Goal: Task Accomplishment & Management: Use online tool/utility

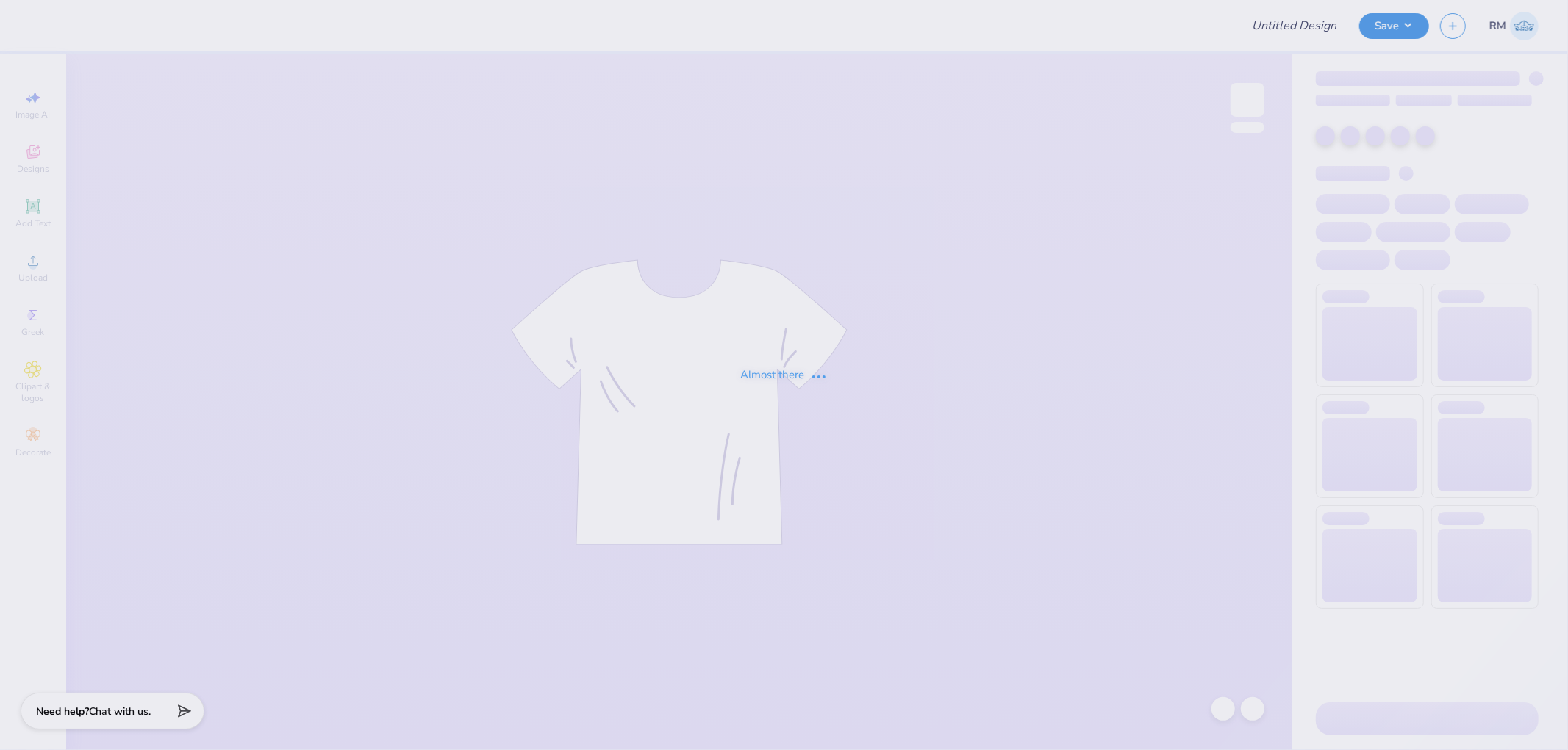
type input "MIT Ridonkulous"
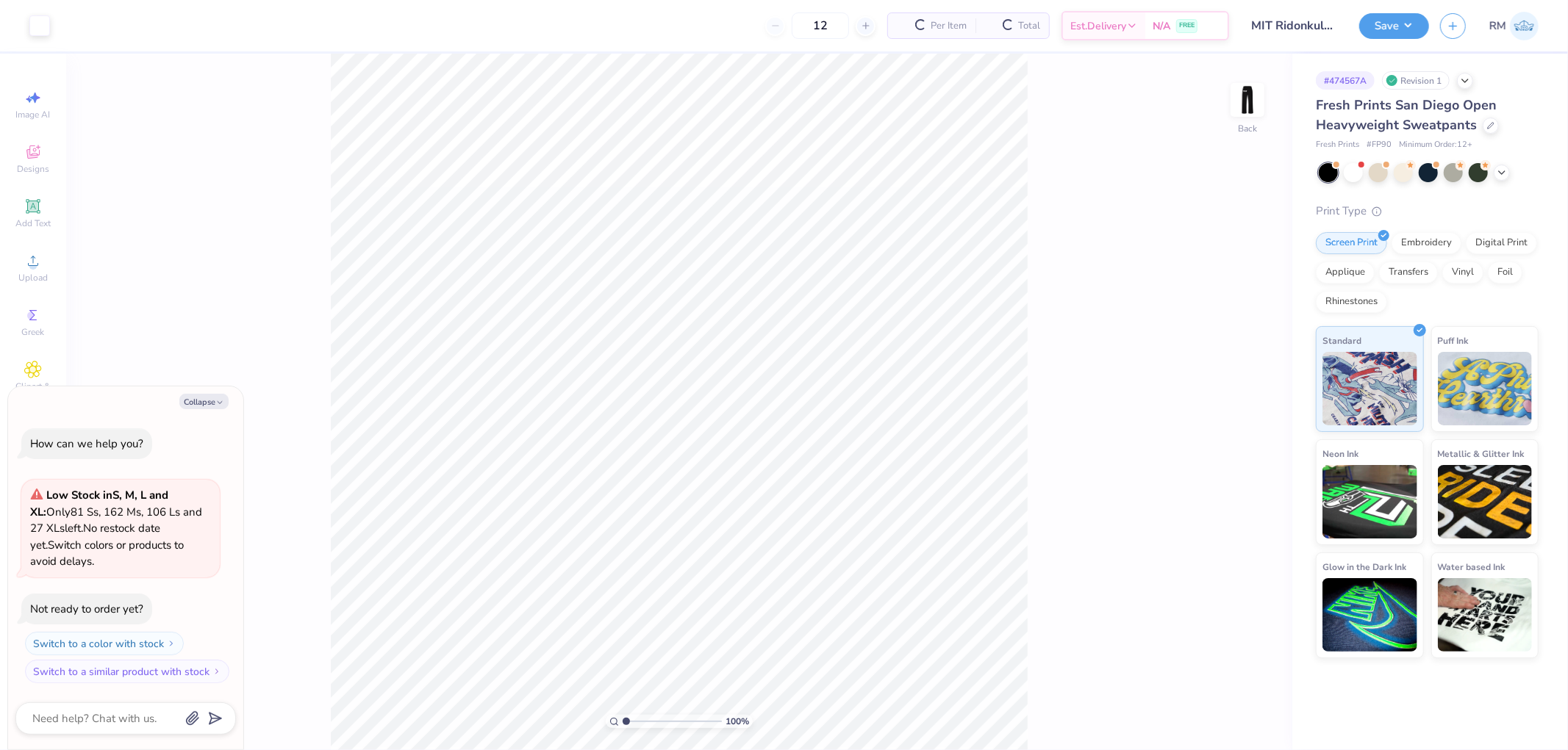
type textarea "x"
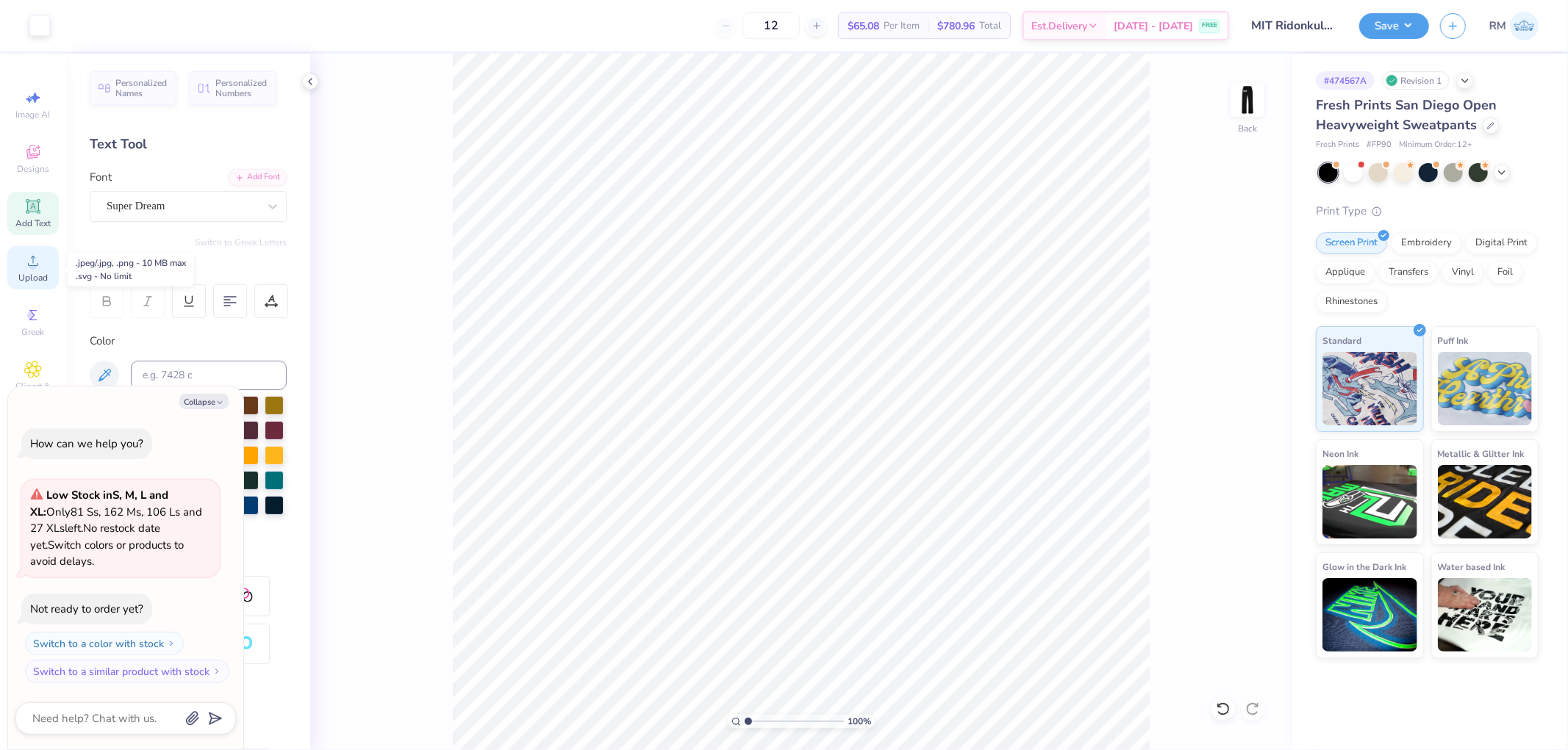
click at [41, 274] on span "Upload" at bounding box center [33, 278] width 29 height 12
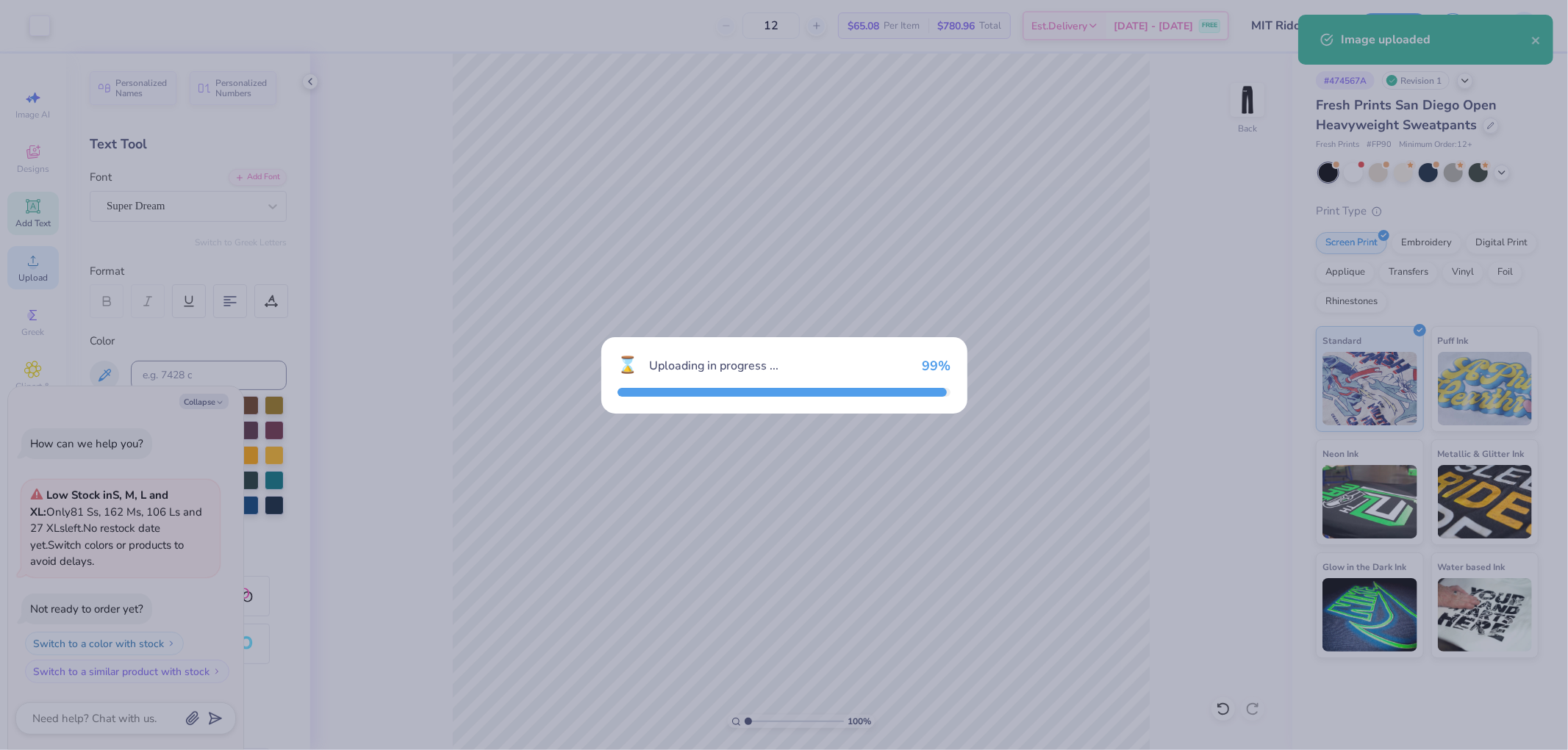
type textarea "x"
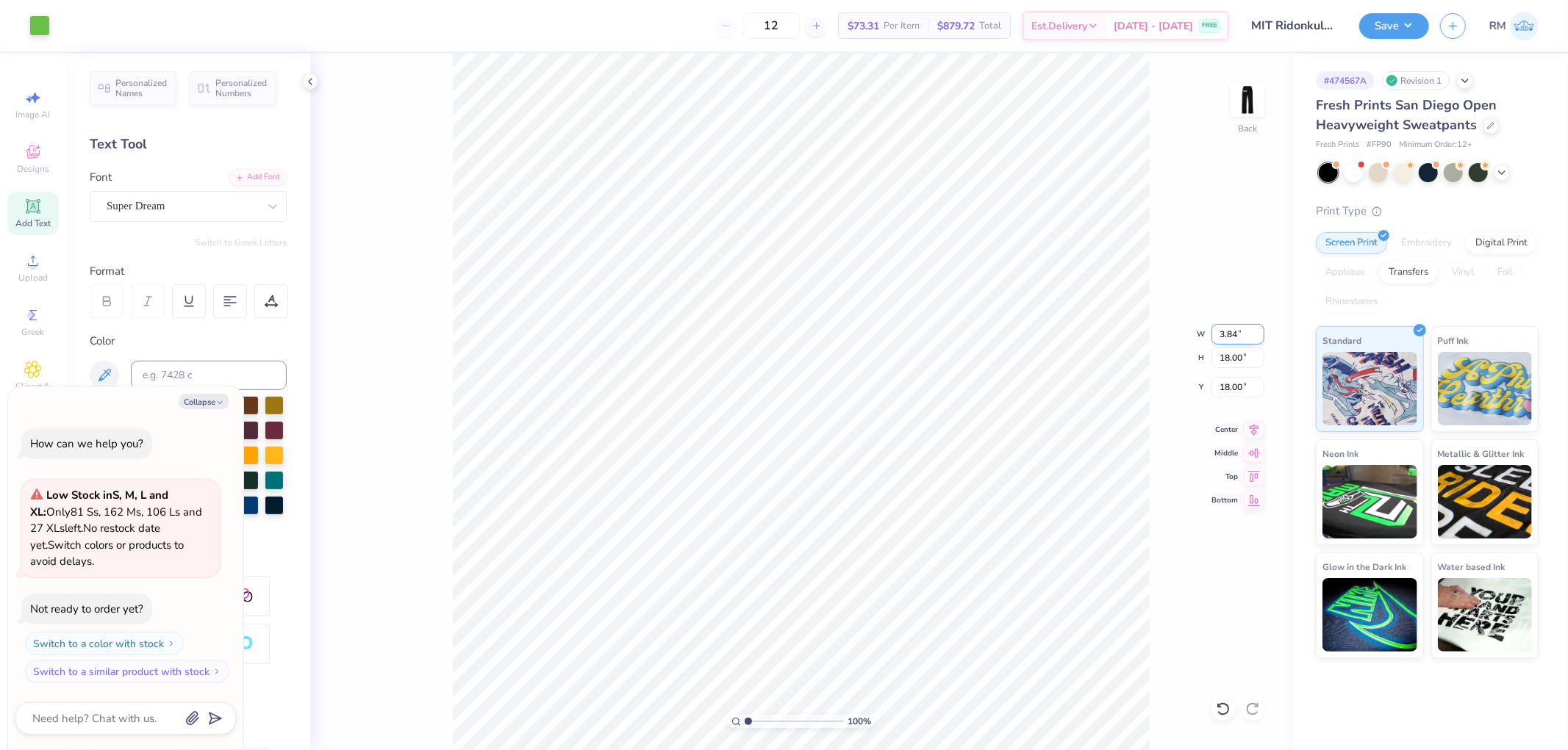
click at [1226, 332] on input "3.84" at bounding box center [1238, 334] width 53 height 20
click at [1243, 331] on input "3.84" at bounding box center [1238, 334] width 53 height 20
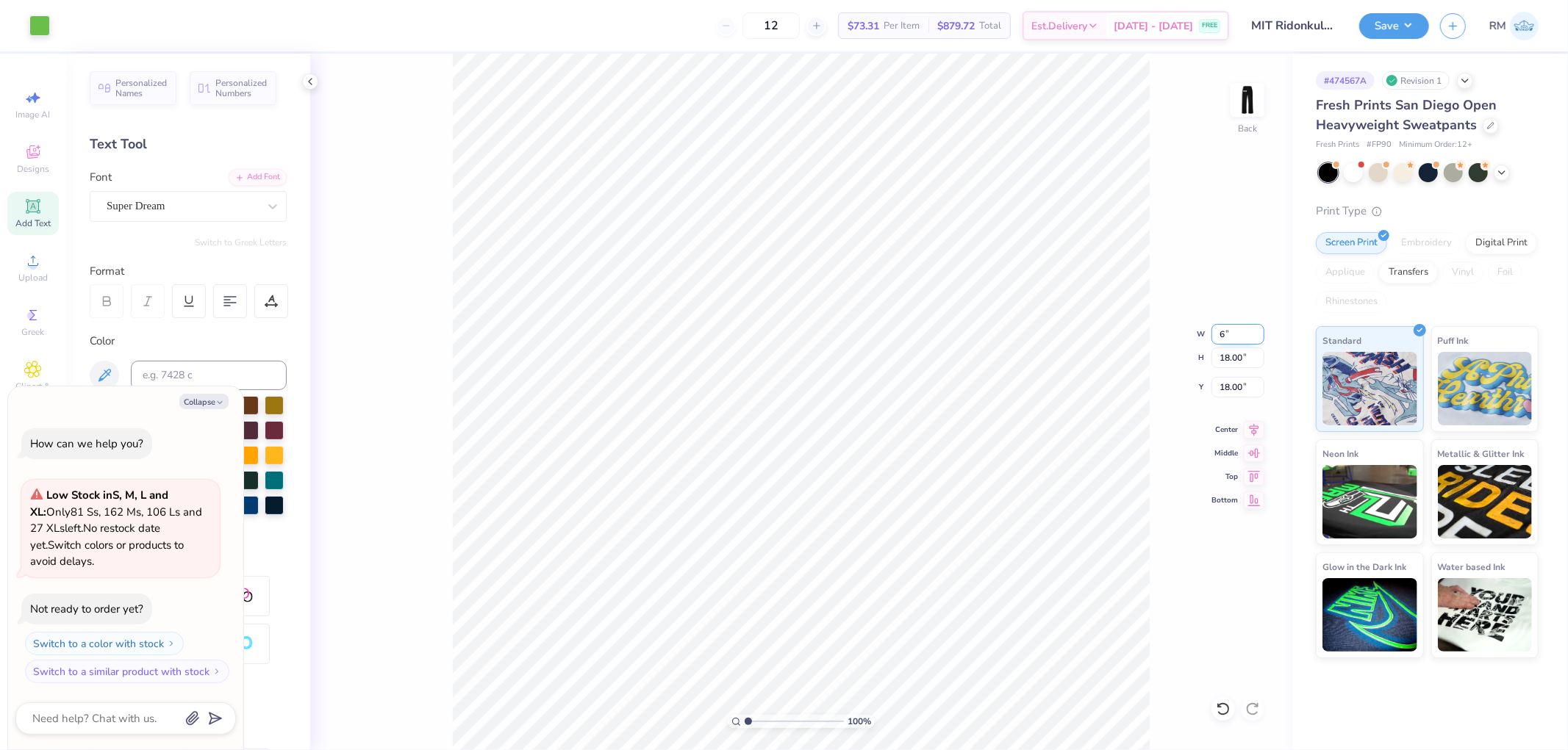
type input "6"
type textarea "x"
type input "3.85"
click at [1230, 364] on input "18.00" at bounding box center [1238, 358] width 53 height 20
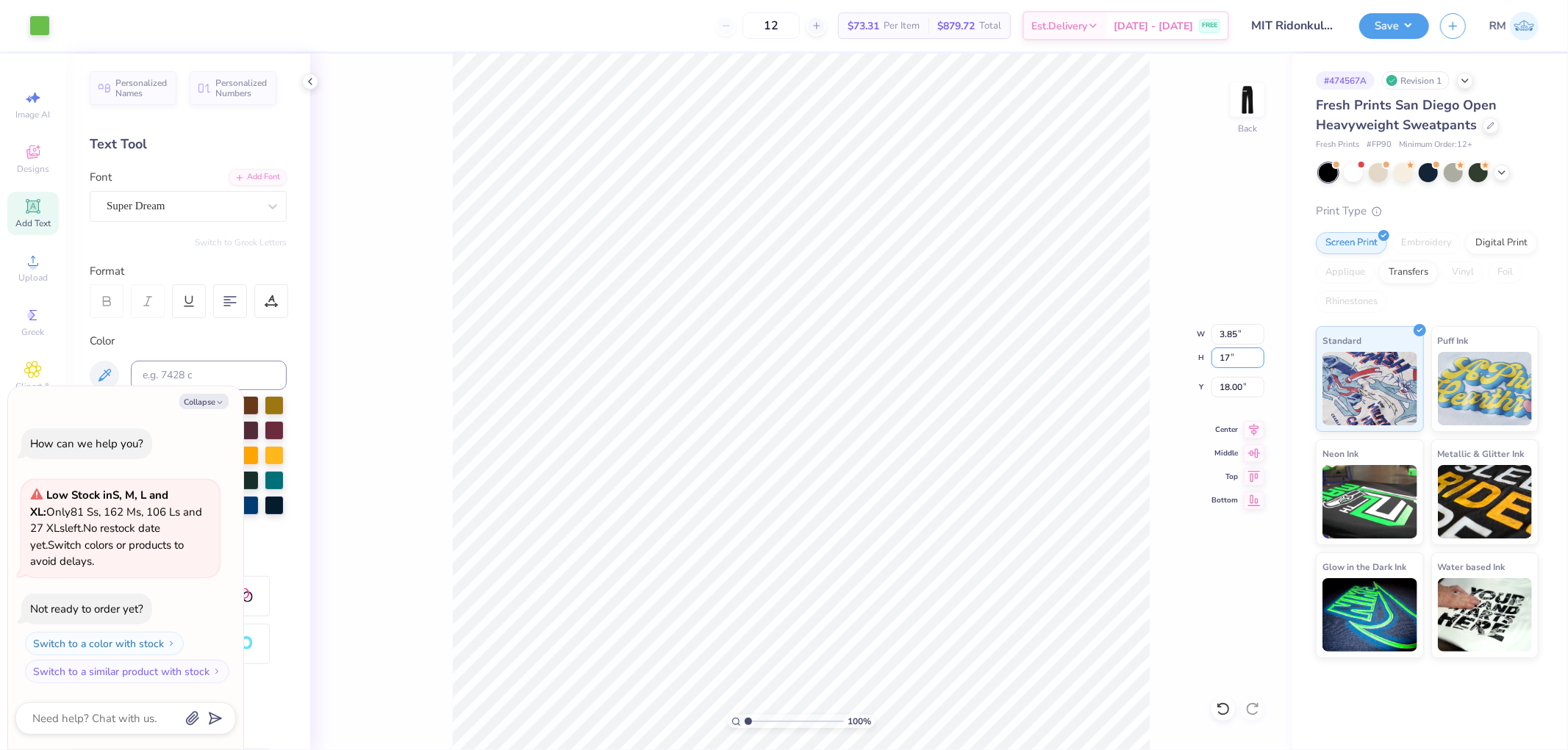
type input "17"
type textarea "x"
type input "3.63"
type input "17.00"
type input "18.50"
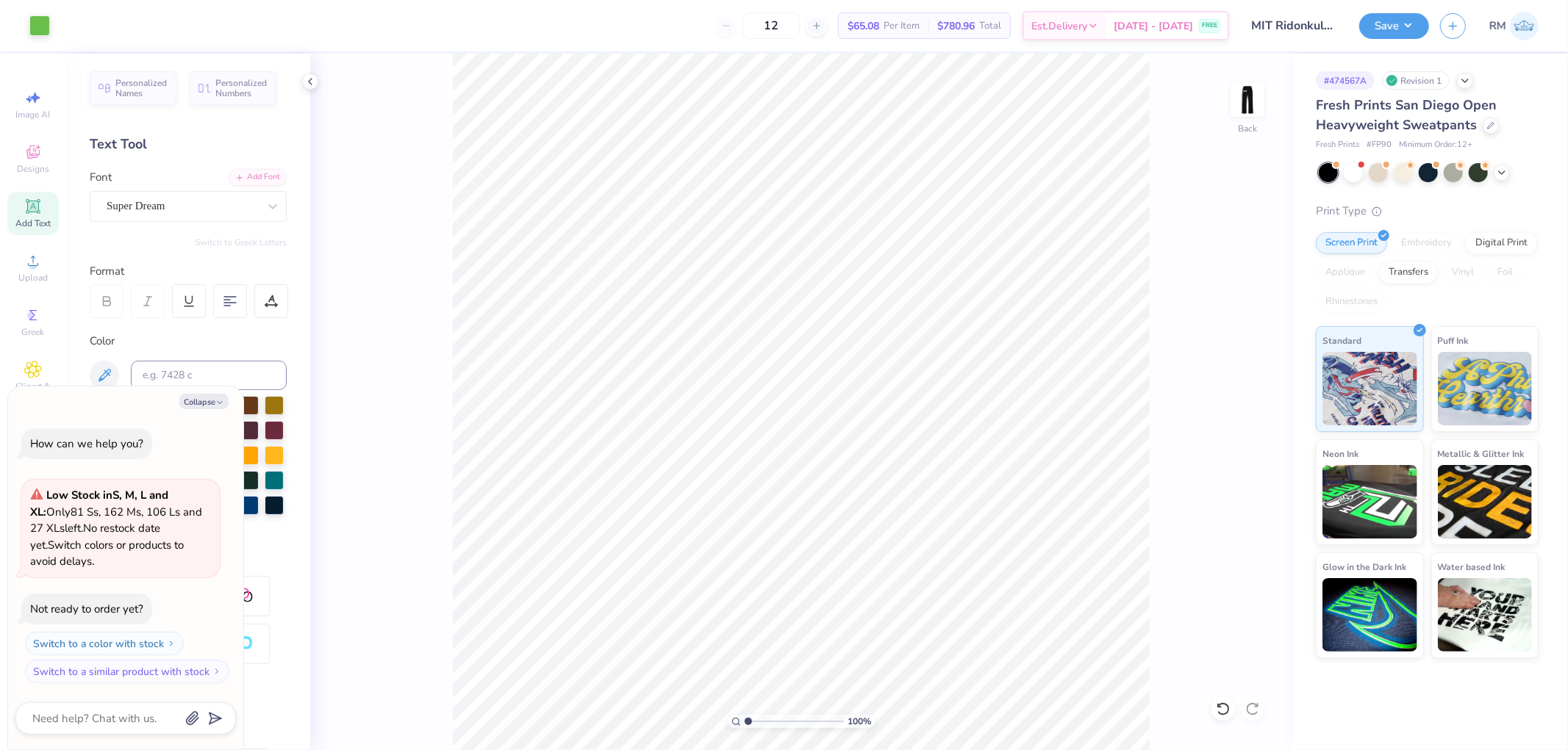
click at [37, 208] on icon at bounding box center [32, 205] width 11 height 11
type textarea "x"
type input "3.63"
type input "17.00"
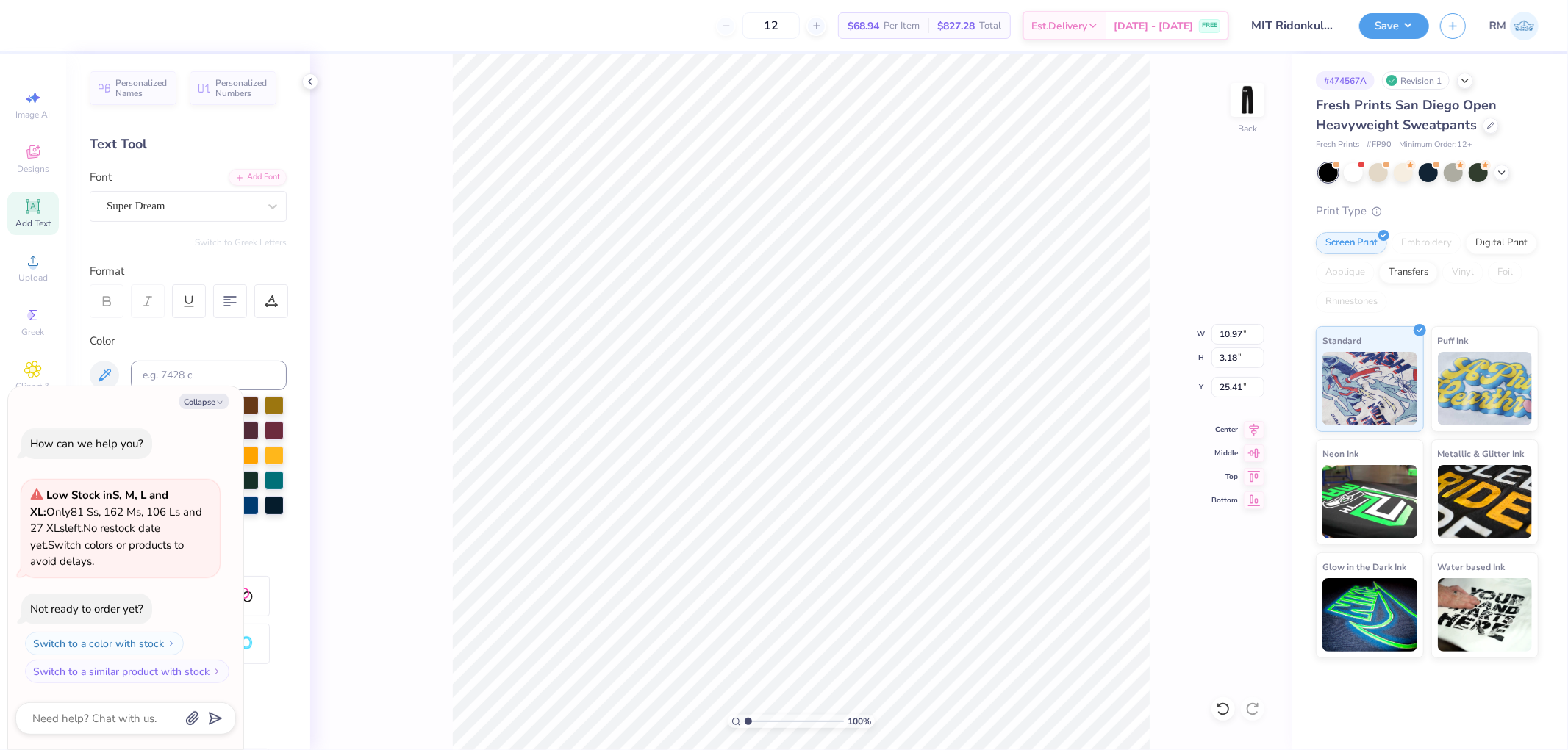
type input "18.50"
type textarea "x"
type input "8.12"
type input "3.18"
type input "25.41"
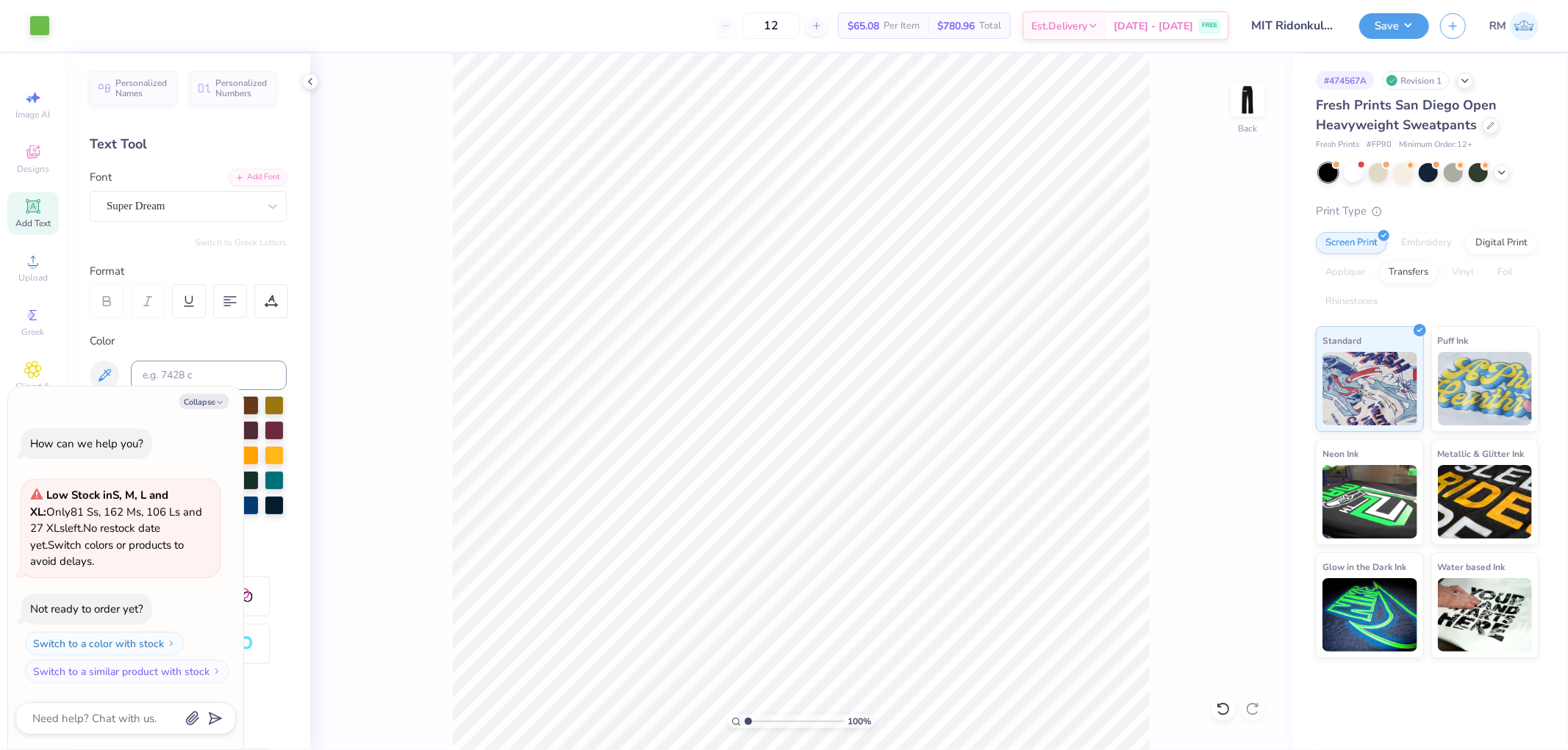
click at [32, 205] on icon at bounding box center [32, 206] width 14 height 14
click at [45, 259] on div "Upload" at bounding box center [33, 268] width 51 height 43
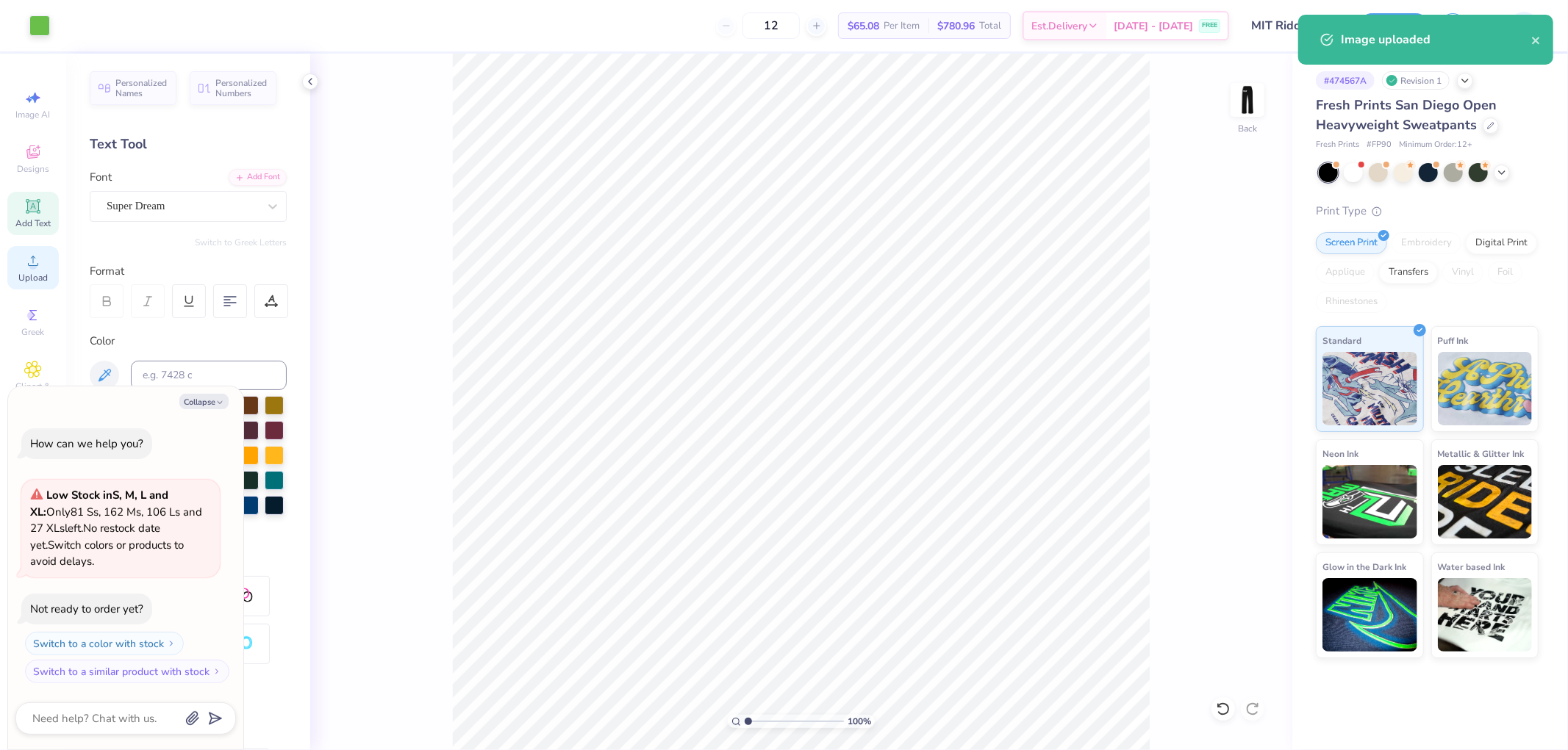
click at [32, 258] on icon at bounding box center [33, 261] width 10 height 10
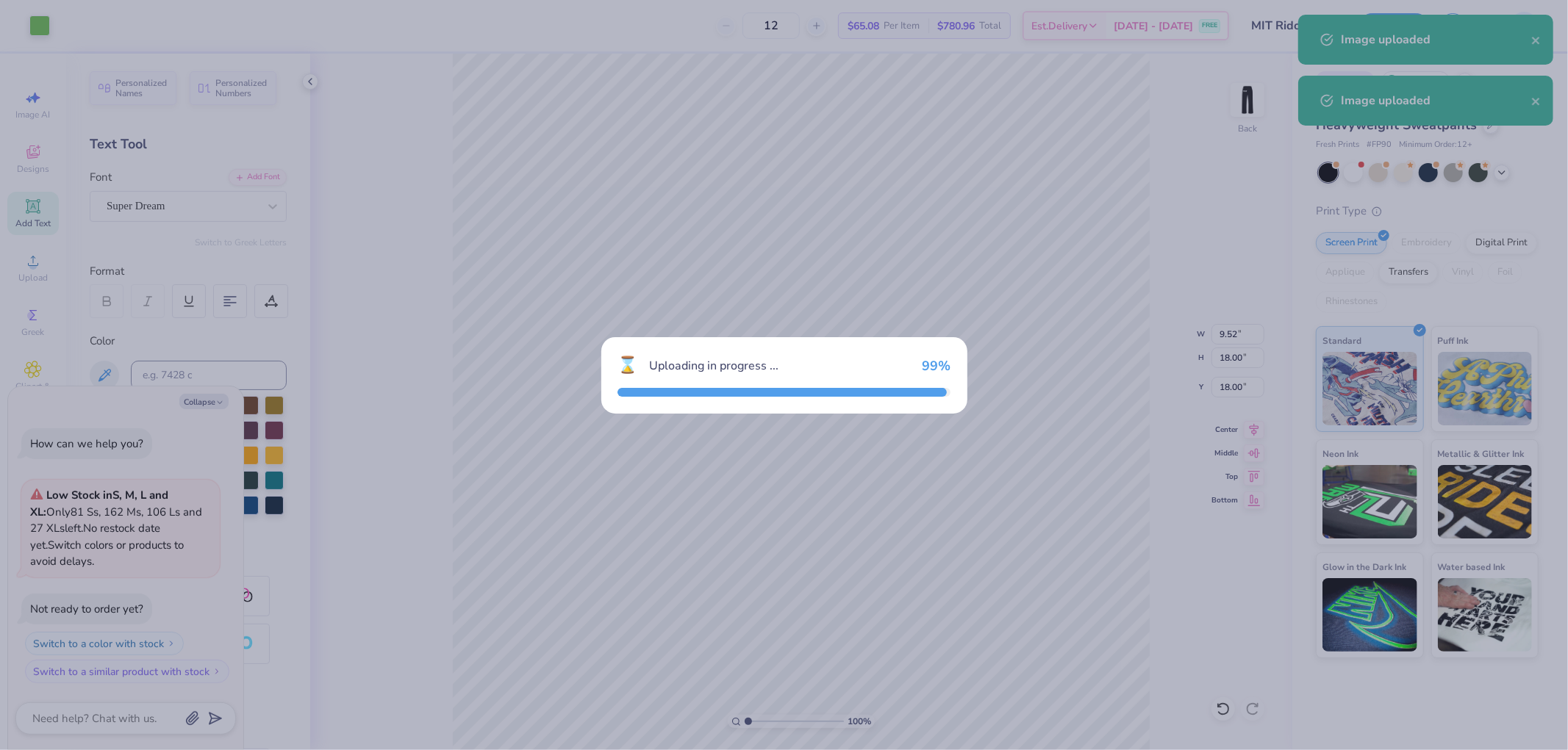
type textarea "x"
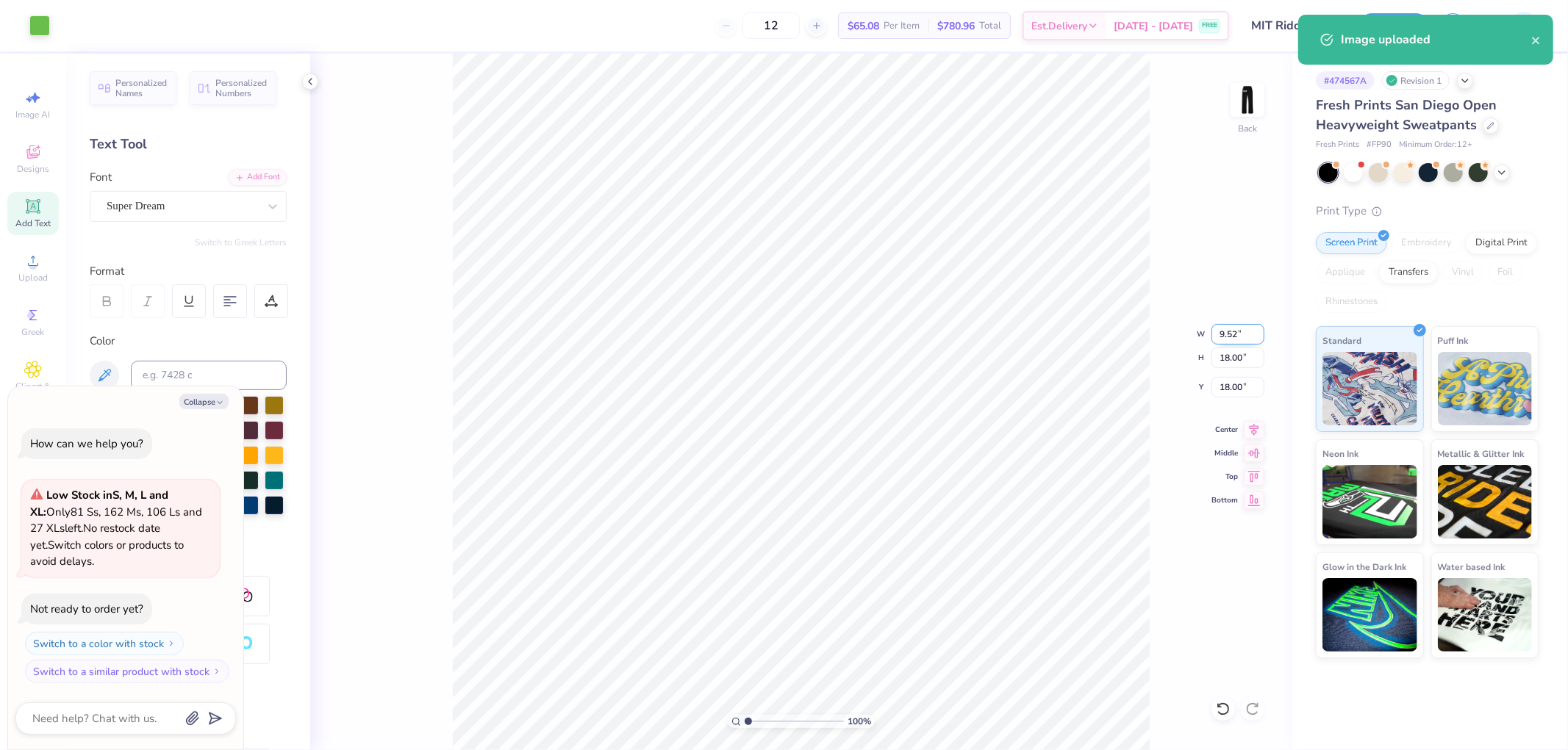
click at [1230, 340] on input "9.52" at bounding box center [1238, 334] width 53 height 20
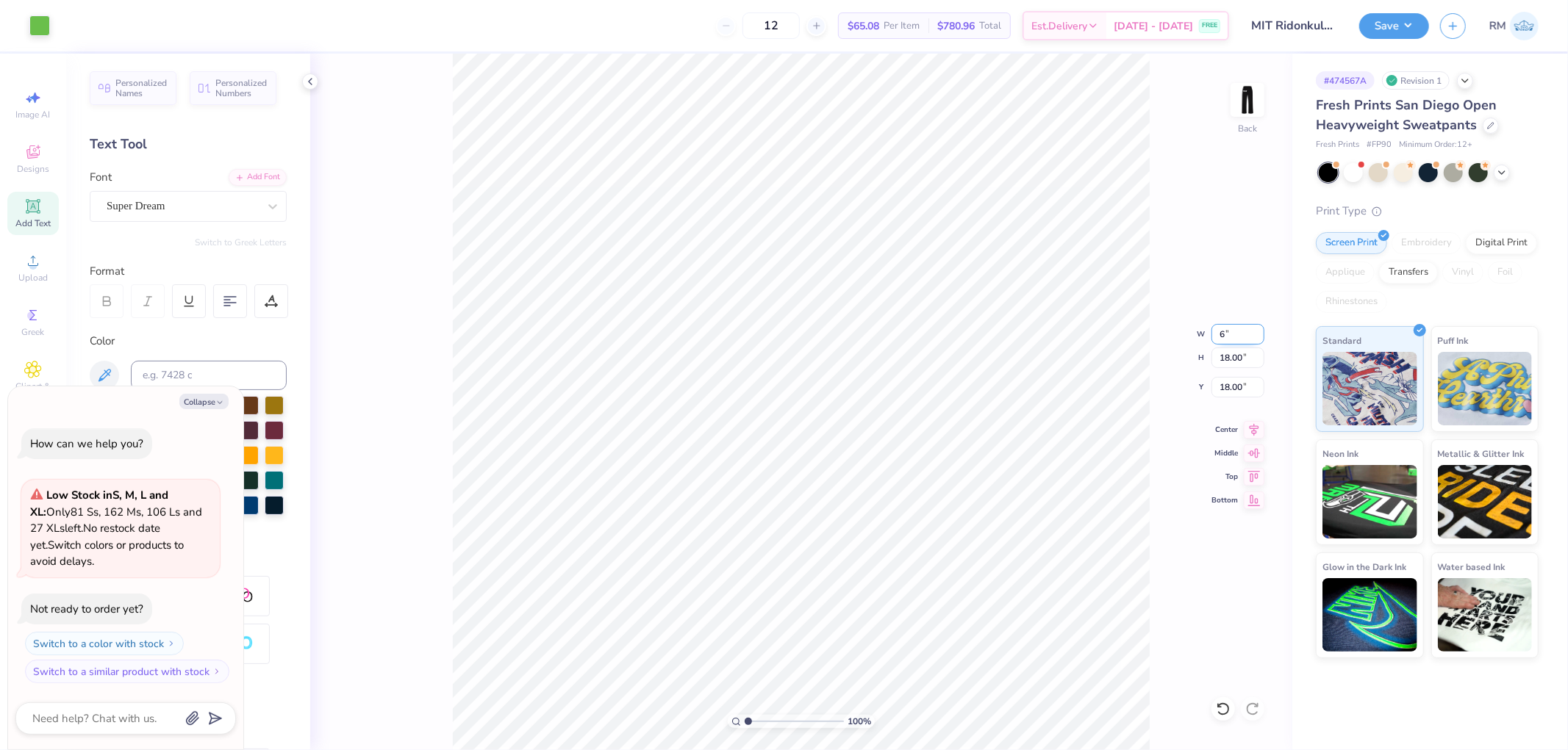
type input "6"
type textarea "x"
type input "6.00"
type input "11.34"
type input "21.33"
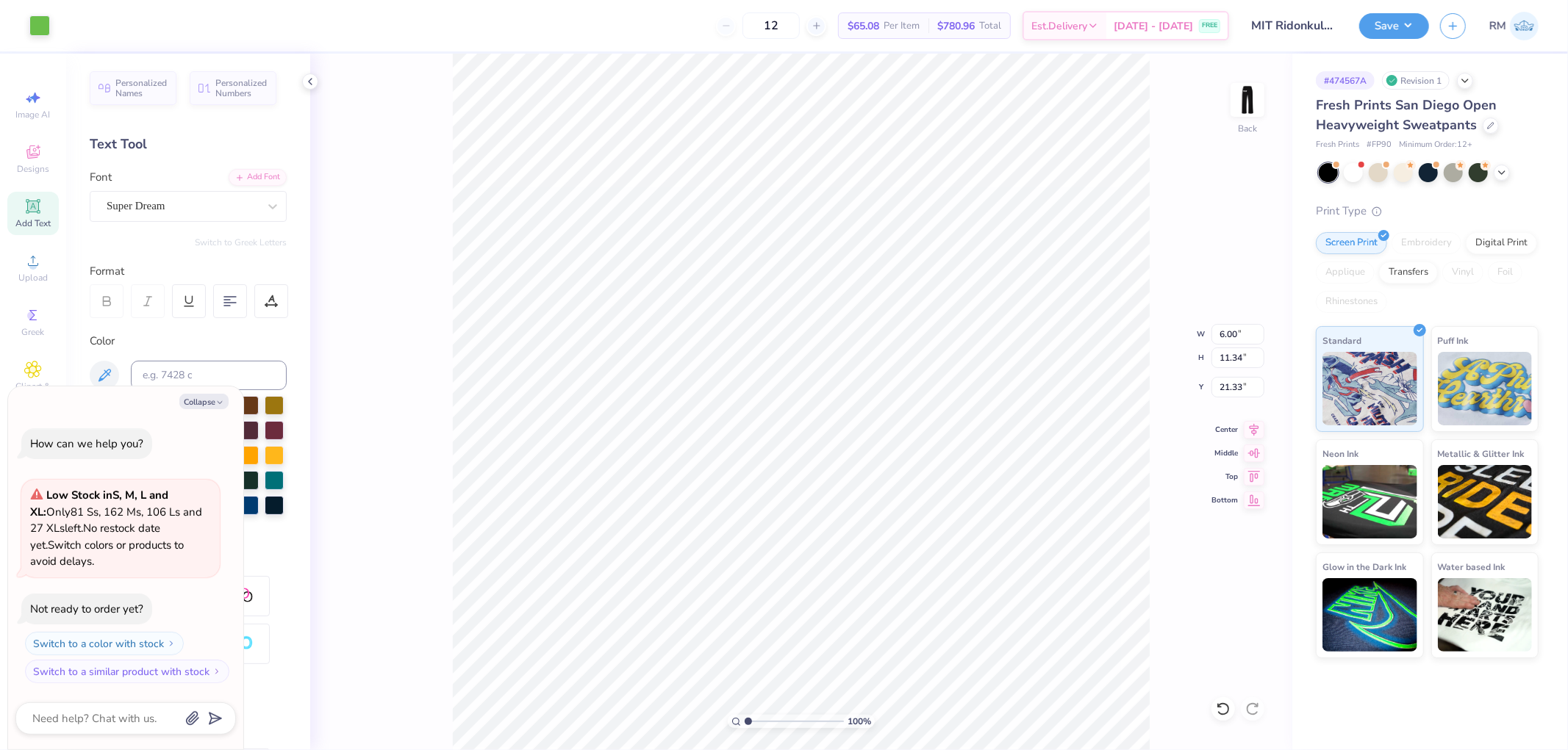
type textarea "x"
type input "9.20"
click at [194, 208] on div "Super Dream" at bounding box center [182, 205] width 154 height 23
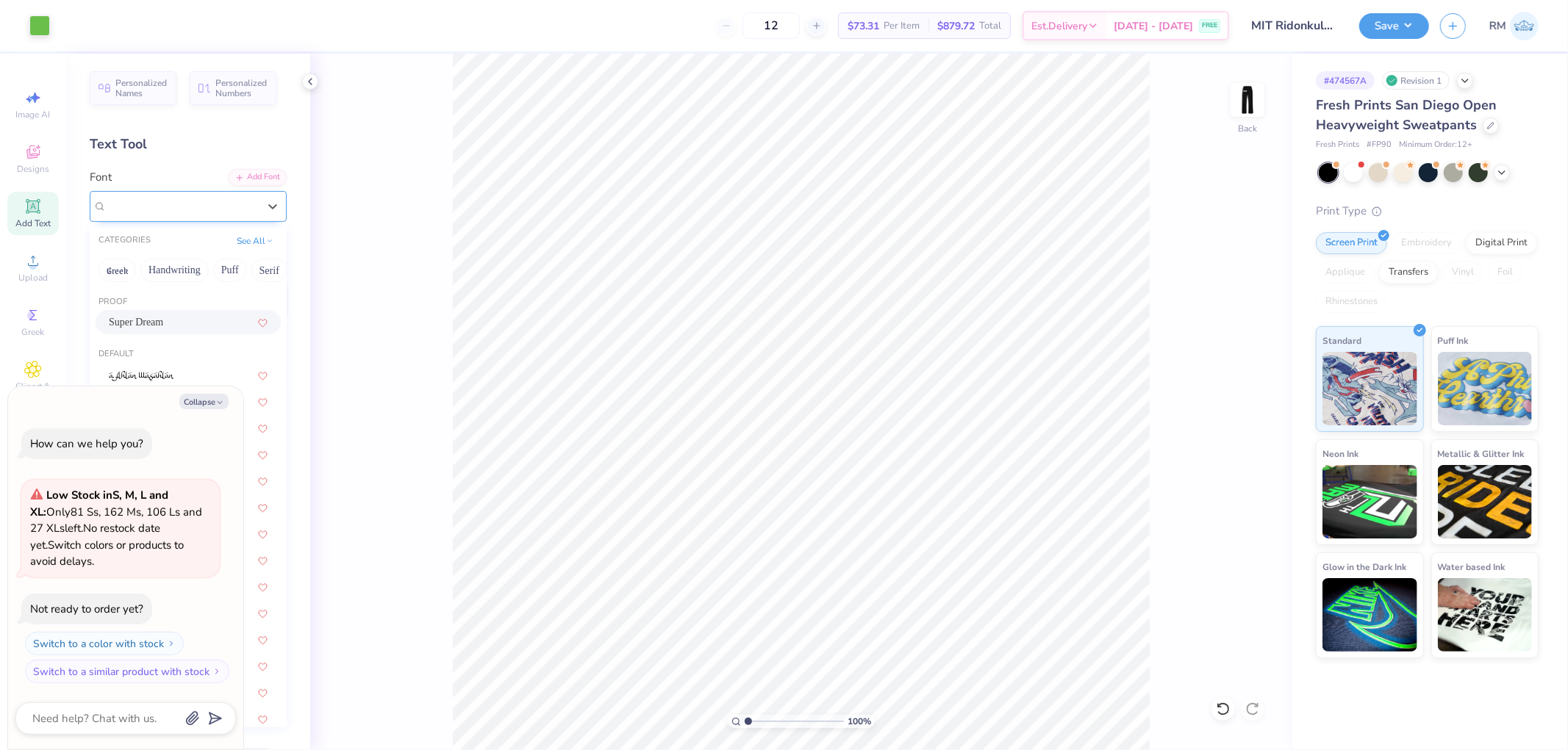
type textarea "x"
click at [206, 326] on div at bounding box center [188, 322] width 159 height 15
type input "BEBA"
type textarea "x"
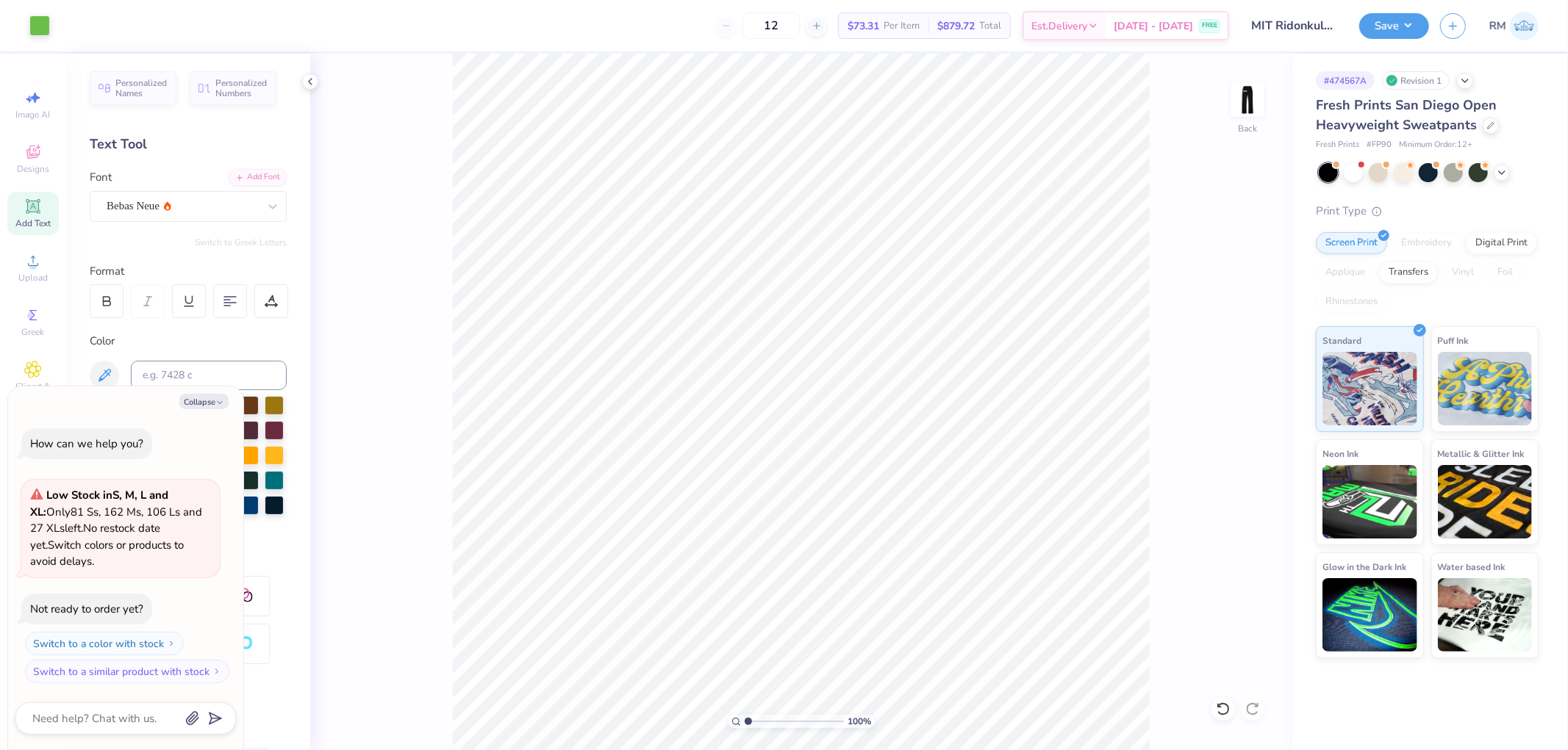
click at [24, 200] on icon at bounding box center [32, 206] width 18 height 18
paste textarea "MIT Ridonkulous"
type textarea "x"
type textarea "MIT Ridonkulous"
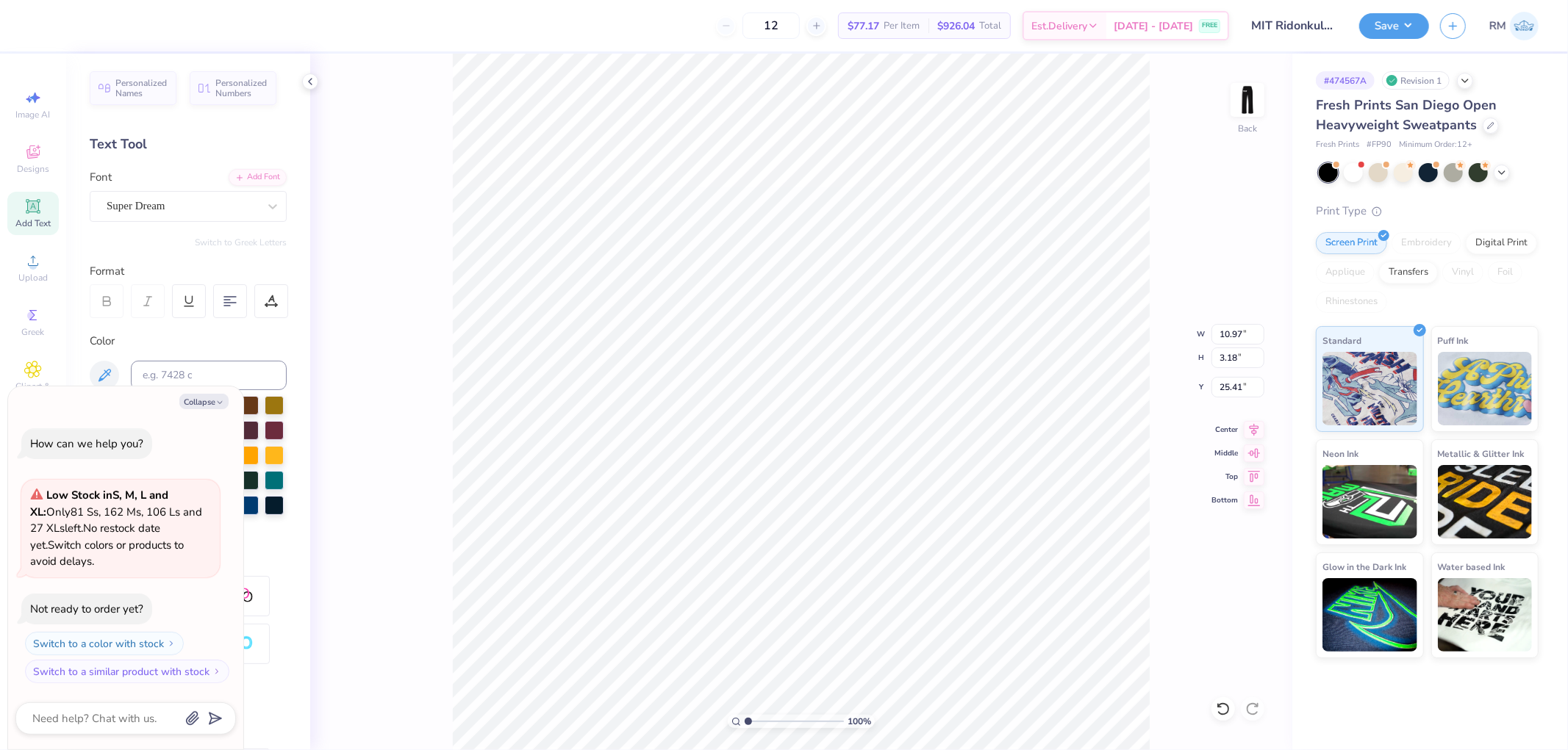
scroll to position [13, 4]
type textarea "x"
type input "6.00"
type input "11.34"
type input "9.20"
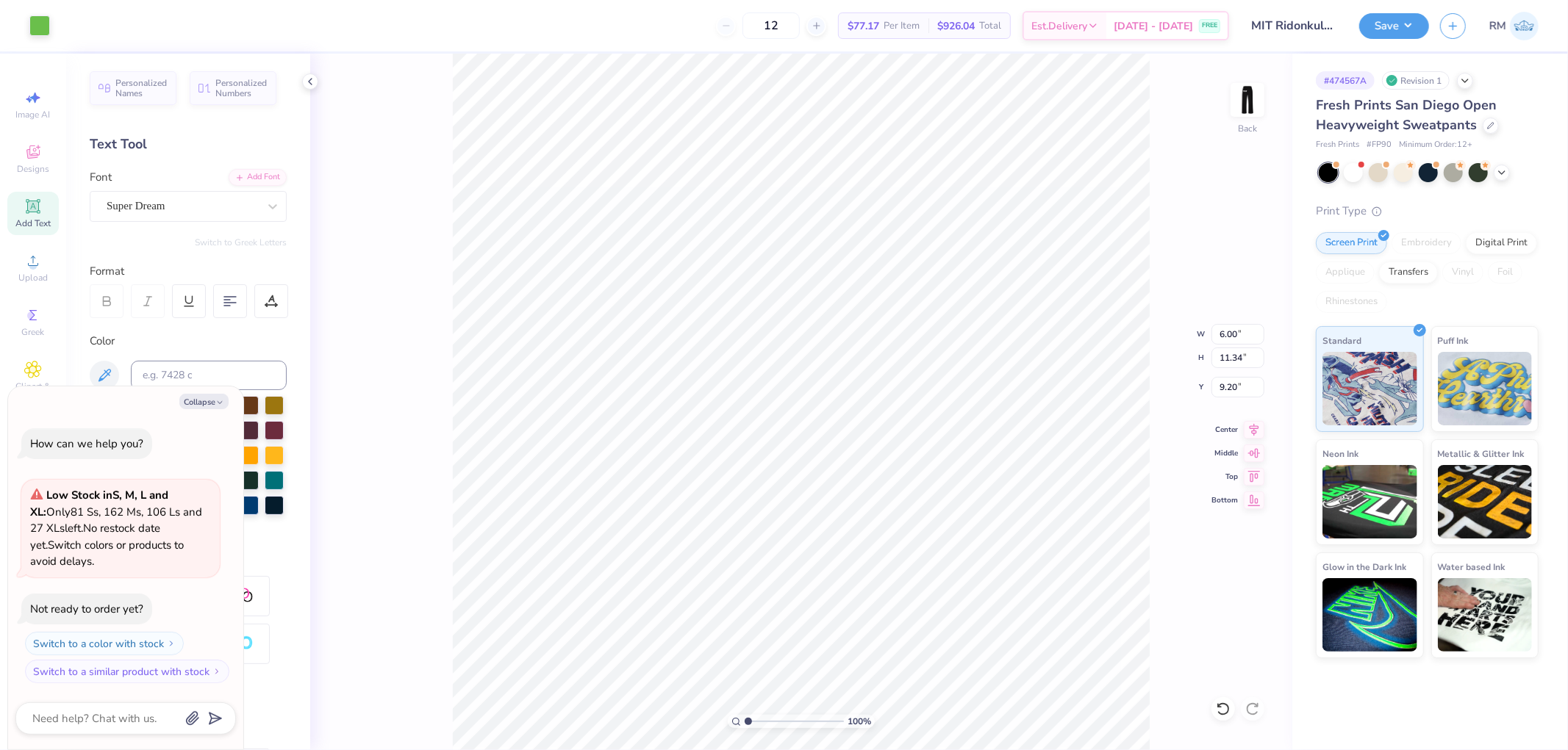
type textarea "x"
type input "10.84"
type input "1.01"
type input "26.50"
type textarea "x"
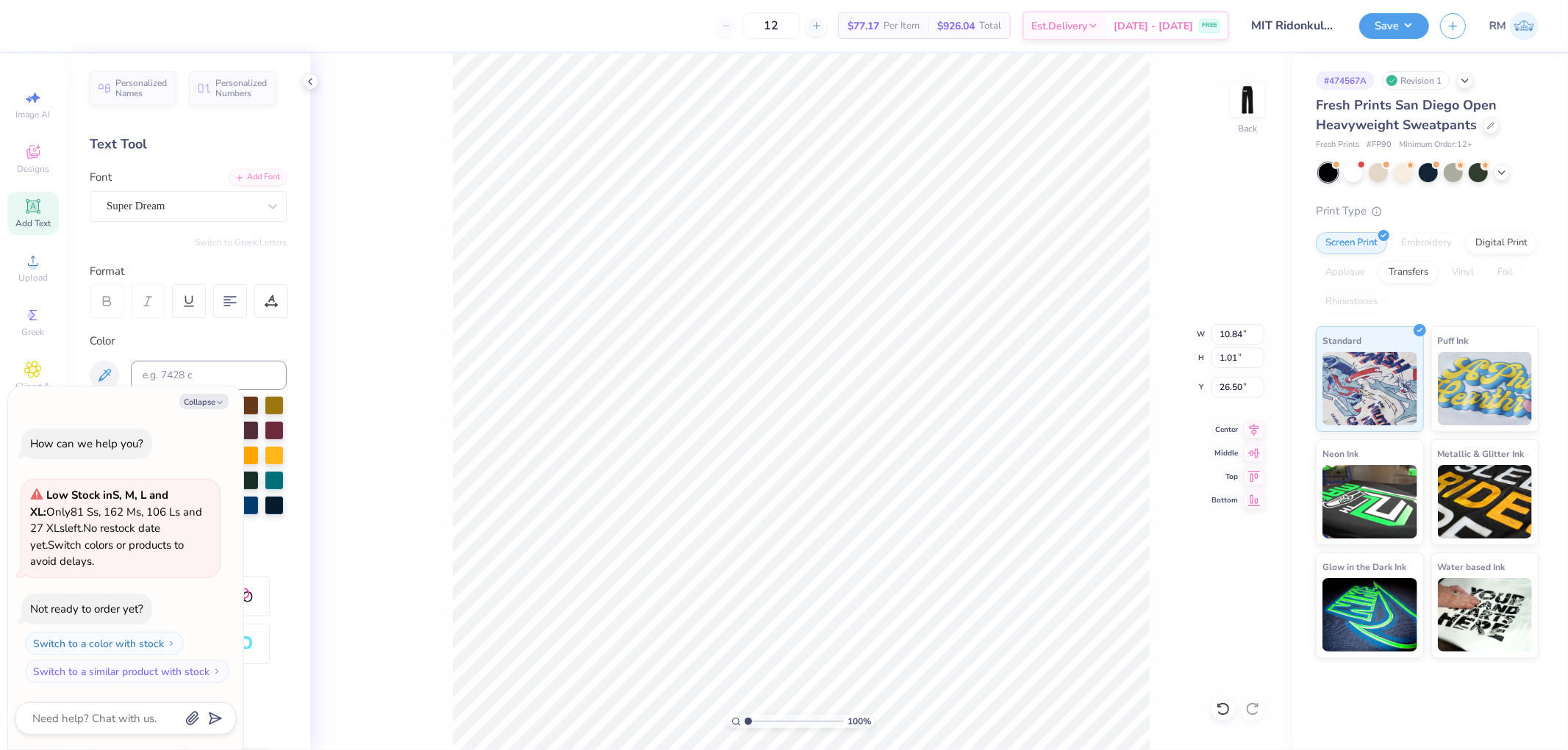
type input "24.10"
type textarea "x"
type textarea "MIT"
click at [38, 213] on icon at bounding box center [32, 206] width 18 height 18
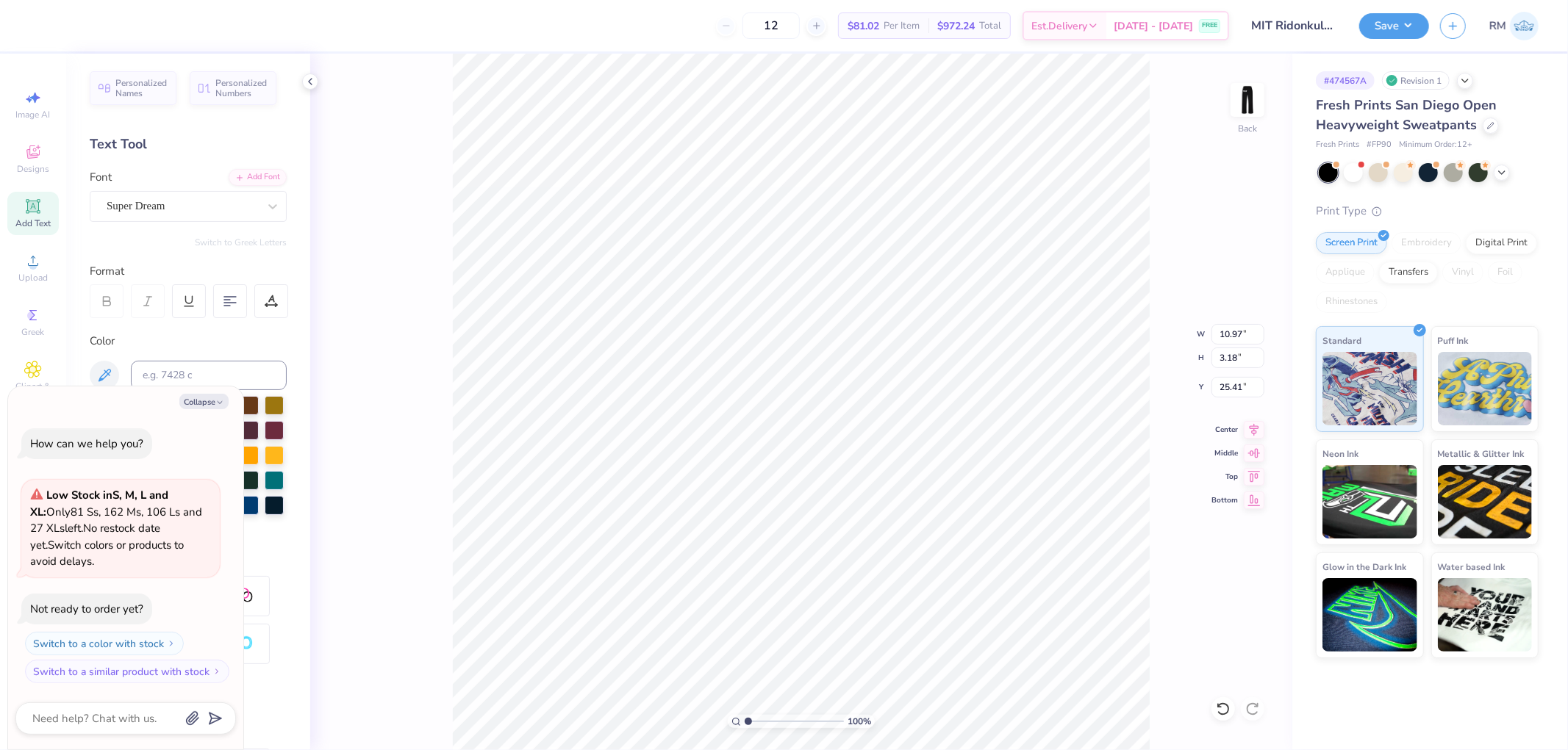
paste textarea "Ridonkulous"
type textarea "x"
type textarea "Ridonkulous"
type textarea "x"
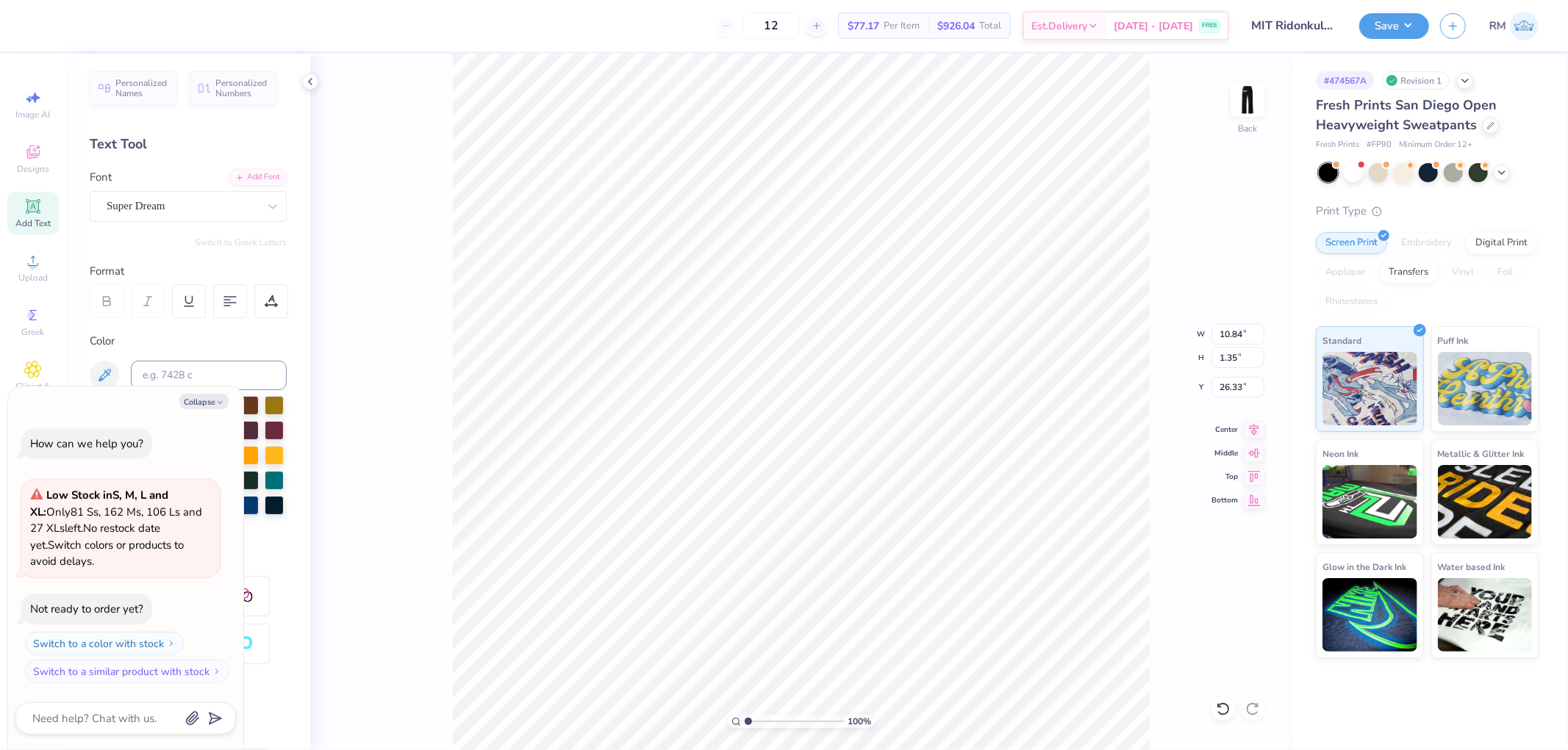
type input "2.35"
type input "1.00"
type input "24.10"
click at [204, 203] on div "Super Dream" at bounding box center [182, 205] width 154 height 23
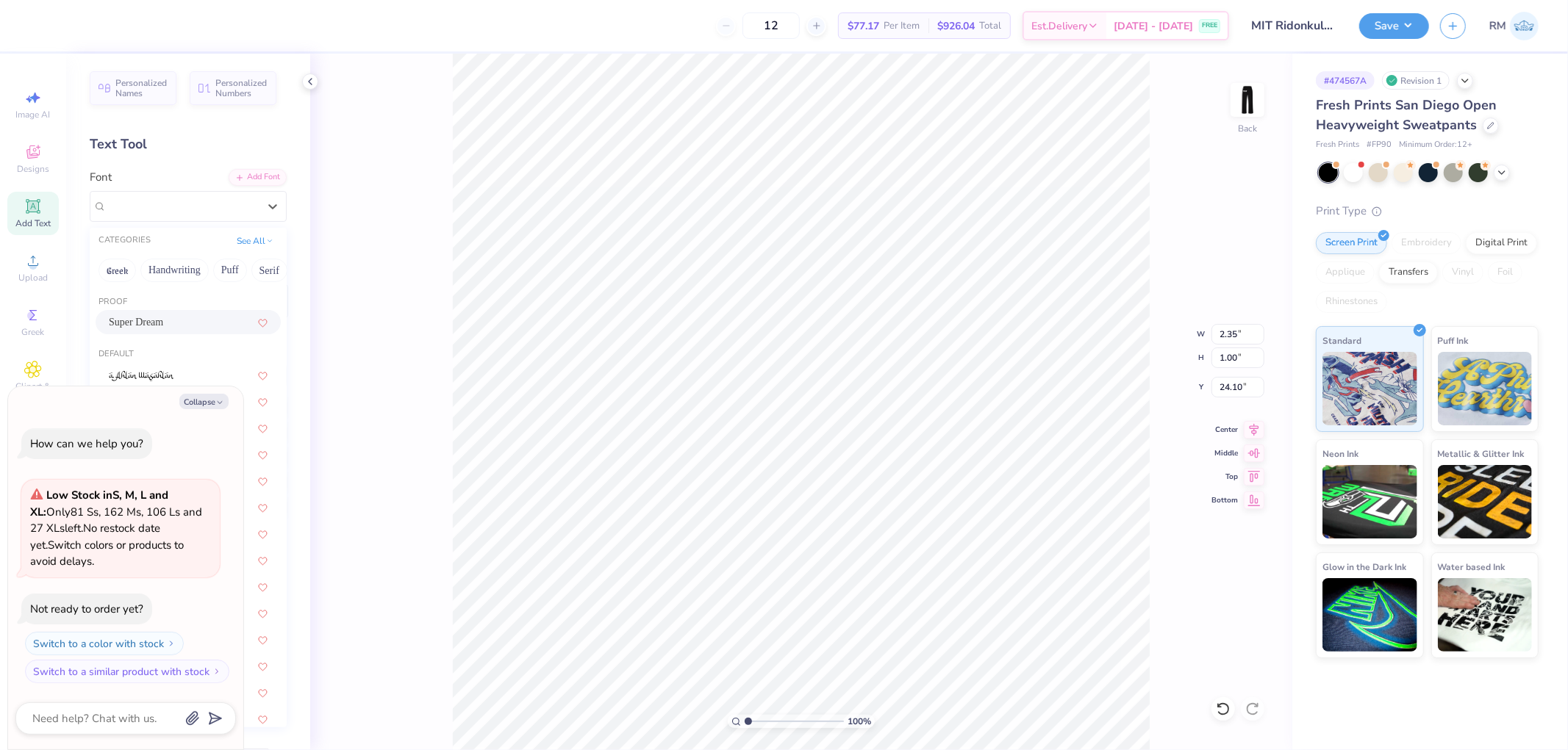
type textarea "x"
click at [162, 319] on icon at bounding box center [165, 321] width 8 height 9
type input "BEBAS"
type textarea "x"
type input "1.42"
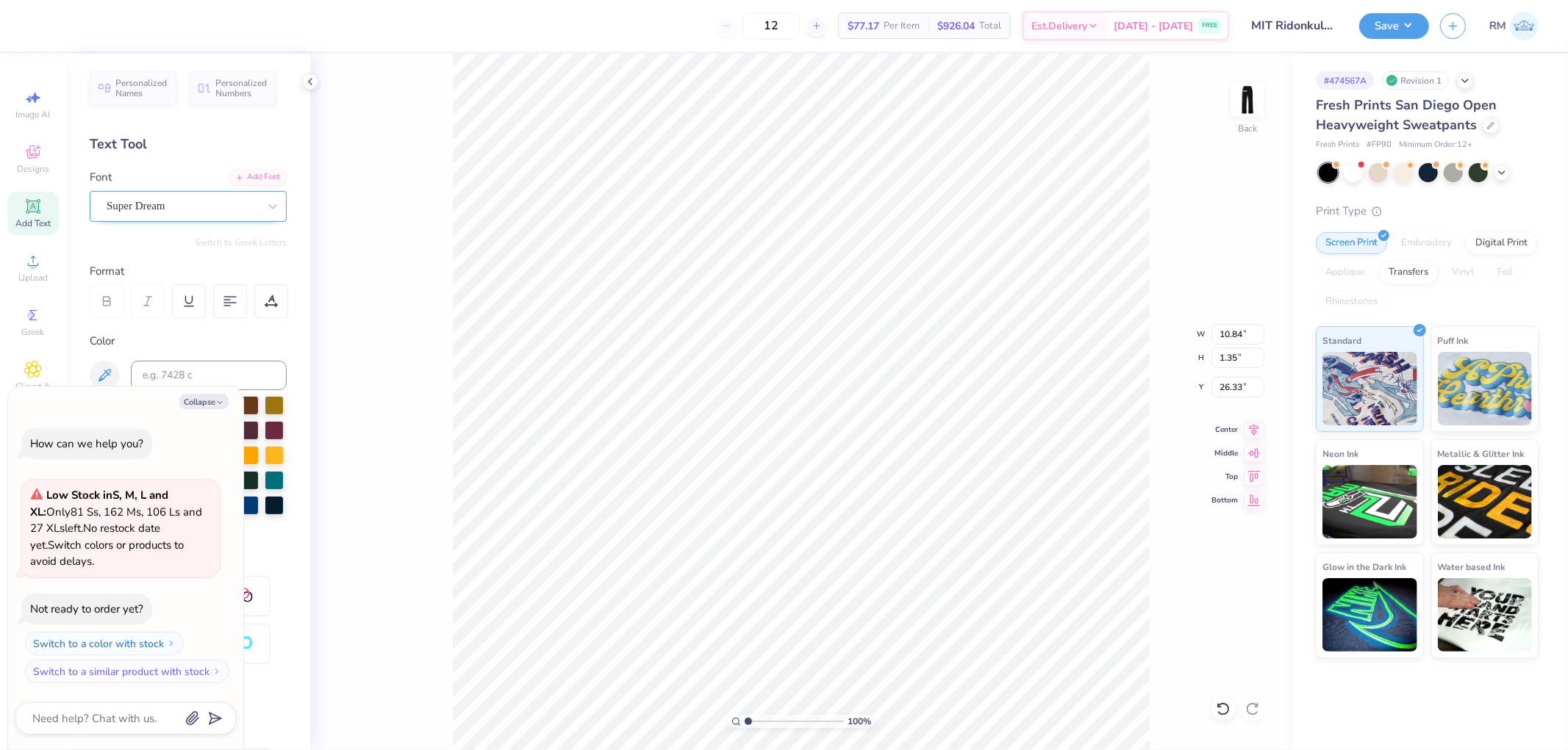
click at [191, 205] on div "Super Dream" at bounding box center [182, 205] width 154 height 23
type textarea "x"
click at [186, 320] on div "Bebas Neue" at bounding box center [188, 322] width 159 height 15
type input "BEBAS"
type textarea "x"
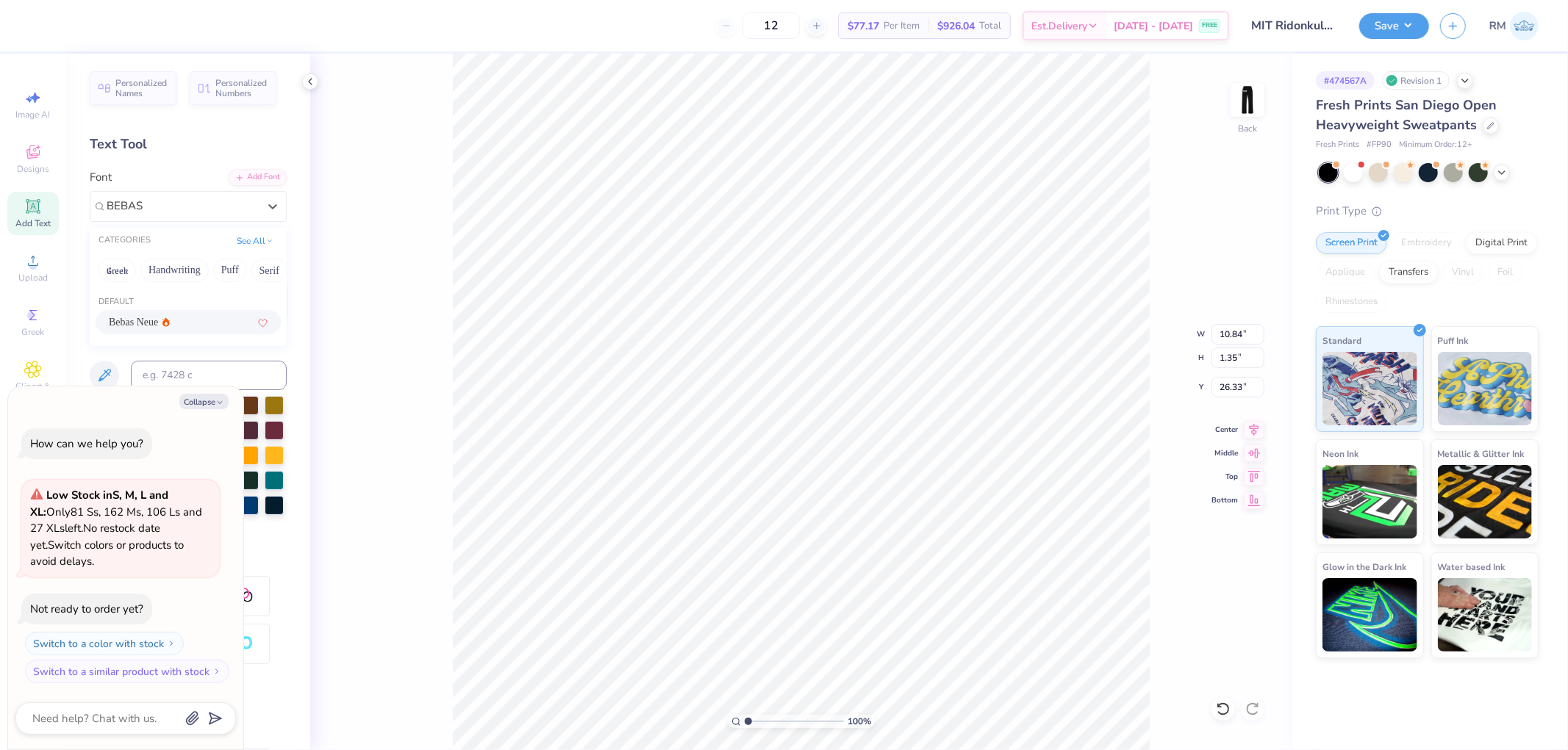
type input "7.59"
type input "1.37"
type input "26.31"
click at [106, 296] on icon at bounding box center [107, 302] width 14 height 14
type textarea "x"
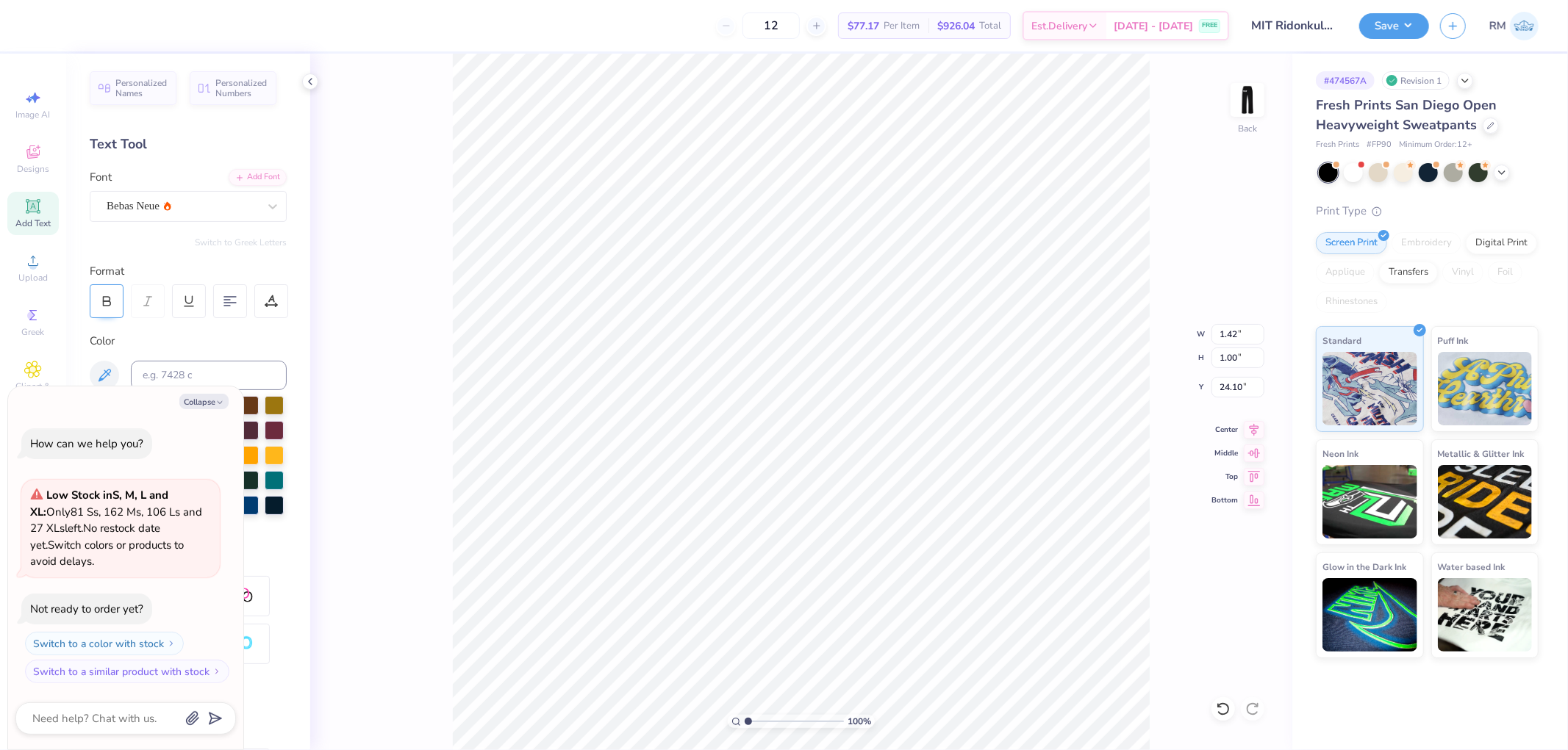
type input "1.49"
click at [35, 27] on div at bounding box center [39, 24] width 20 height 20
type textarea "x"
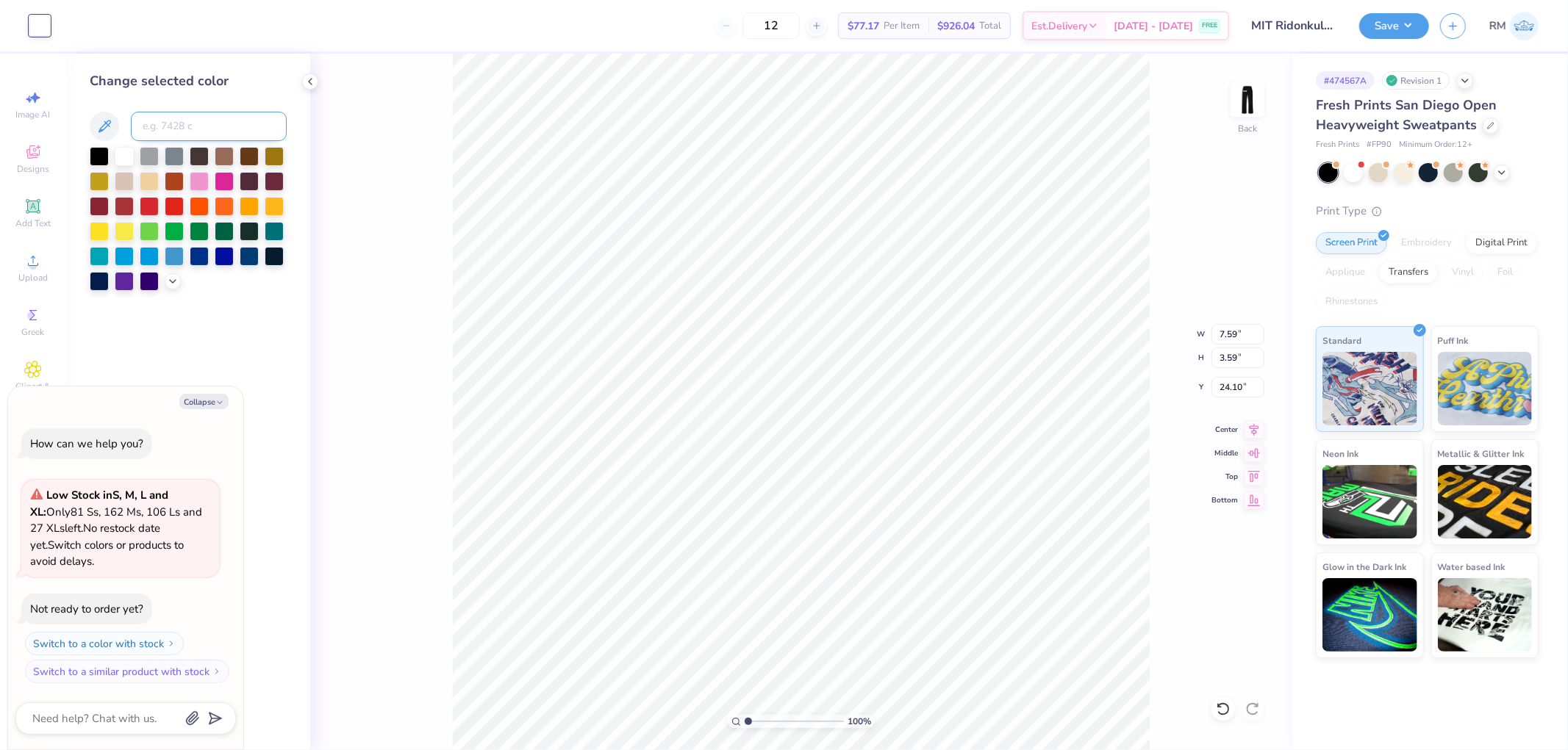
click at [216, 130] on input at bounding box center [208, 126] width 156 height 29
type input "6"
type input "360"
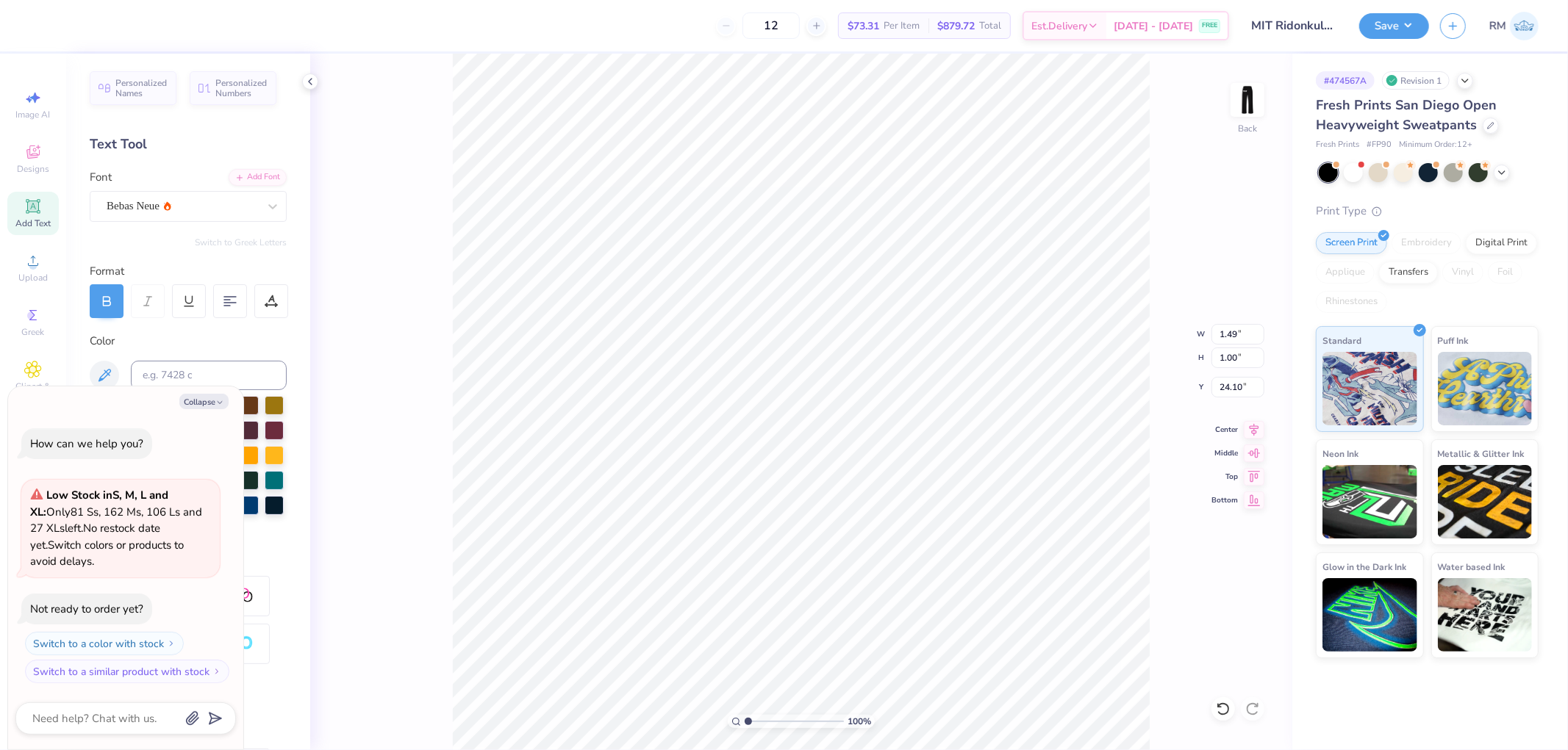
type textarea "x"
type input "4.51"
type input "3.03"
type input "22.07"
click at [1233, 337] on input "4.51" at bounding box center [1238, 334] width 53 height 20
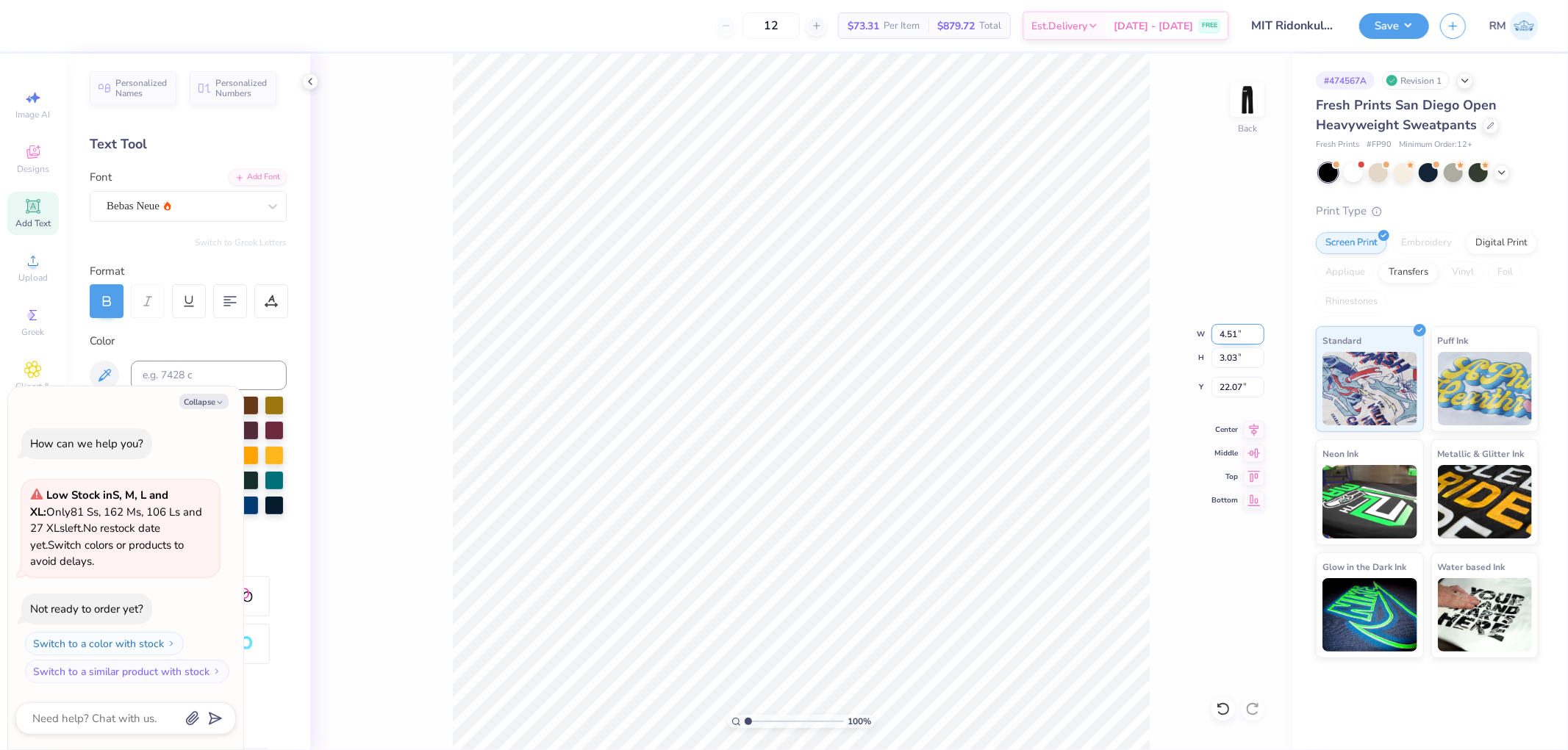
click at [1233, 337] on input "4.51" at bounding box center [1238, 334] width 53 height 20
type input "4"
type textarea "x"
type input "4.00"
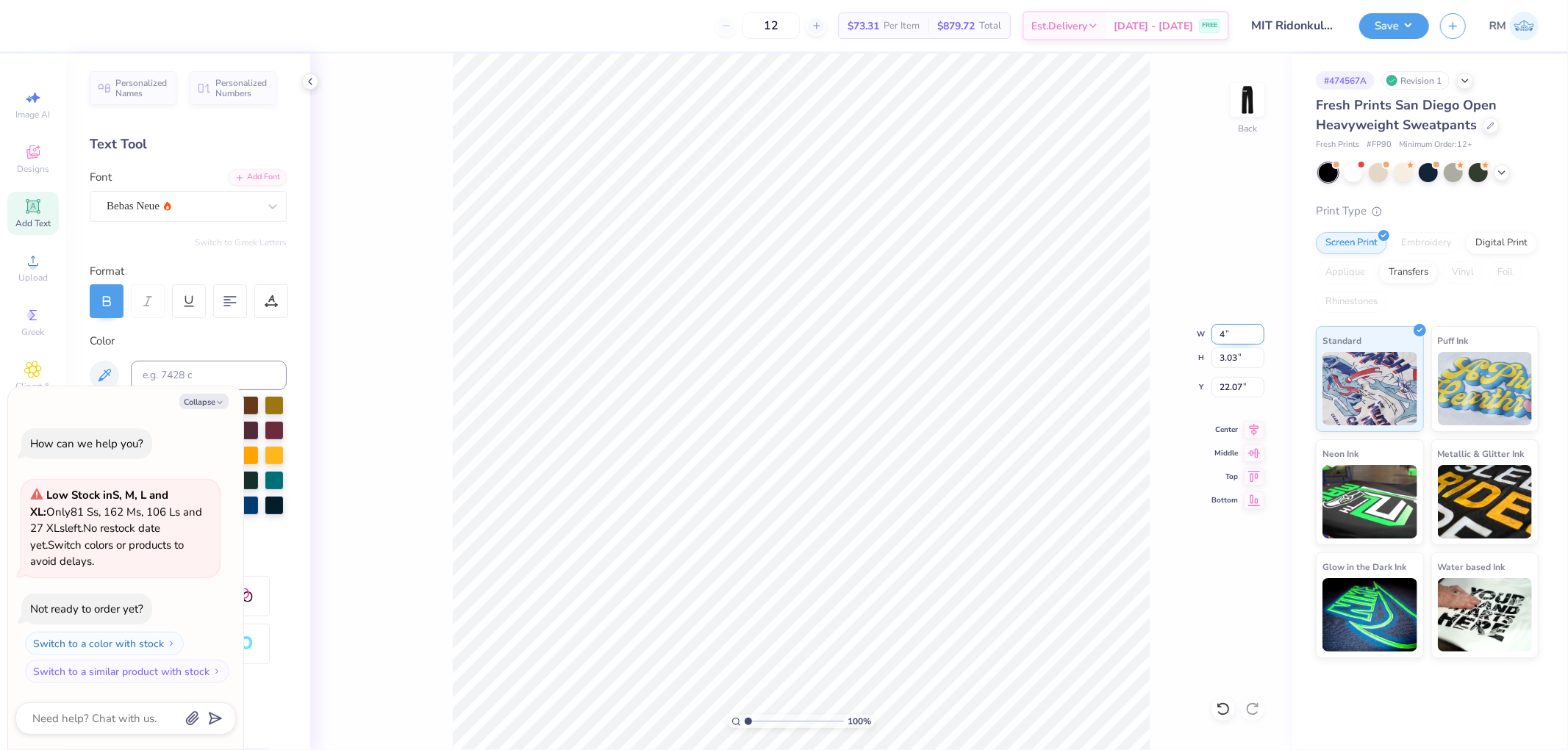
type input "2.69"
type input "22.24"
type textarea "x"
type input "21.22"
type textarea "x"
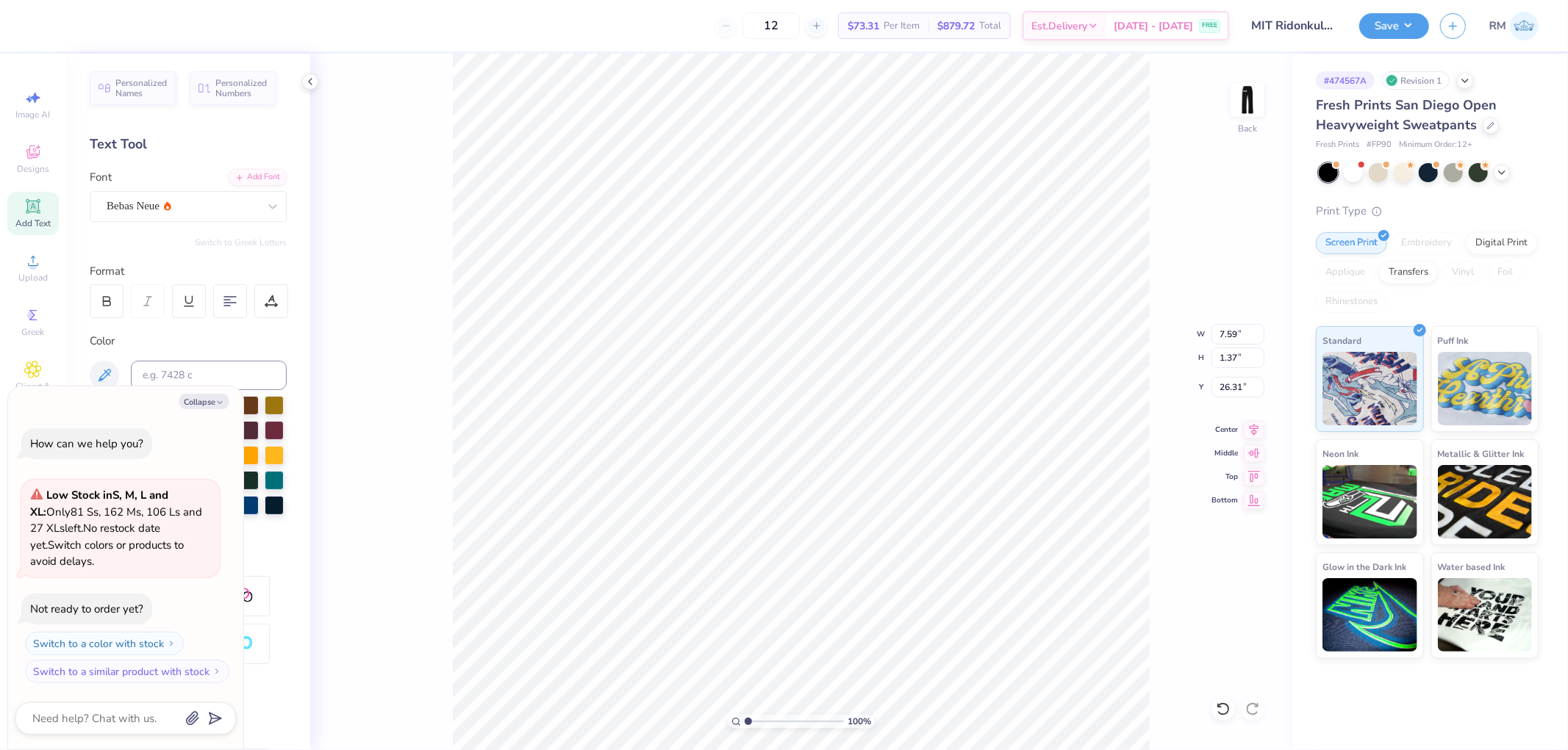
type input "24.35"
type textarea "x"
type input "1.49"
type input "7.61"
type input "21.23"
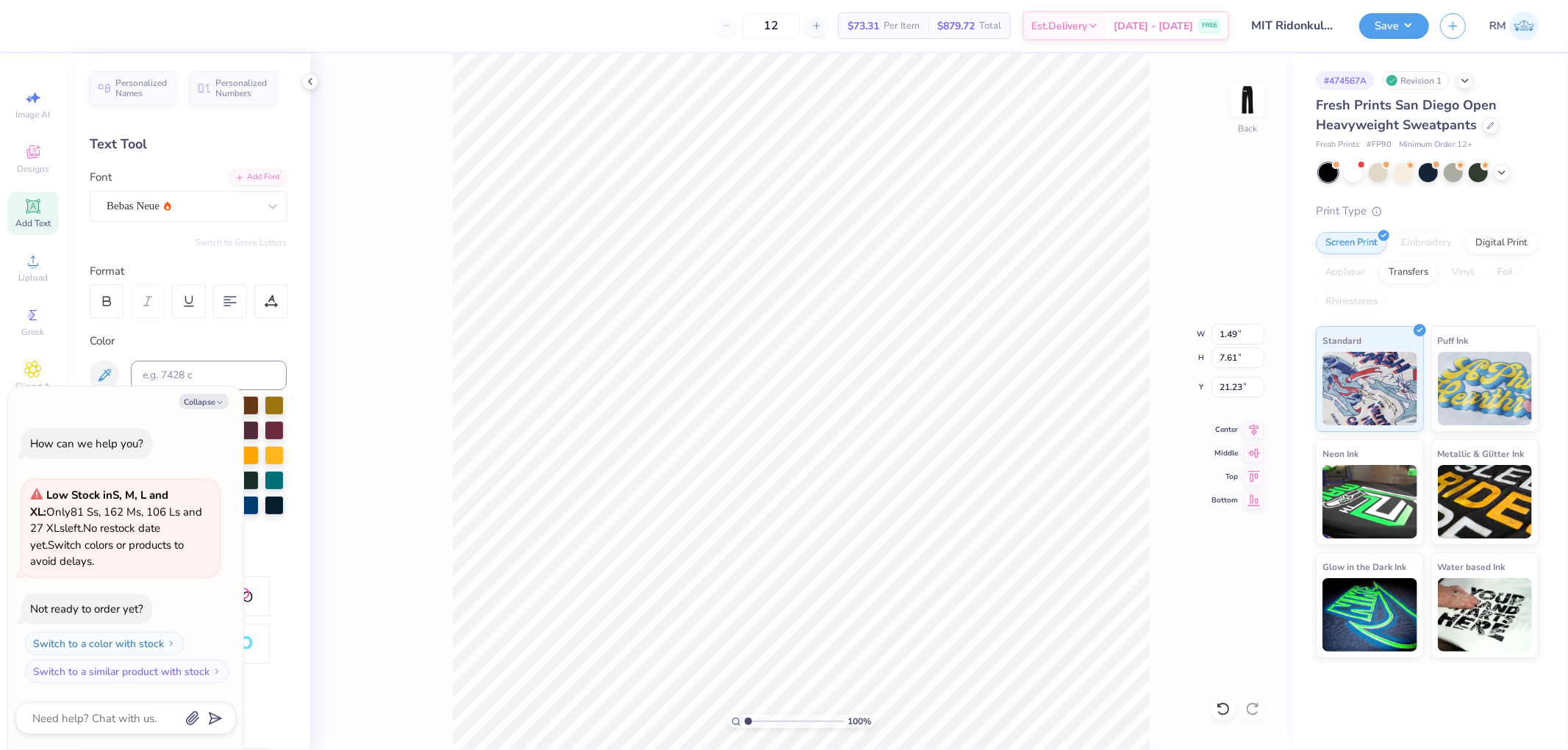
type textarea "x"
type input "24.28"
type textarea "x"
type input "1.39"
type input "7.59"
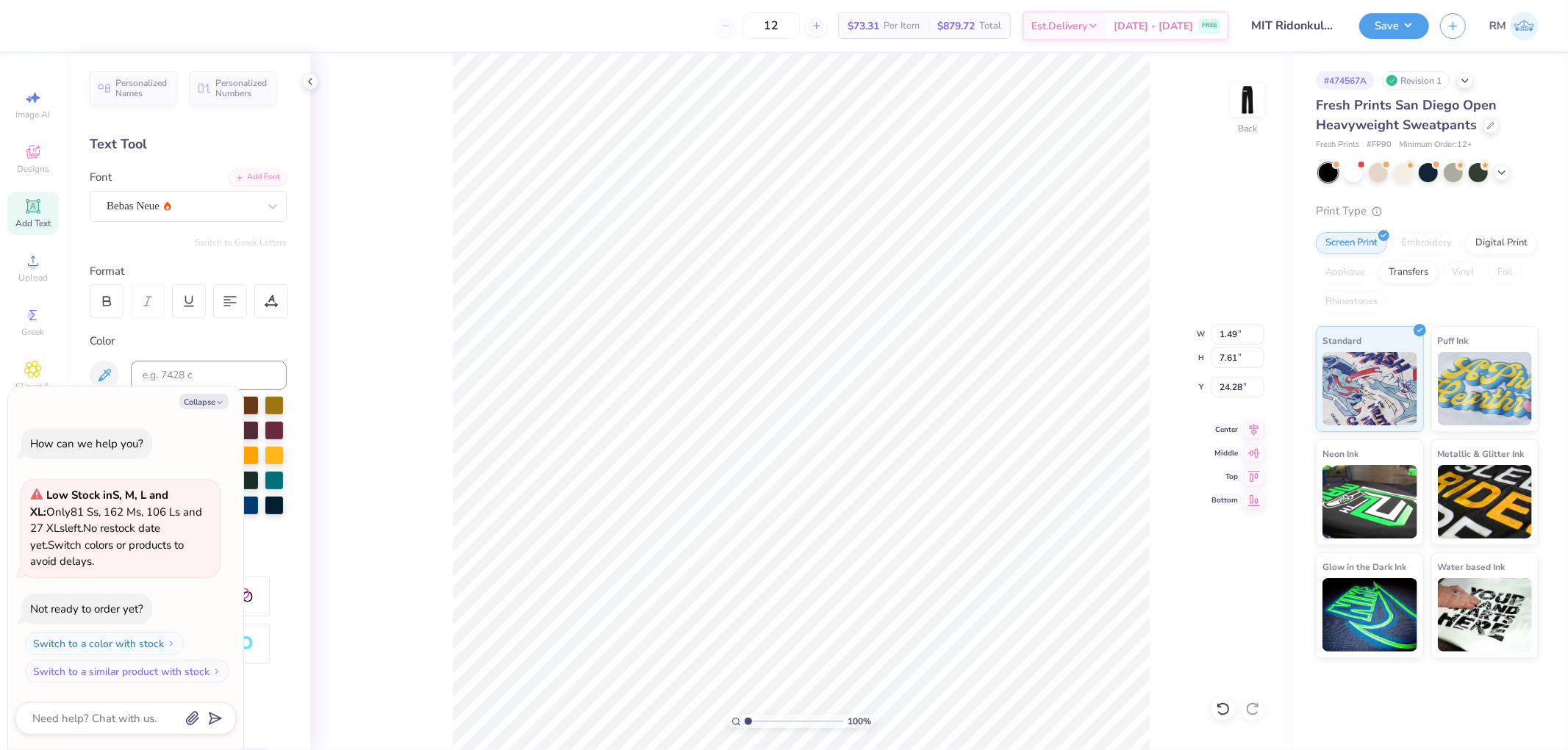
type input "24.29"
type textarea "x"
type input "1.78"
type input "9.75"
type textarea "x"
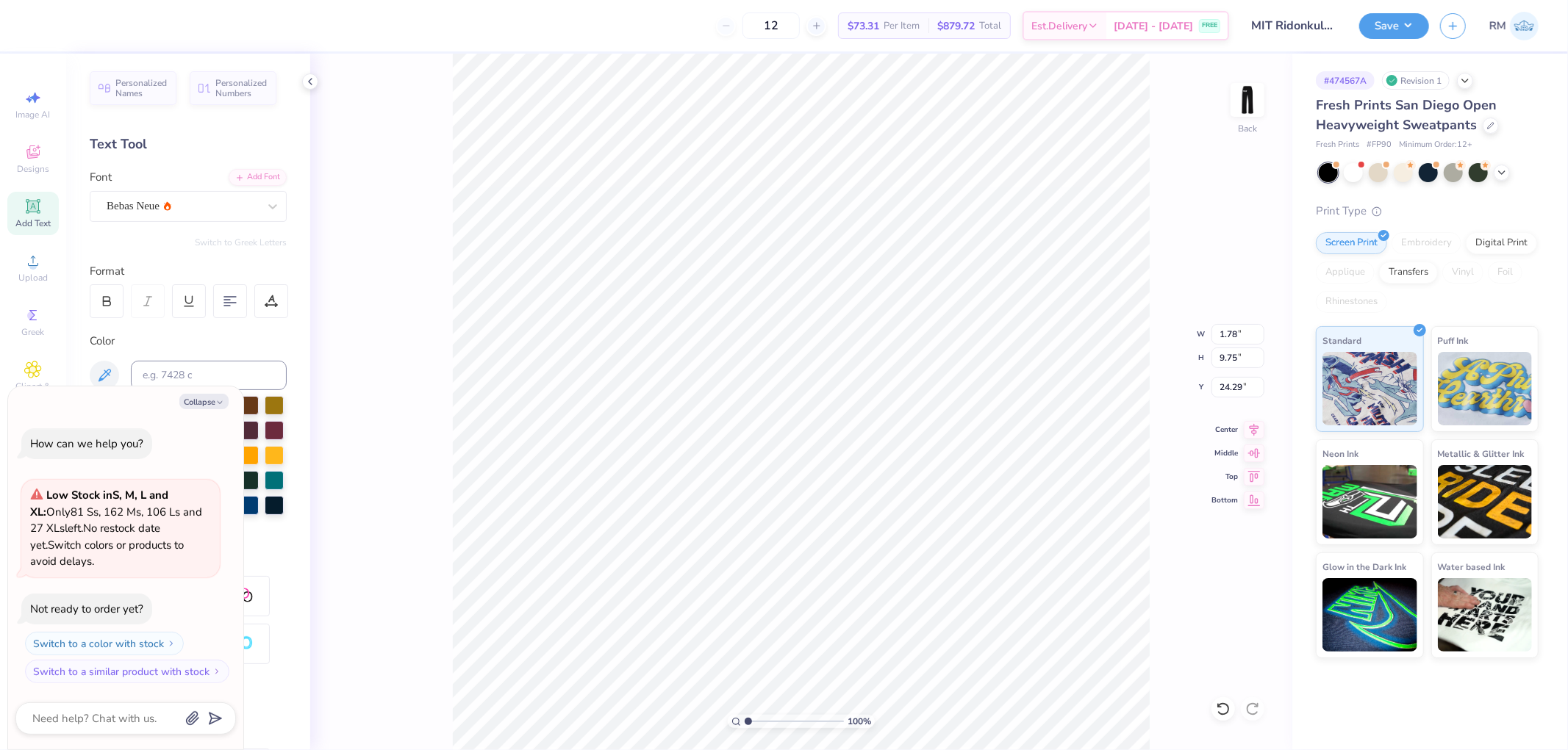
type input "9.84"
type input "3.26"
type input "27.51"
type textarea "x"
type input "24.54"
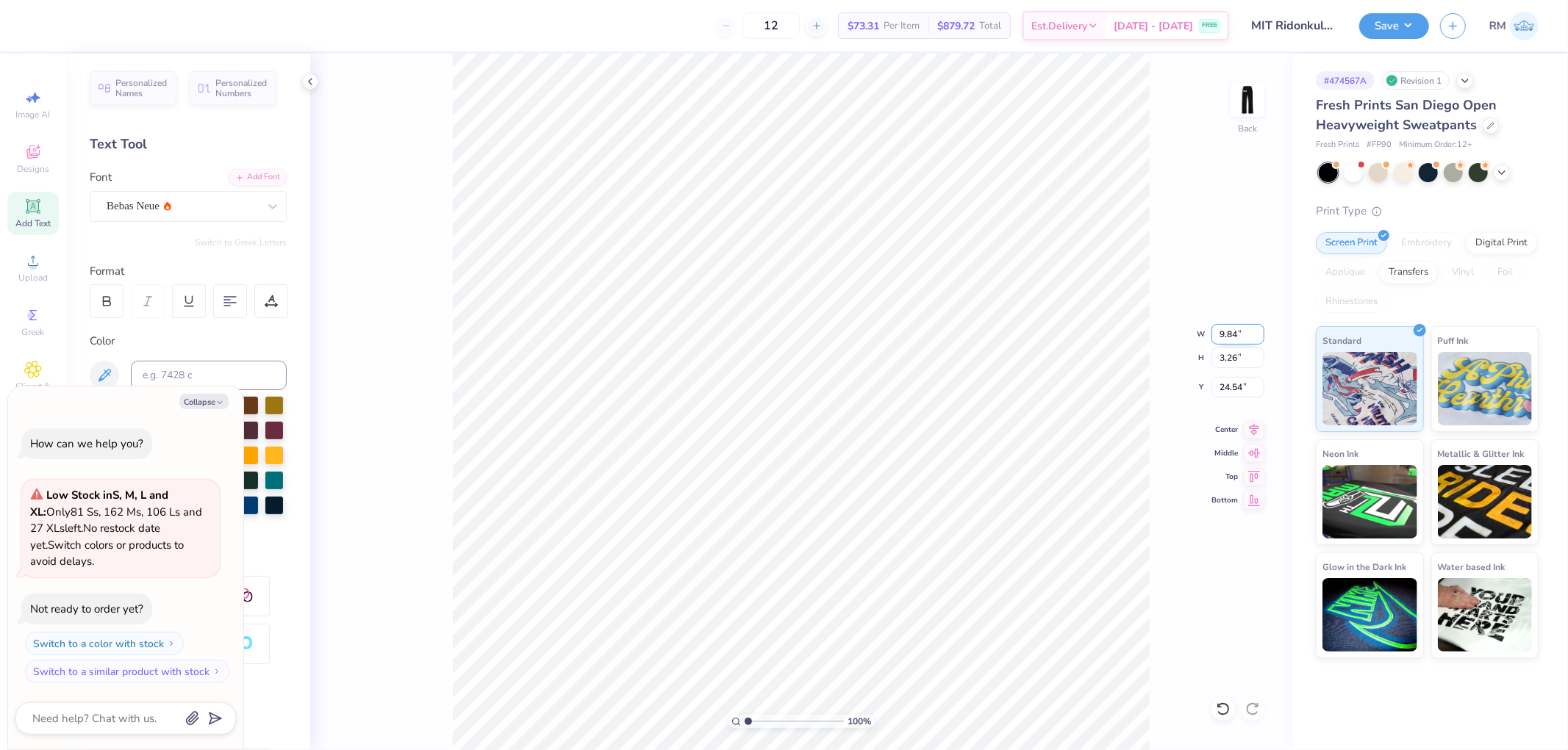
click at [1228, 336] on input "9.84" at bounding box center [1238, 334] width 53 height 20
click at [1233, 336] on input "12" at bounding box center [1238, 334] width 53 height 20
click at [1231, 336] on input "12" at bounding box center [1238, 334] width 53 height 20
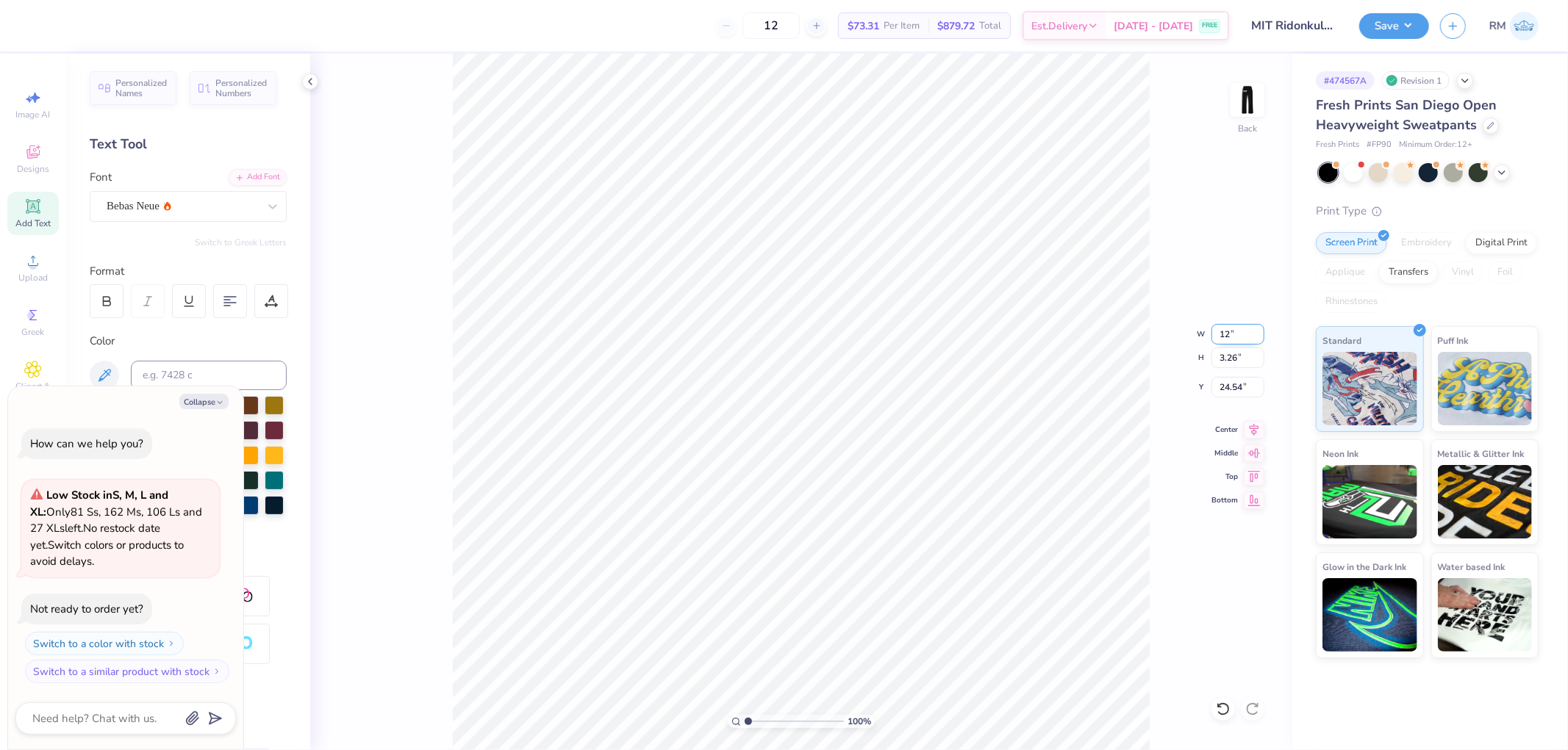
click at [1226, 335] on input "12" at bounding box center [1238, 334] width 53 height 20
click at [1226, 334] on input "12" at bounding box center [1238, 334] width 53 height 20
type input "5"
type textarea "x"
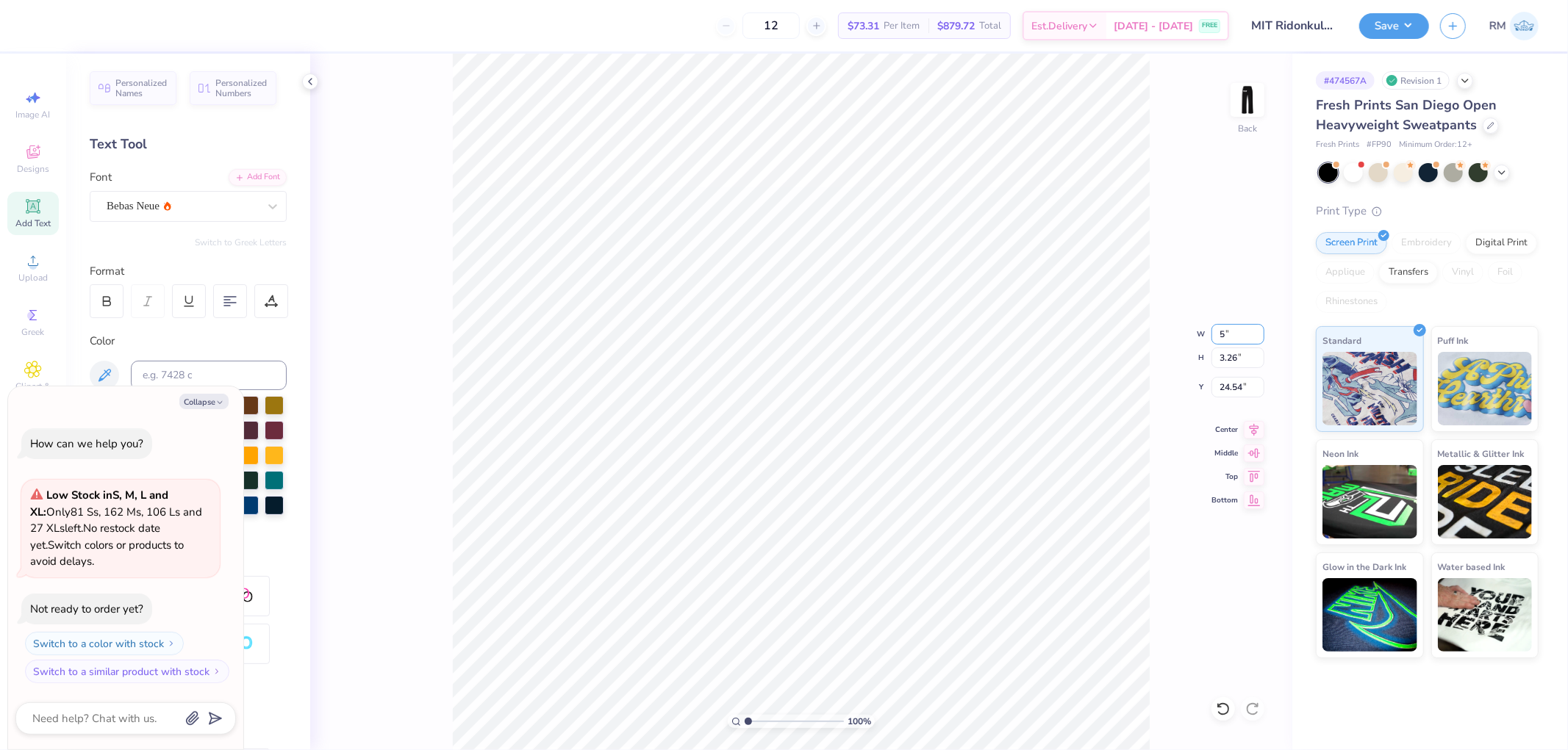
type input "5.00"
type input "1.66"
type input "25.34"
type textarea "x"
type input "6.00"
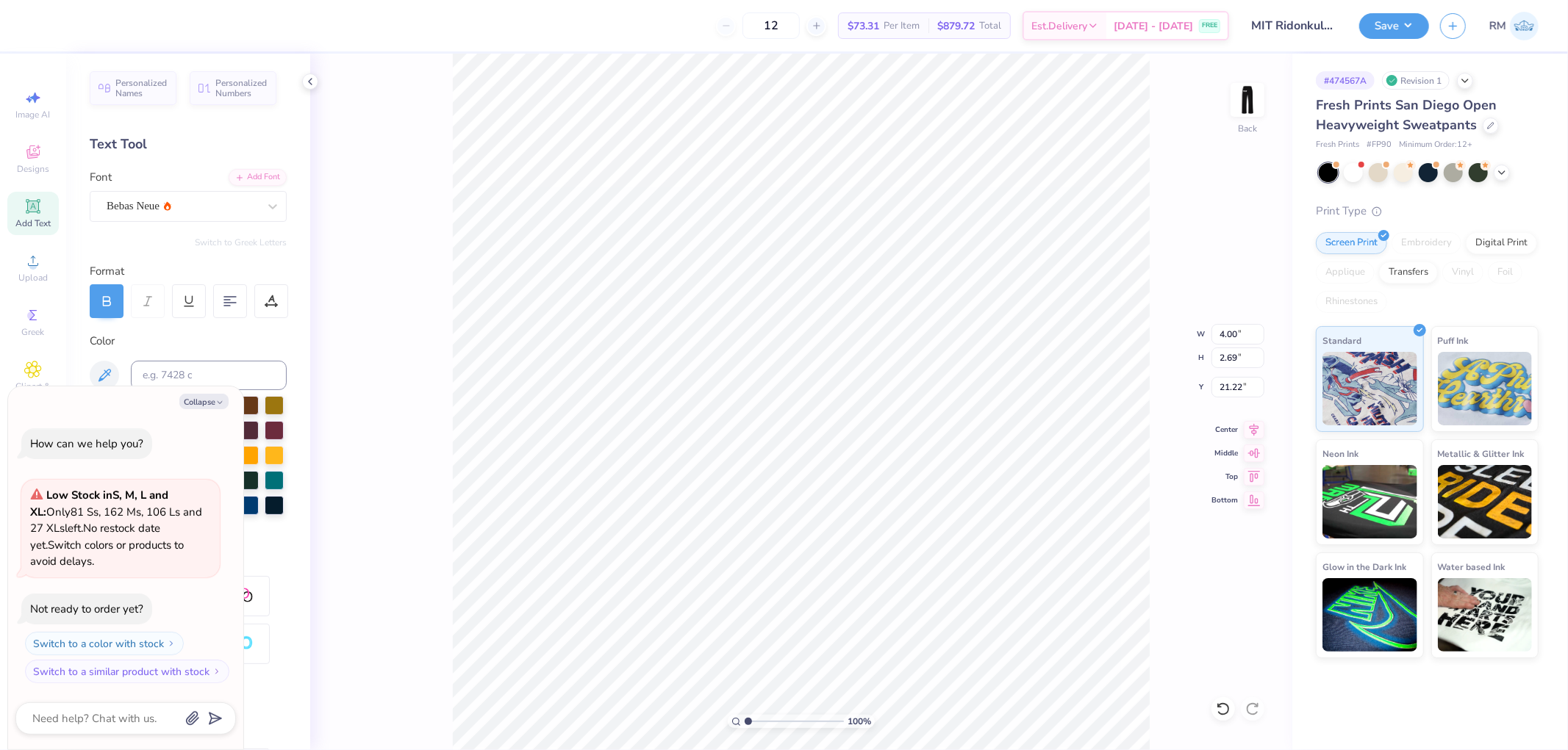
type input "11.34"
type input "9.20"
type textarea "x"
type input "8.98"
type textarea "x"
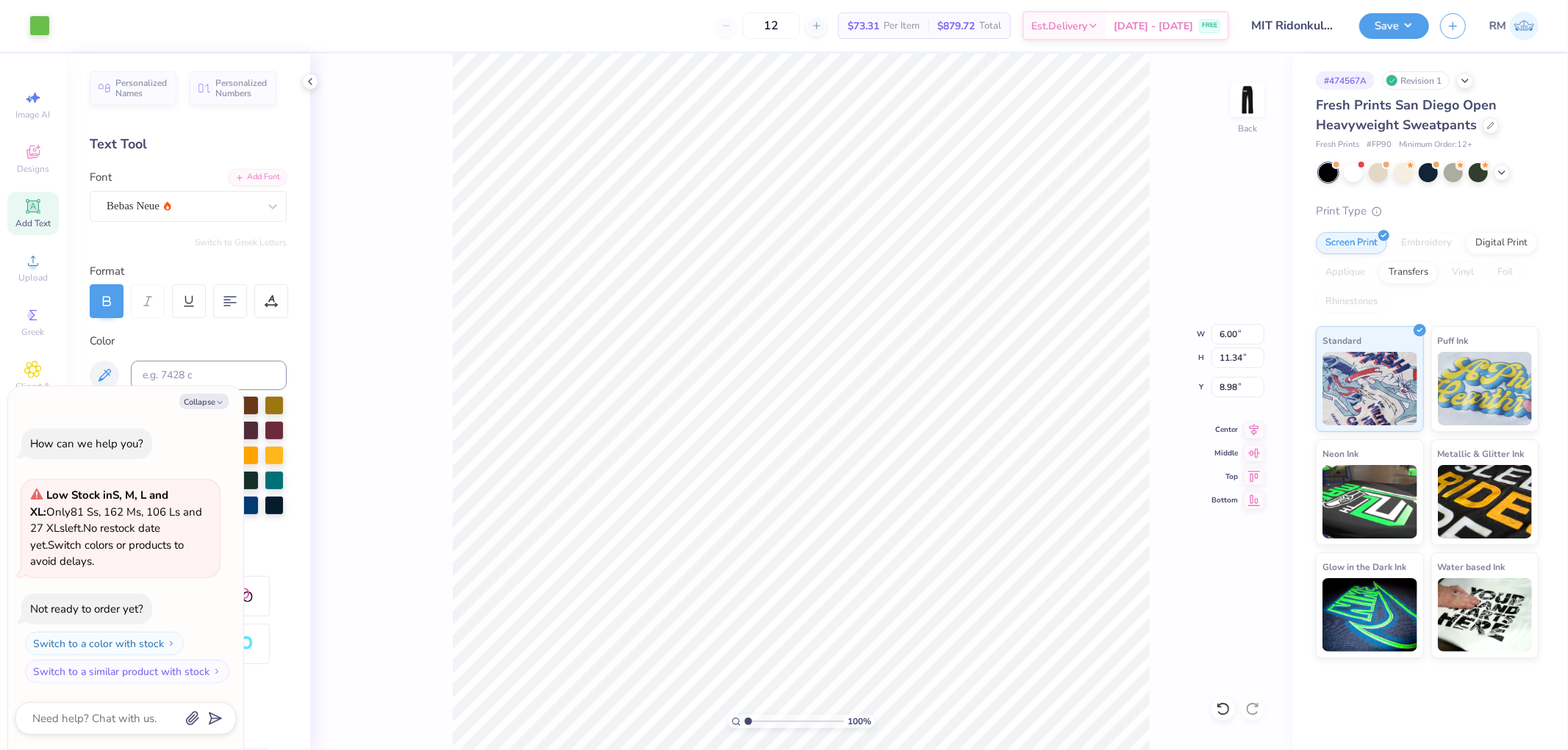
type input "6.64"
type input "11.60"
type input "8.59"
type textarea "x"
type input "3.63"
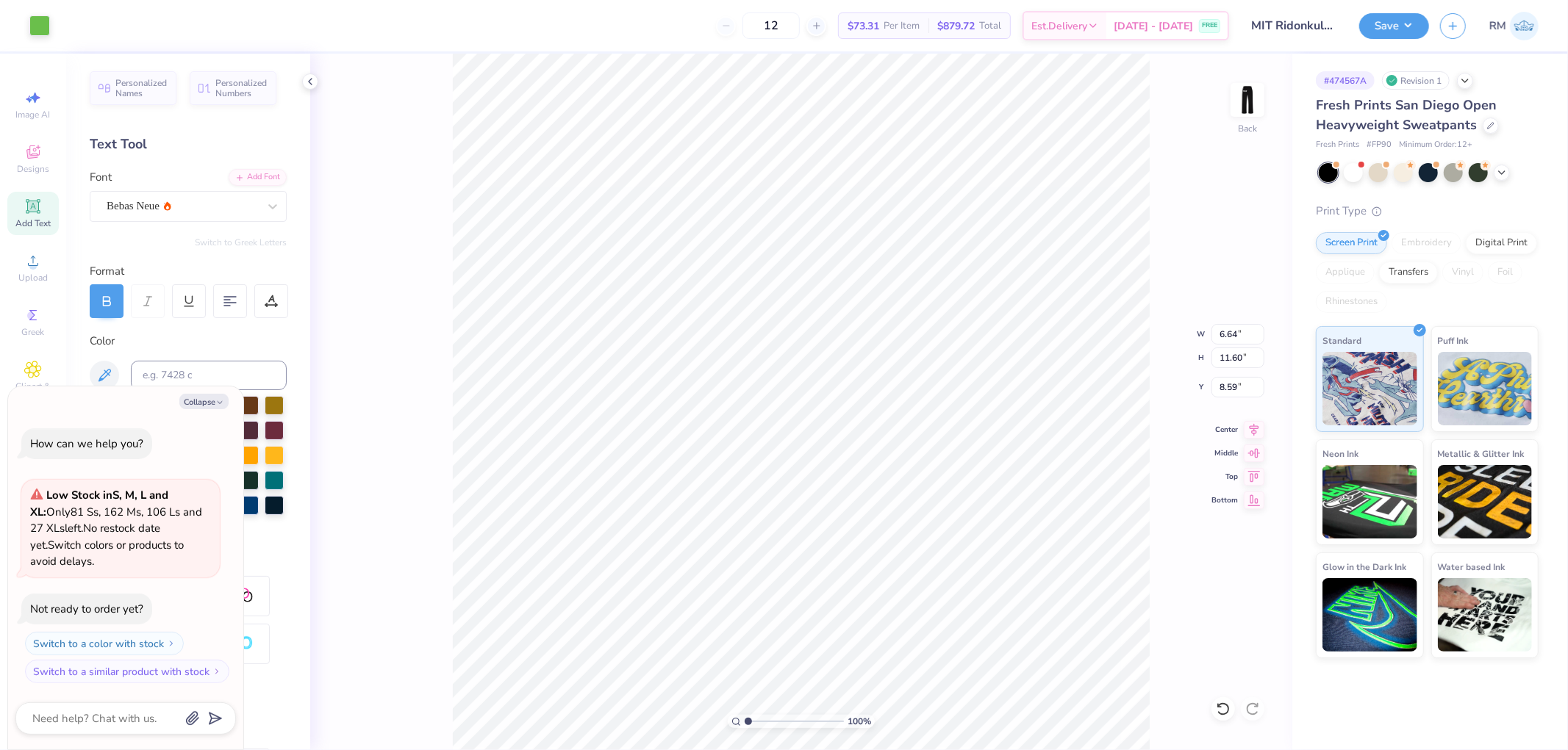
type input "17.00"
type input "18.50"
type textarea "x"
type input "5.94"
type input "17.03"
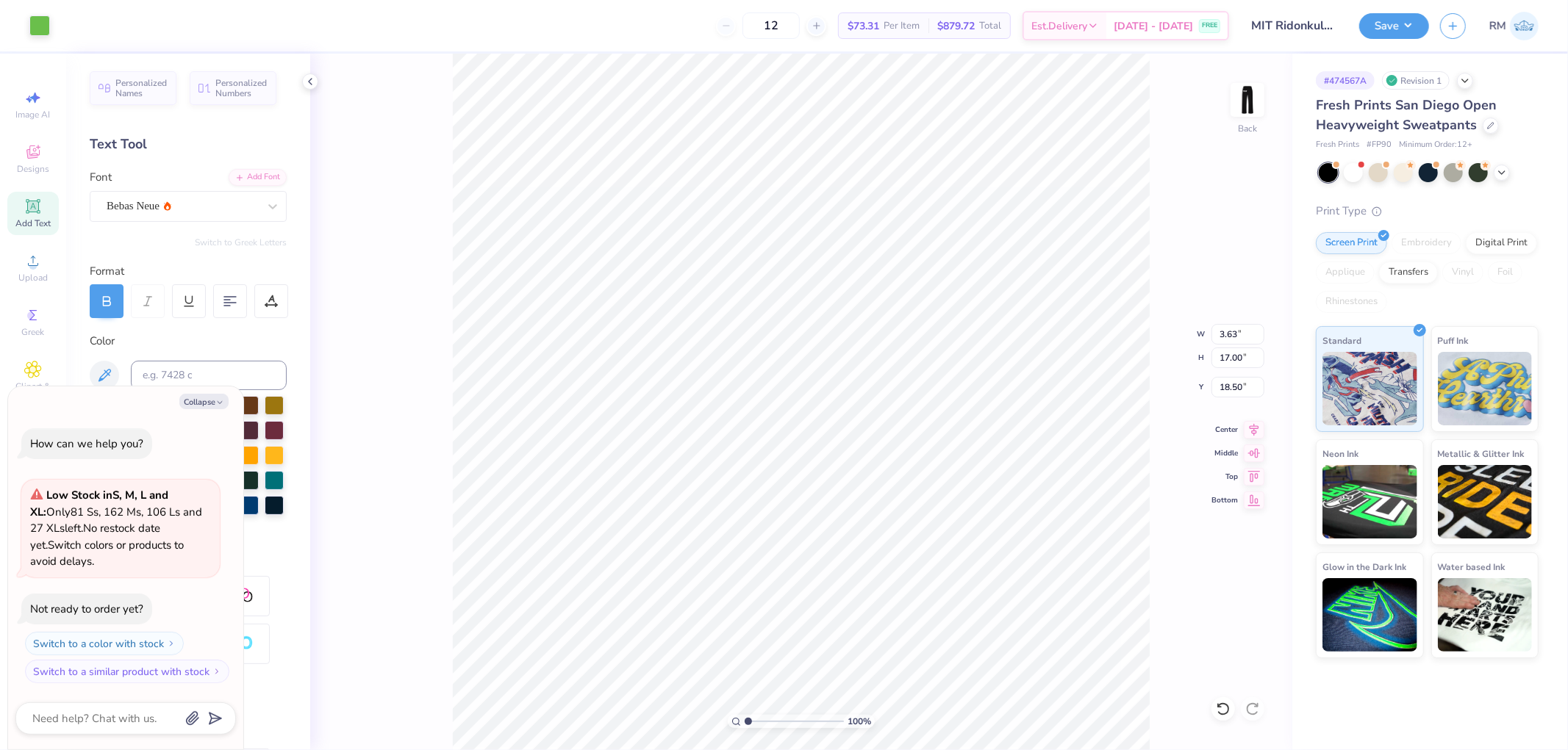
type input "18.49"
type textarea "x"
type input "28.15"
click at [1249, 426] on icon at bounding box center [1253, 427] width 20 height 18
type textarea "x"
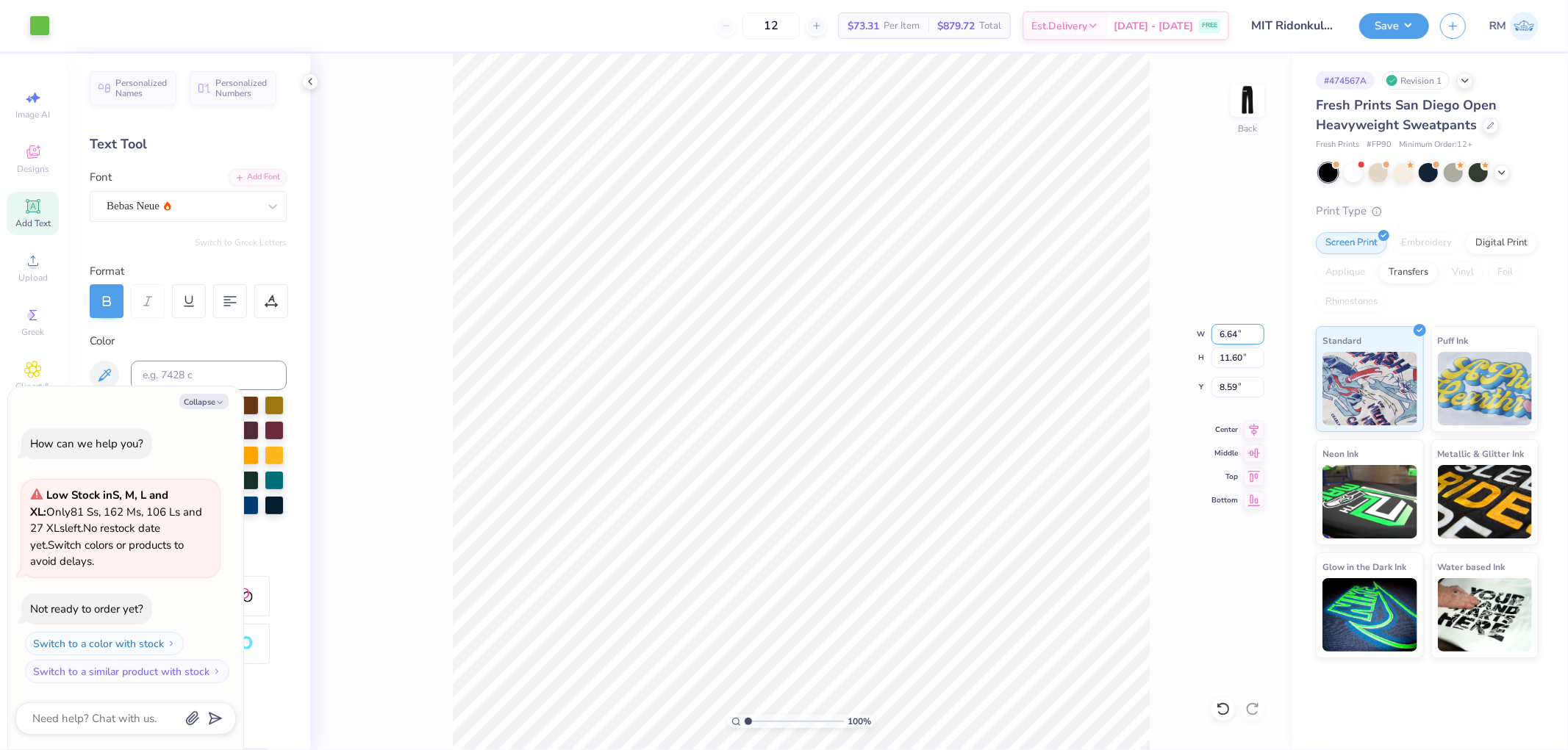
click at [1224, 332] on input "6.64" at bounding box center [1238, 334] width 53 height 20
type input "6"
type textarea "x"
type input "6.00"
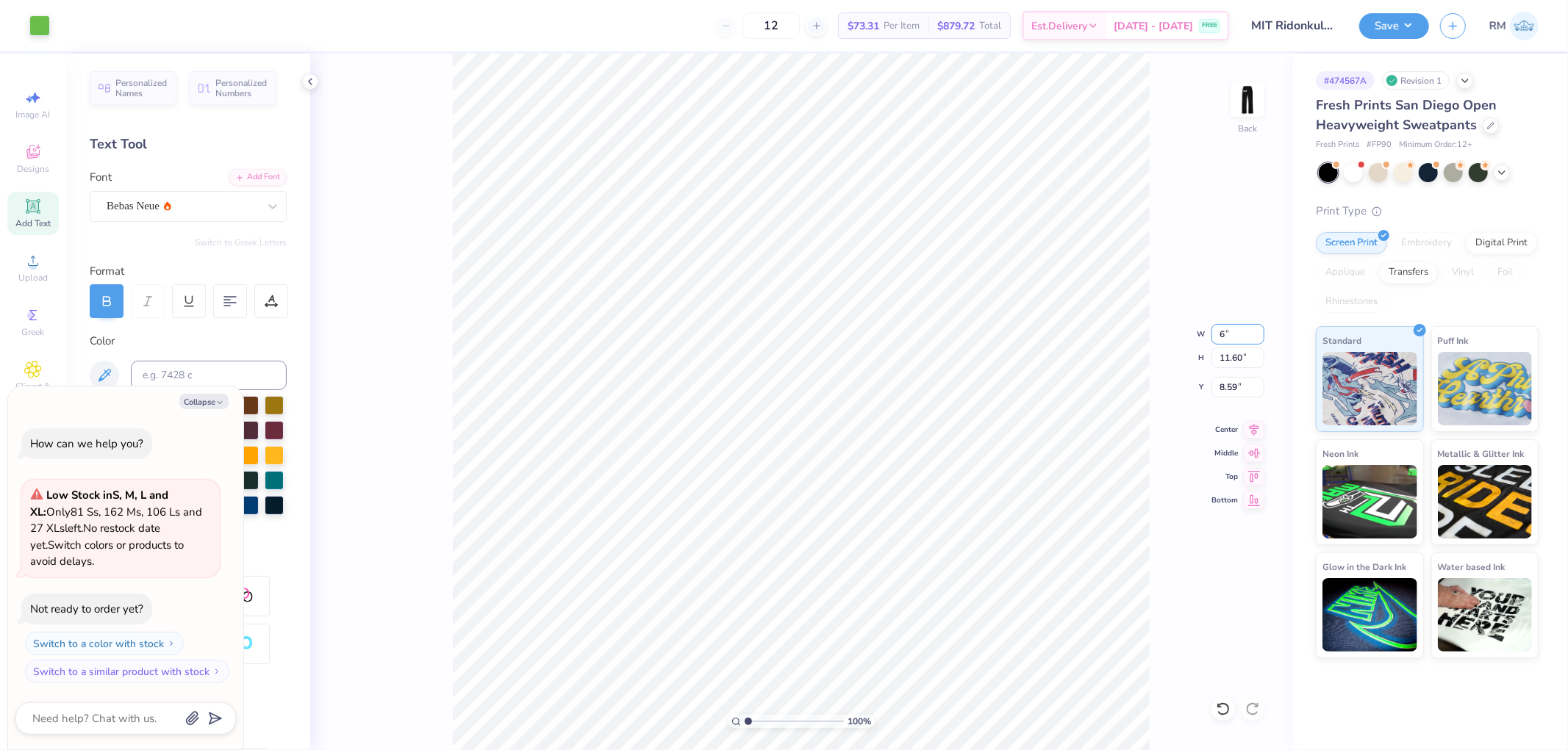
type input "10.48"
type input "9.14"
click at [1255, 424] on icon at bounding box center [1253, 427] width 20 height 18
type textarea "x"
type input "4.16"
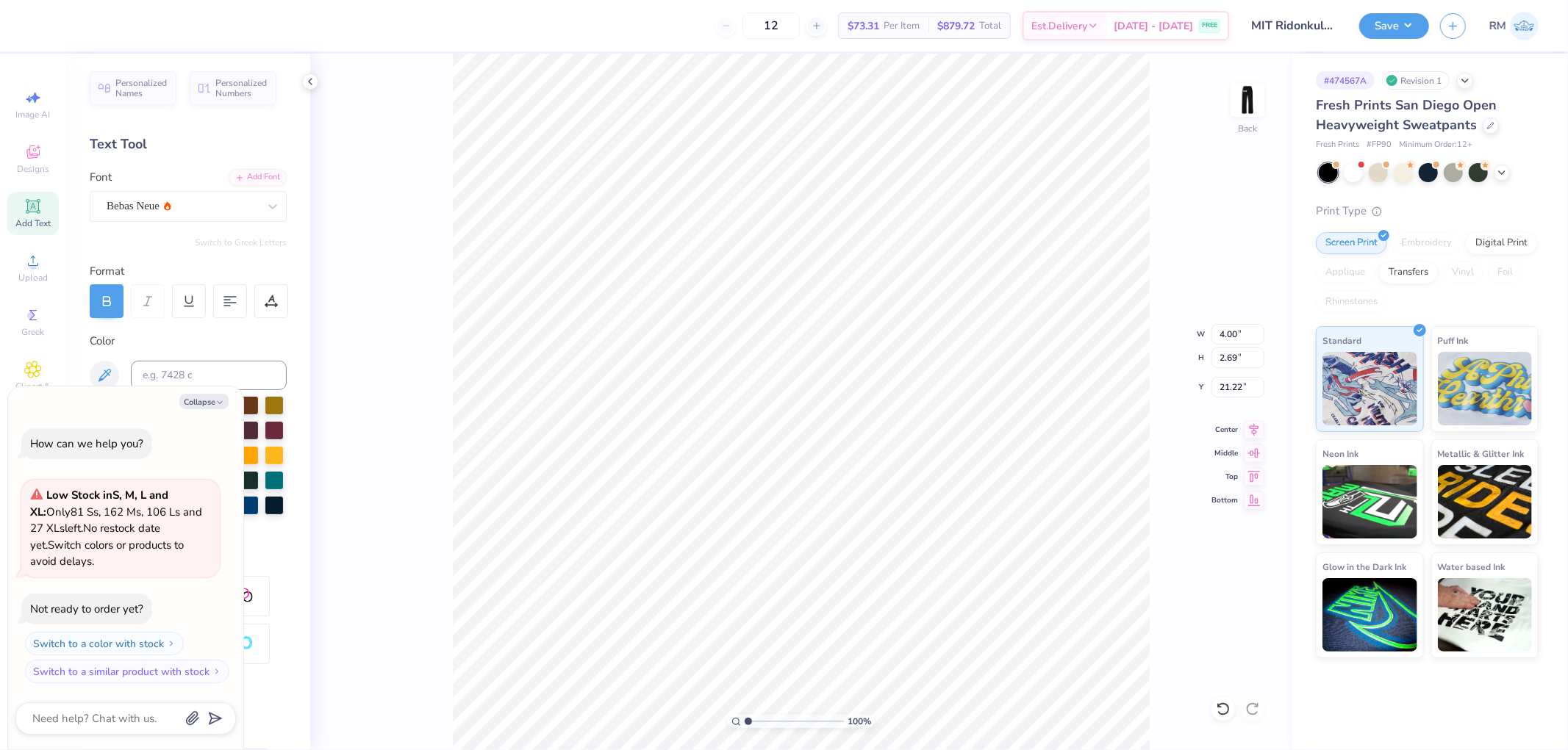
type input "3.68"
type input "20.73"
click at [1228, 342] on input "4.16" at bounding box center [1238, 334] width 53 height 20
type input "4"
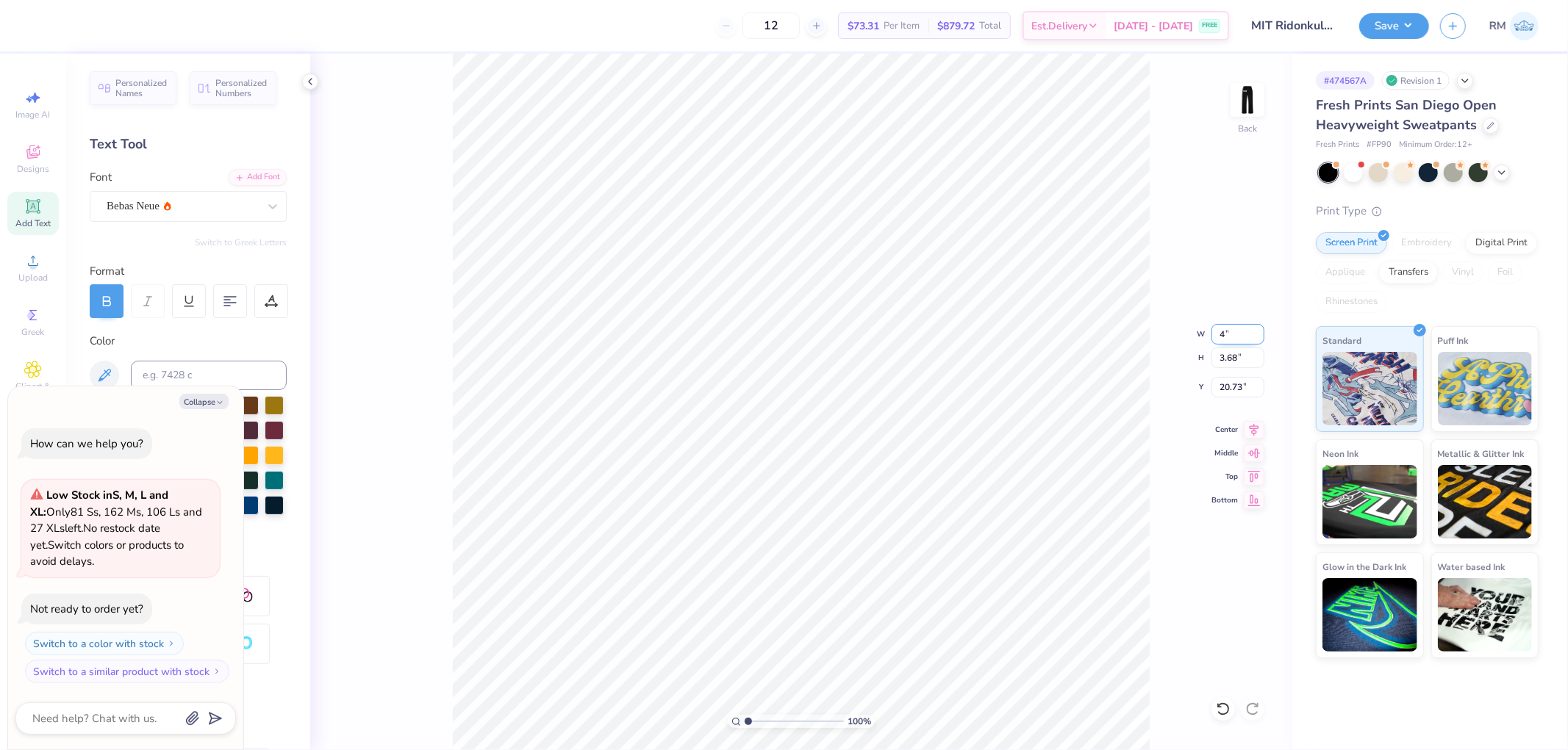
type textarea "x"
type input "4.00"
type input "3.54"
type input "20.80"
type textarea "x"
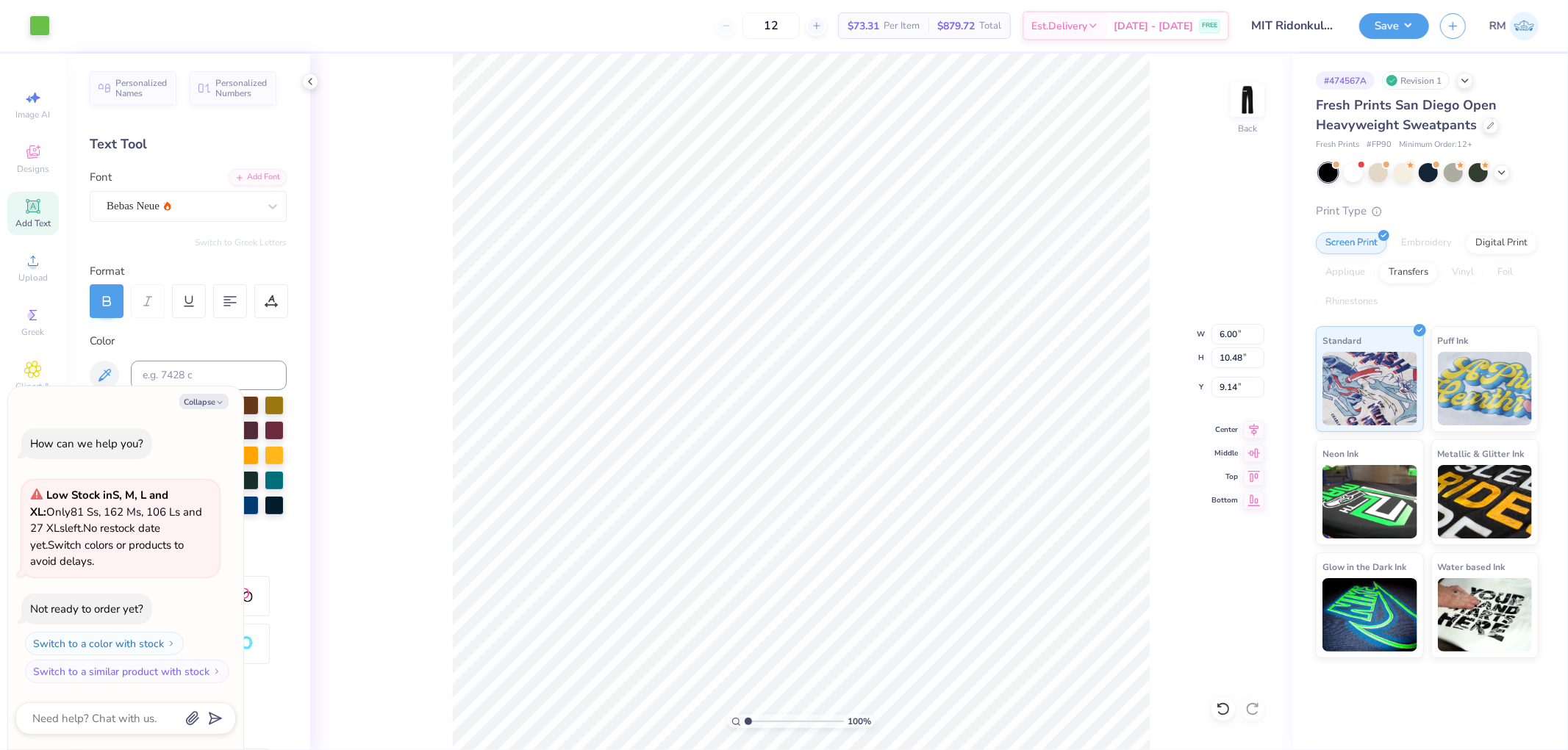
type input "10.96"
type textarea "x"
type input "24.76"
click at [784, 386] on li "Copy" at bounding box center [795, 388] width 115 height 29
type textarea "x"
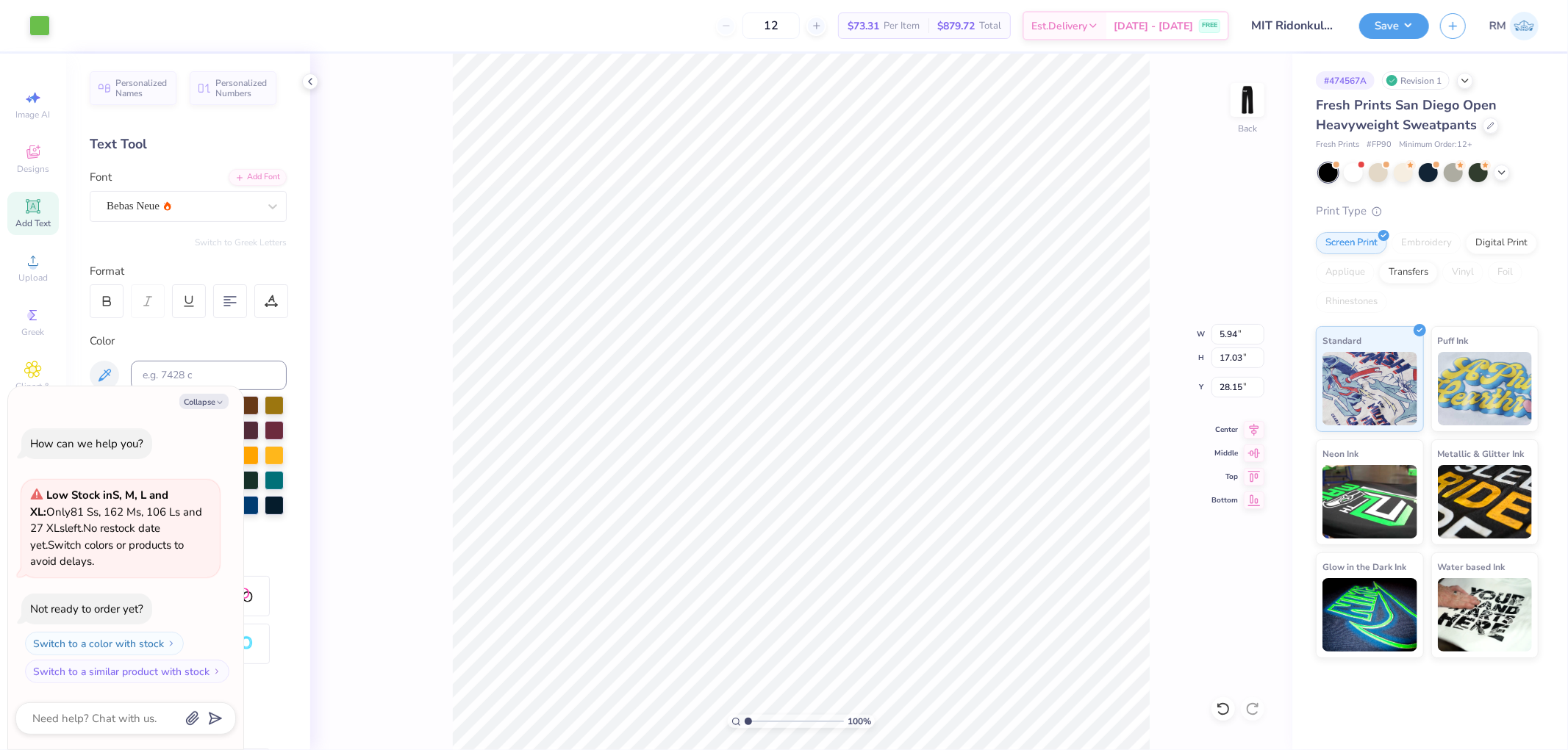
type input "29.53"
click at [800, 396] on li "Paste" at bounding box center [808, 389] width 115 height 29
type textarea "x"
type input "3.21"
type input "9.20"
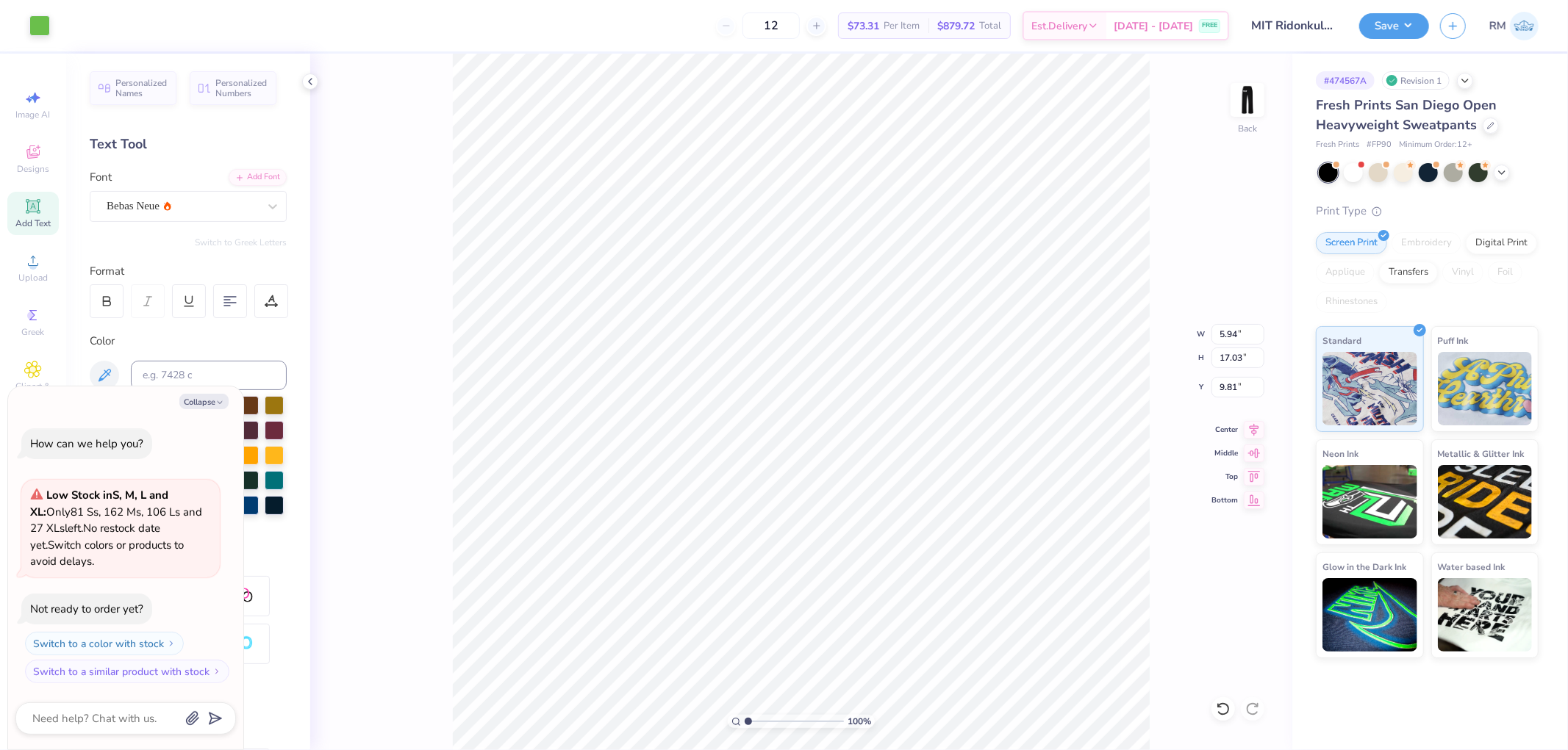
type input "17.72"
type textarea "x"
type input "3.21"
type input "9.20"
type input "17.72"
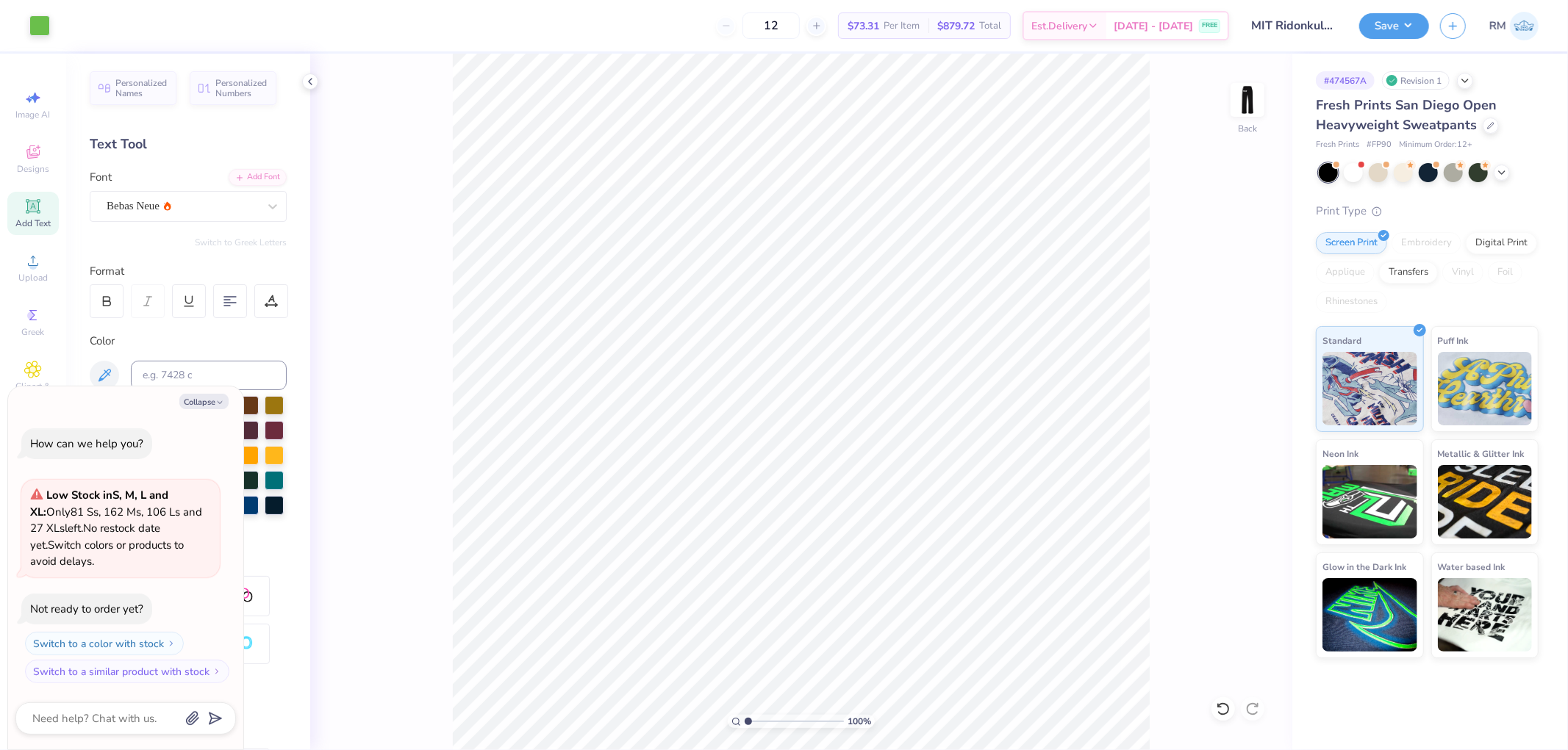
type textarea "x"
click at [1223, 340] on input "5.94" at bounding box center [1238, 334] width 53 height 20
type input "6"
type textarea "x"
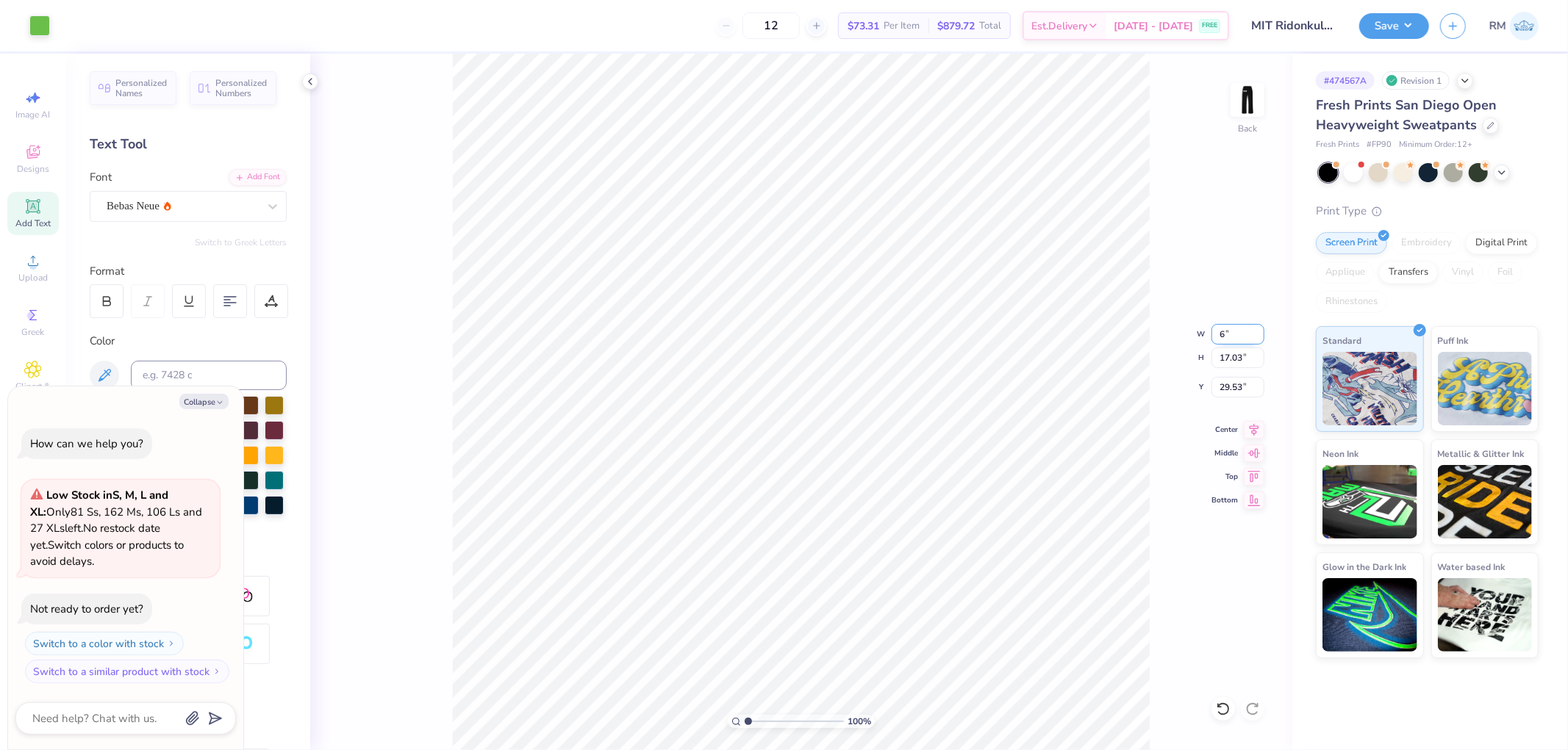
type input "6.00"
type input "17.19"
type input "29.45"
click at [1230, 361] on input "17.19" at bounding box center [1238, 358] width 53 height 20
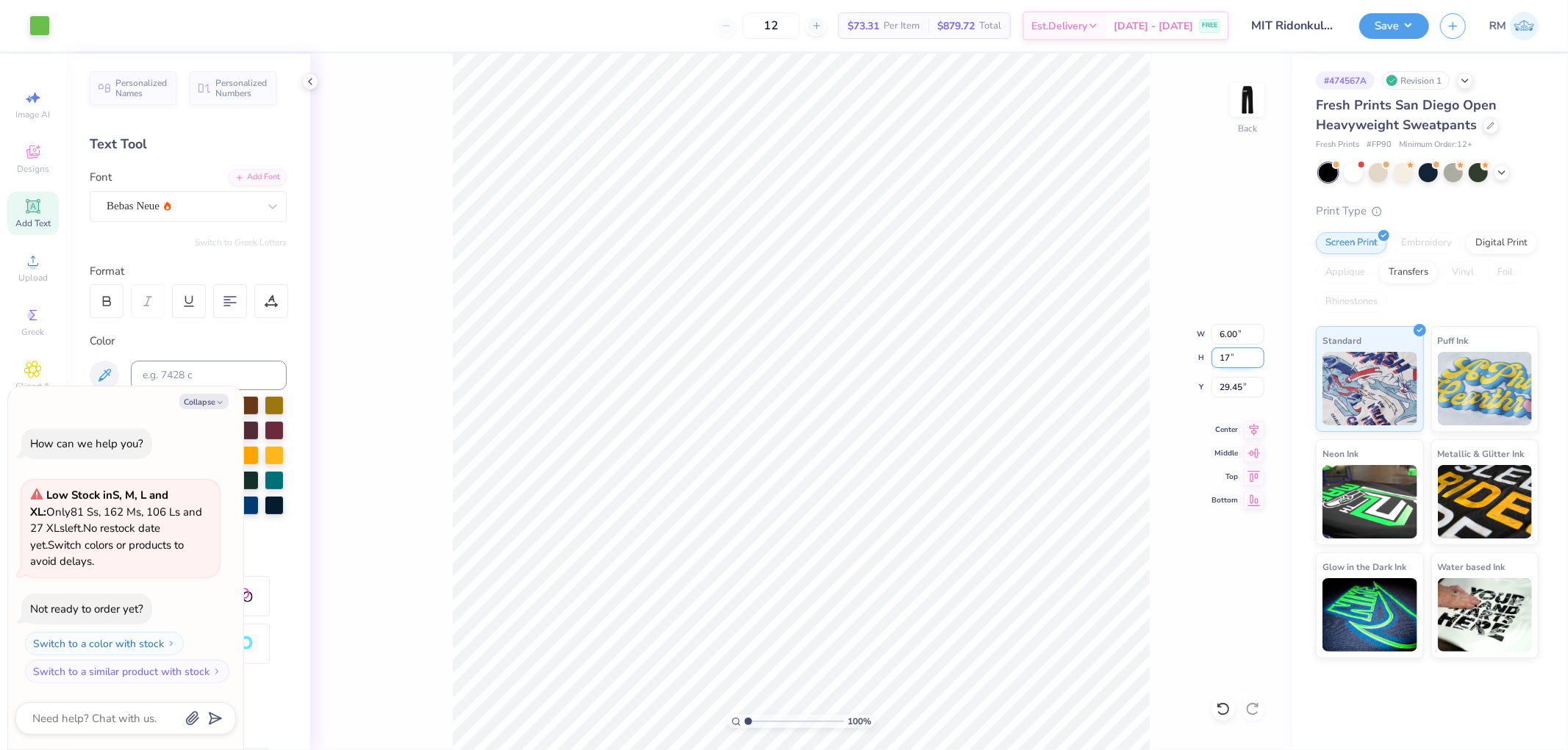
type input "17"
type textarea "x"
type input "5.93"
type input "17.00"
type input "29.55"
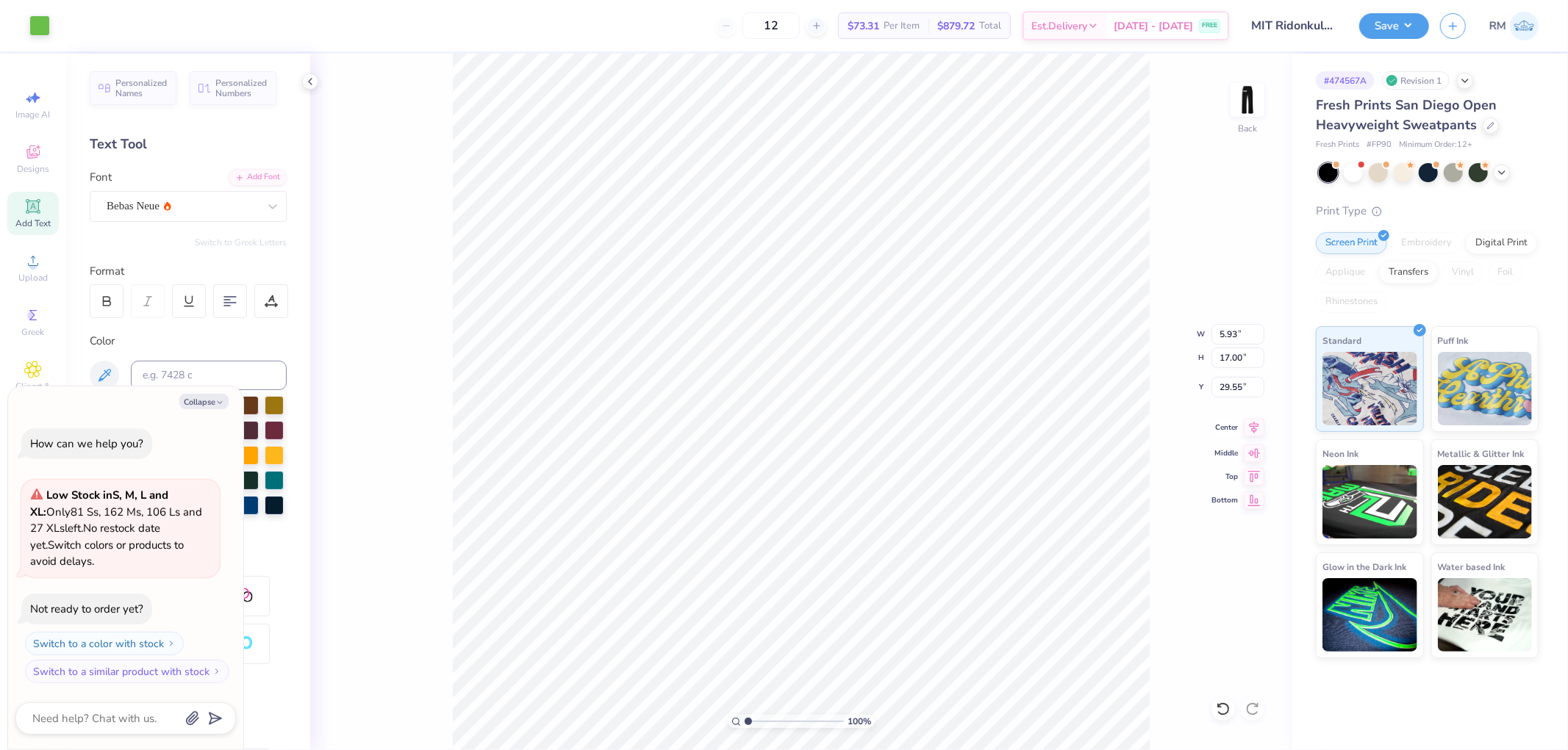
click at [1255, 424] on icon at bounding box center [1253, 427] width 20 height 18
type textarea "x"
type input "8.78"
click at [1382, 24] on button "Save" at bounding box center [1394, 24] width 70 height 26
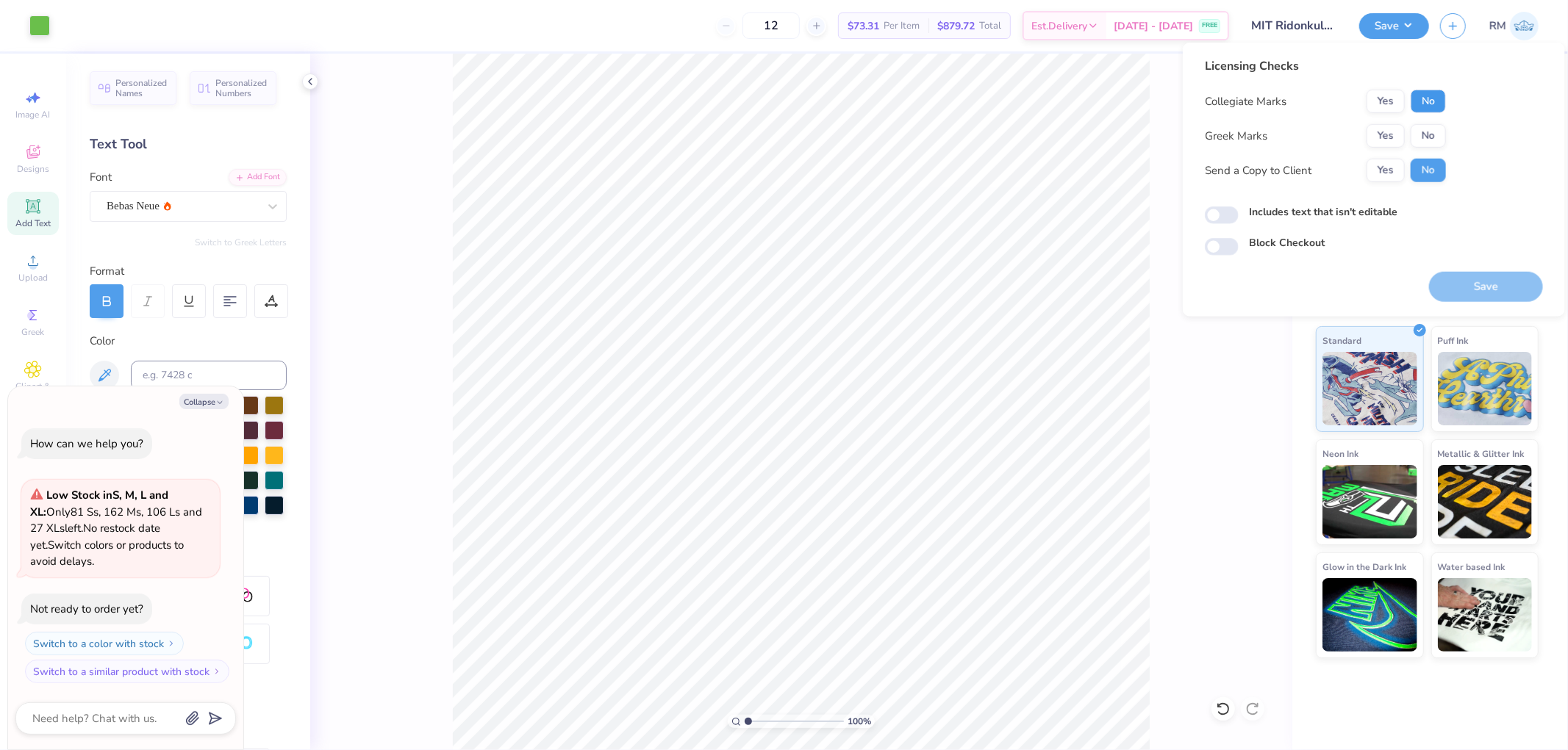
click at [1438, 104] on button "No" at bounding box center [1427, 101] width 35 height 24
click at [1430, 135] on button "No" at bounding box center [1427, 136] width 35 height 24
click at [1377, 167] on button "Yes" at bounding box center [1385, 170] width 38 height 24
click at [1496, 283] on button "Save" at bounding box center [1486, 286] width 114 height 30
click at [1392, 104] on button "Yes" at bounding box center [1385, 101] width 38 height 24
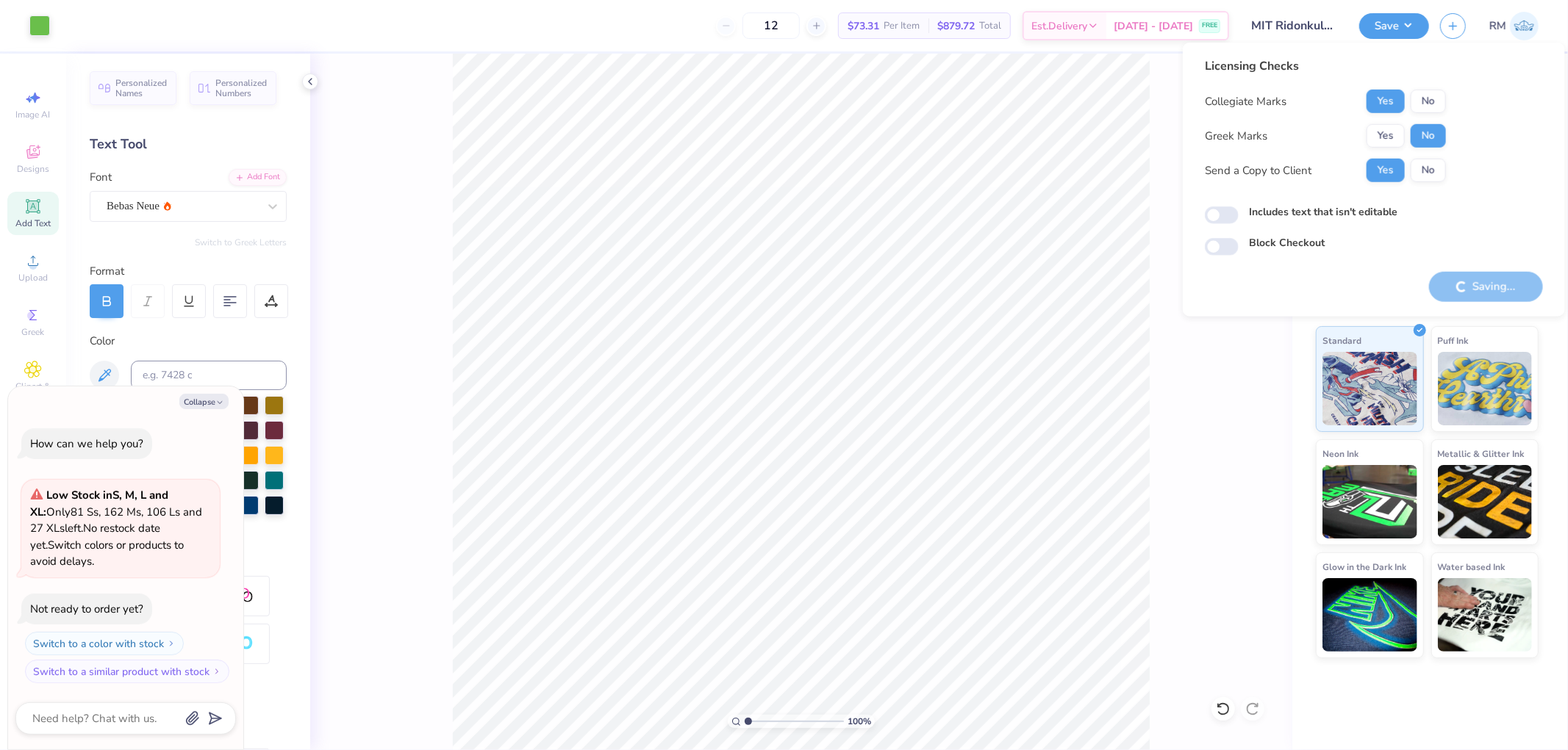
click at [1489, 281] on div "Saving..." at bounding box center [1486, 286] width 114 height 30
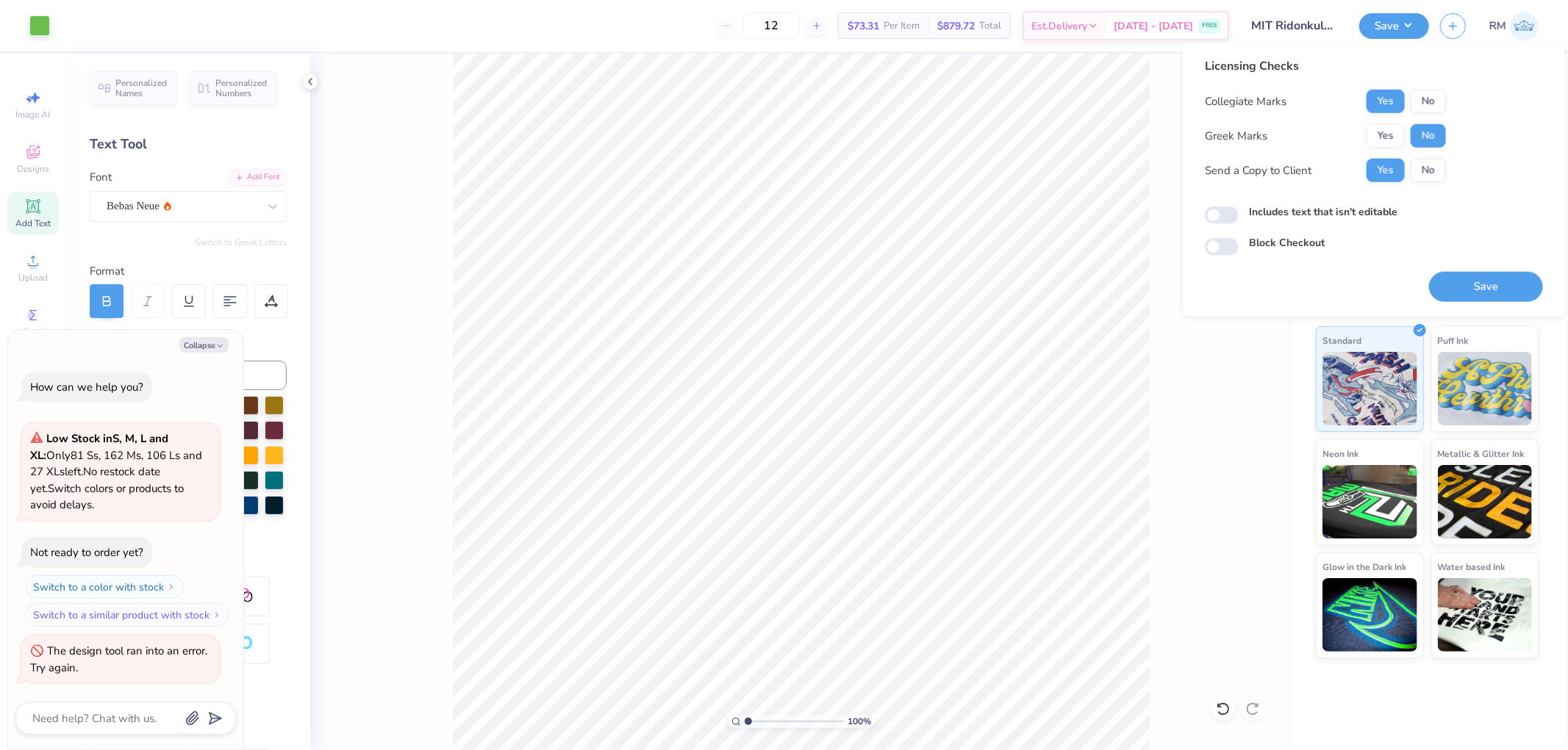
click at [1489, 281] on button "Save" at bounding box center [1486, 286] width 114 height 30
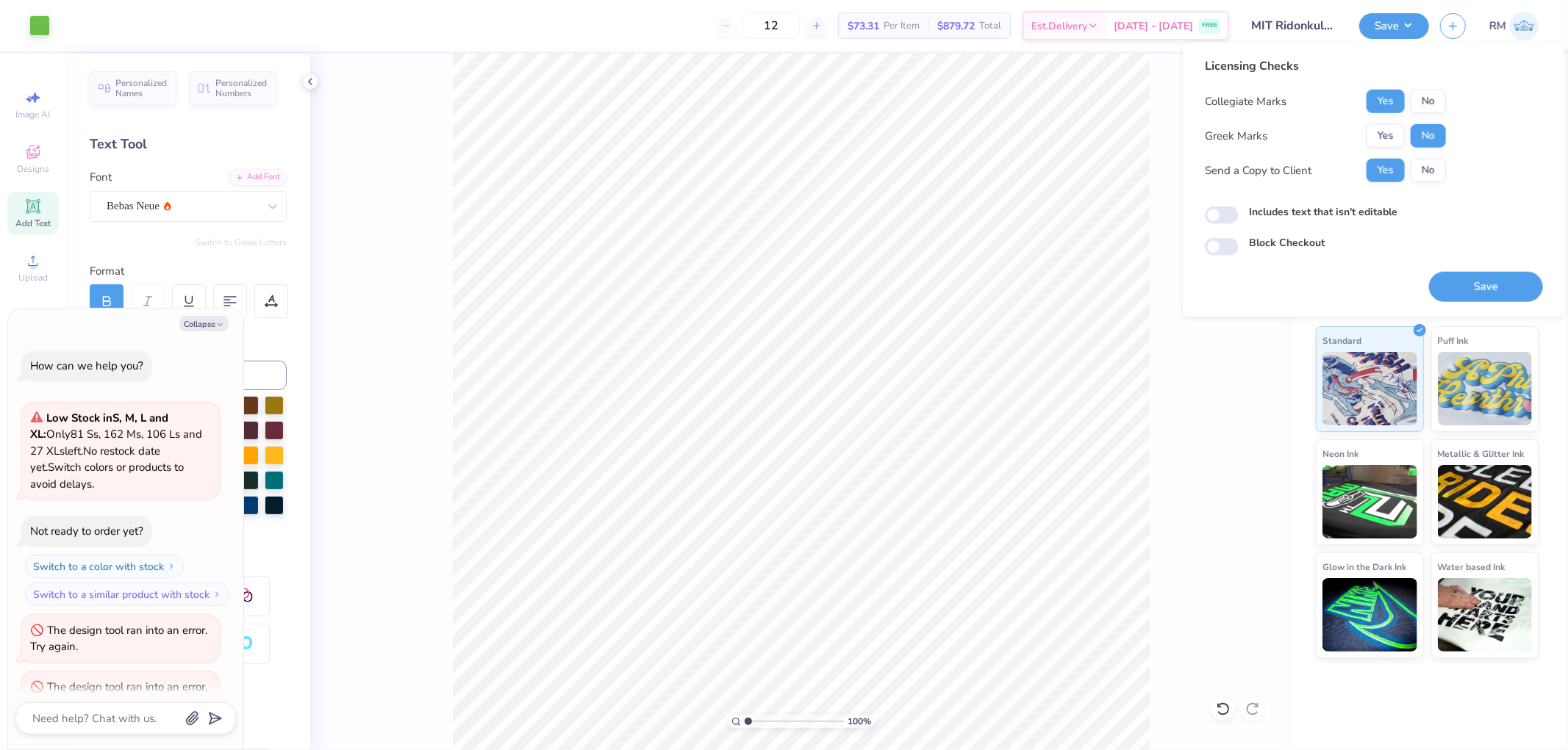
scroll to position [35, 0]
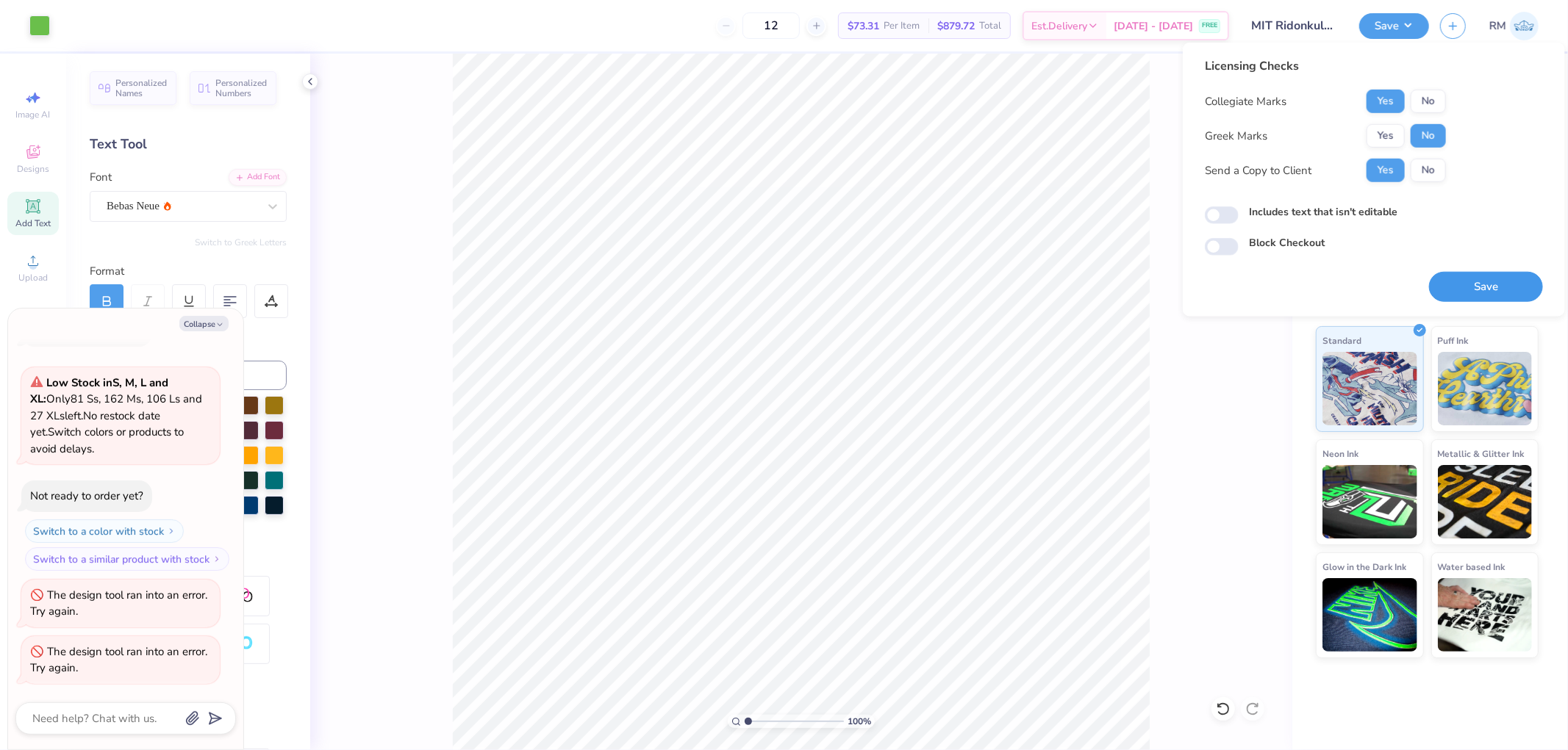
click at [1502, 280] on button "Save" at bounding box center [1486, 286] width 114 height 30
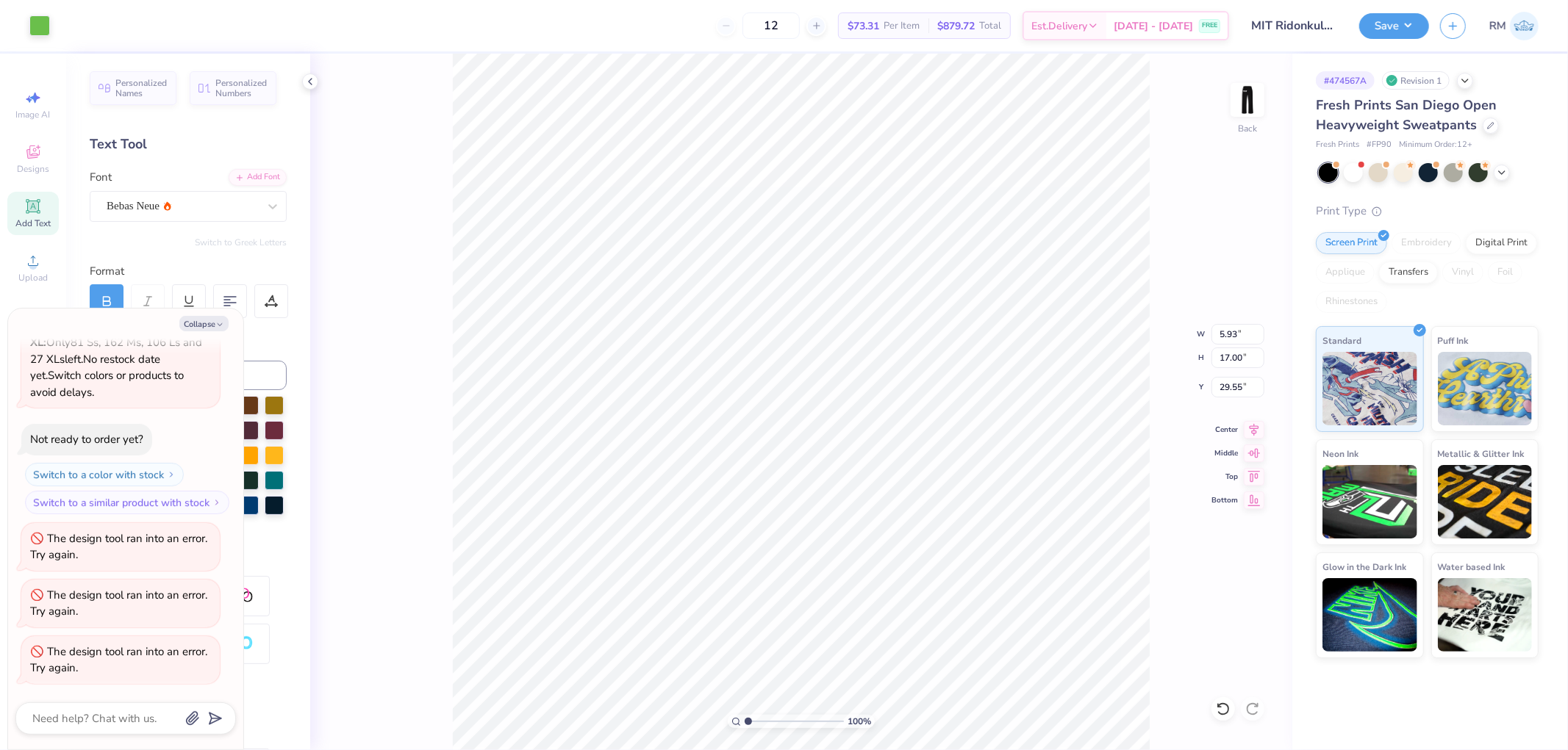
type textarea "x"
type input "4.00"
type input "3.54"
type input "18.72"
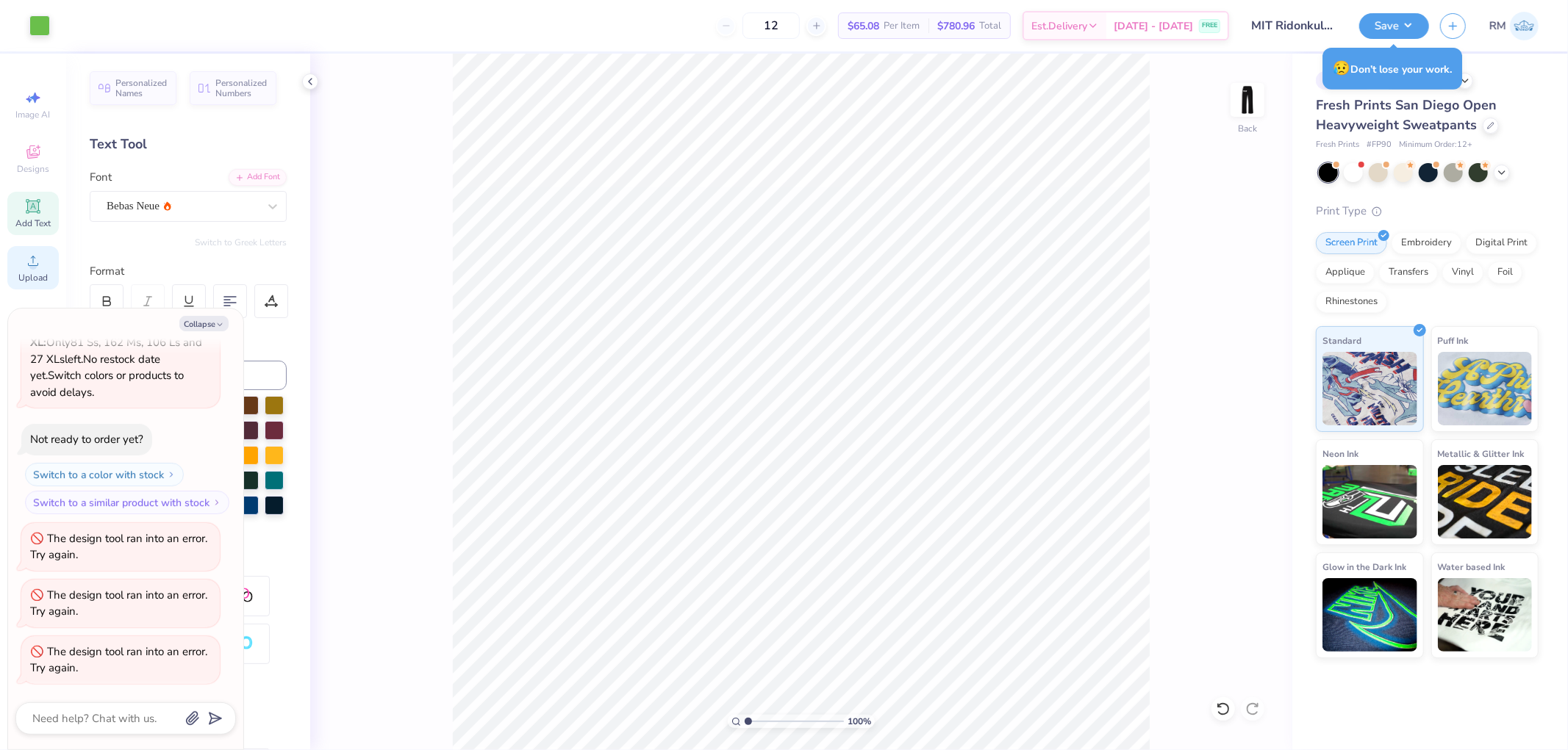
click at [38, 274] on span "Upload" at bounding box center [33, 278] width 29 height 12
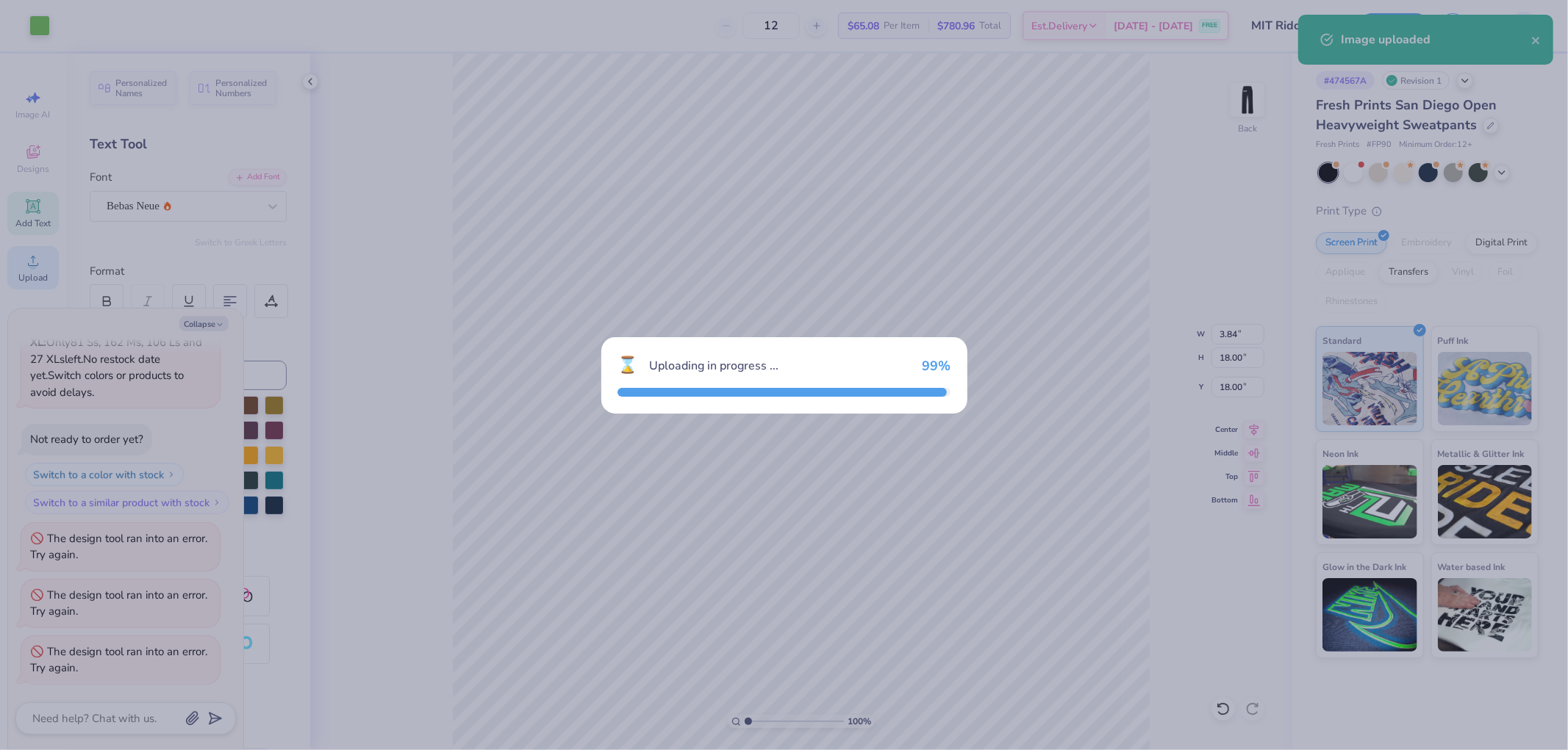
type textarea "x"
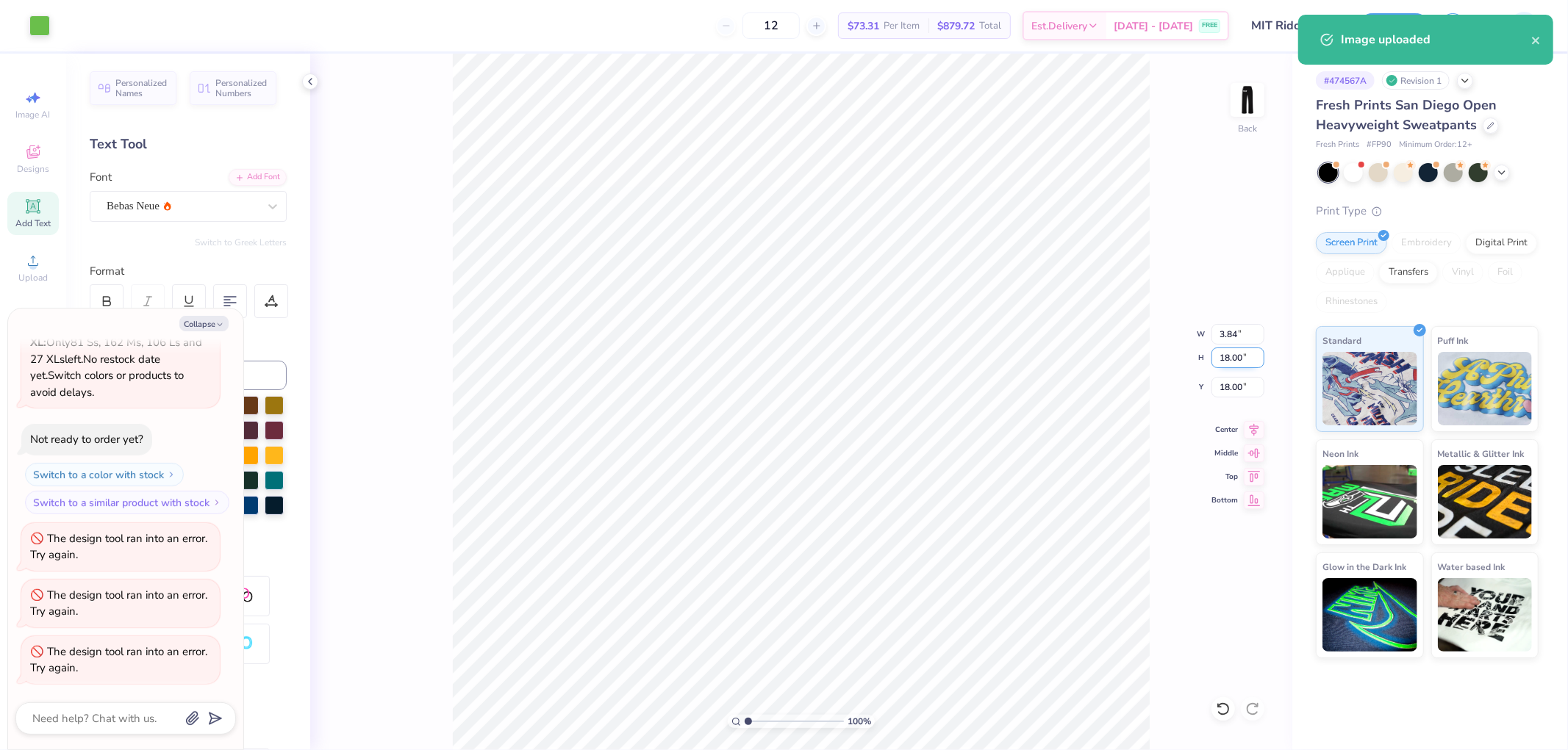
click at [1222, 366] on input "18.00" at bounding box center [1238, 358] width 53 height 20
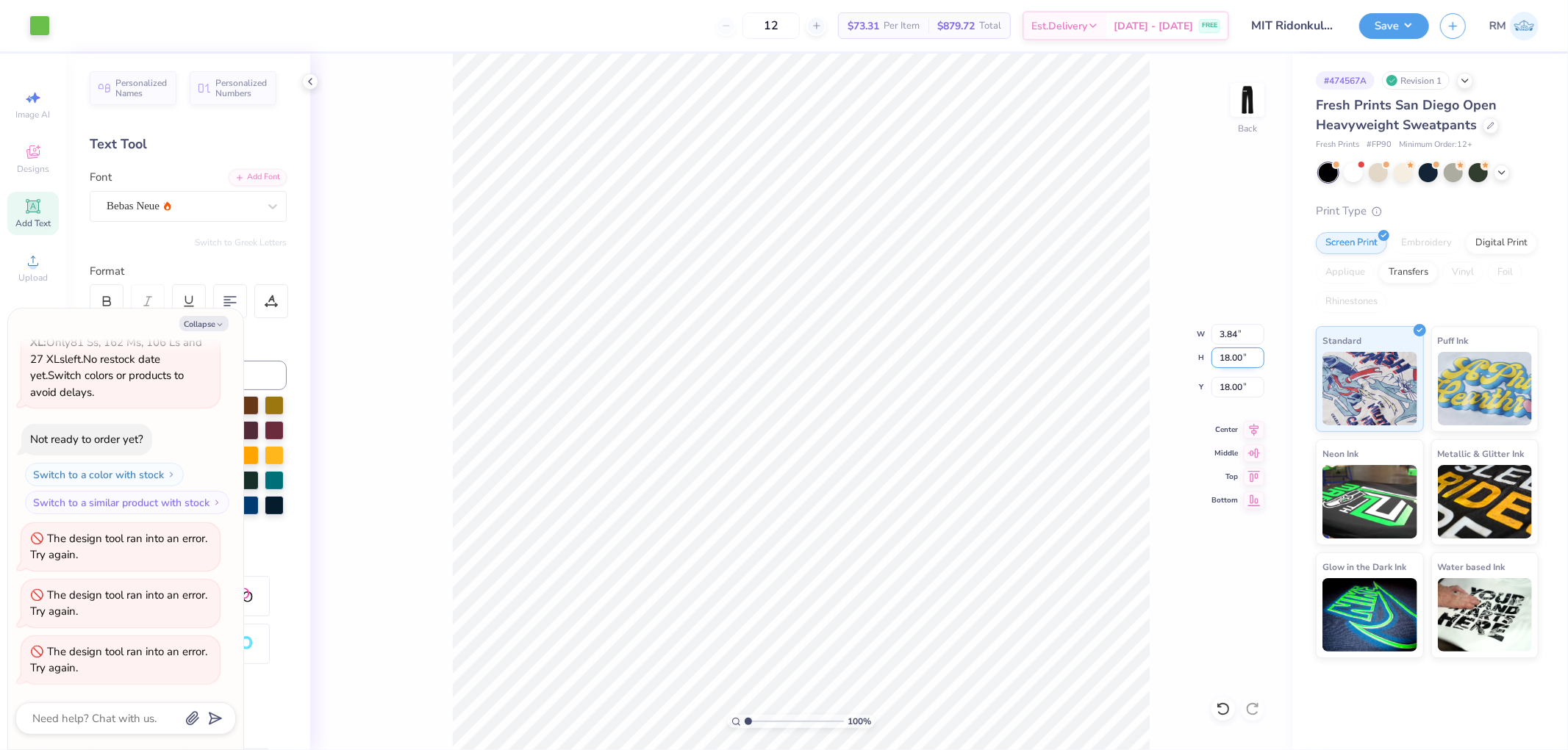
click at [1222, 366] on input "18.00" at bounding box center [1238, 358] width 53 height 20
type input "17"
type textarea "x"
type input "3.63"
type input "17.00"
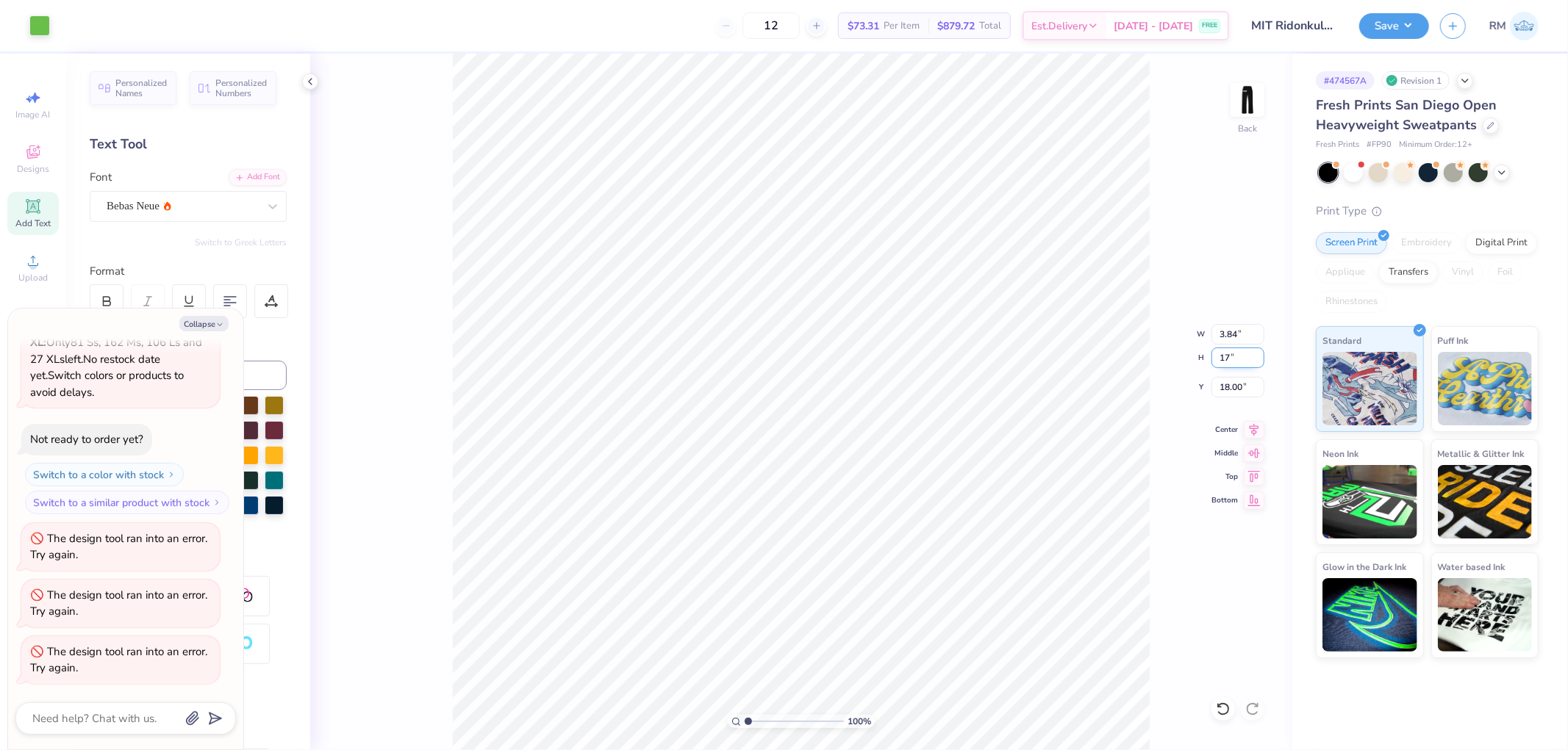
type input "18.50"
type textarea "x"
type input "6.00"
type input "10.48"
type input "8.78"
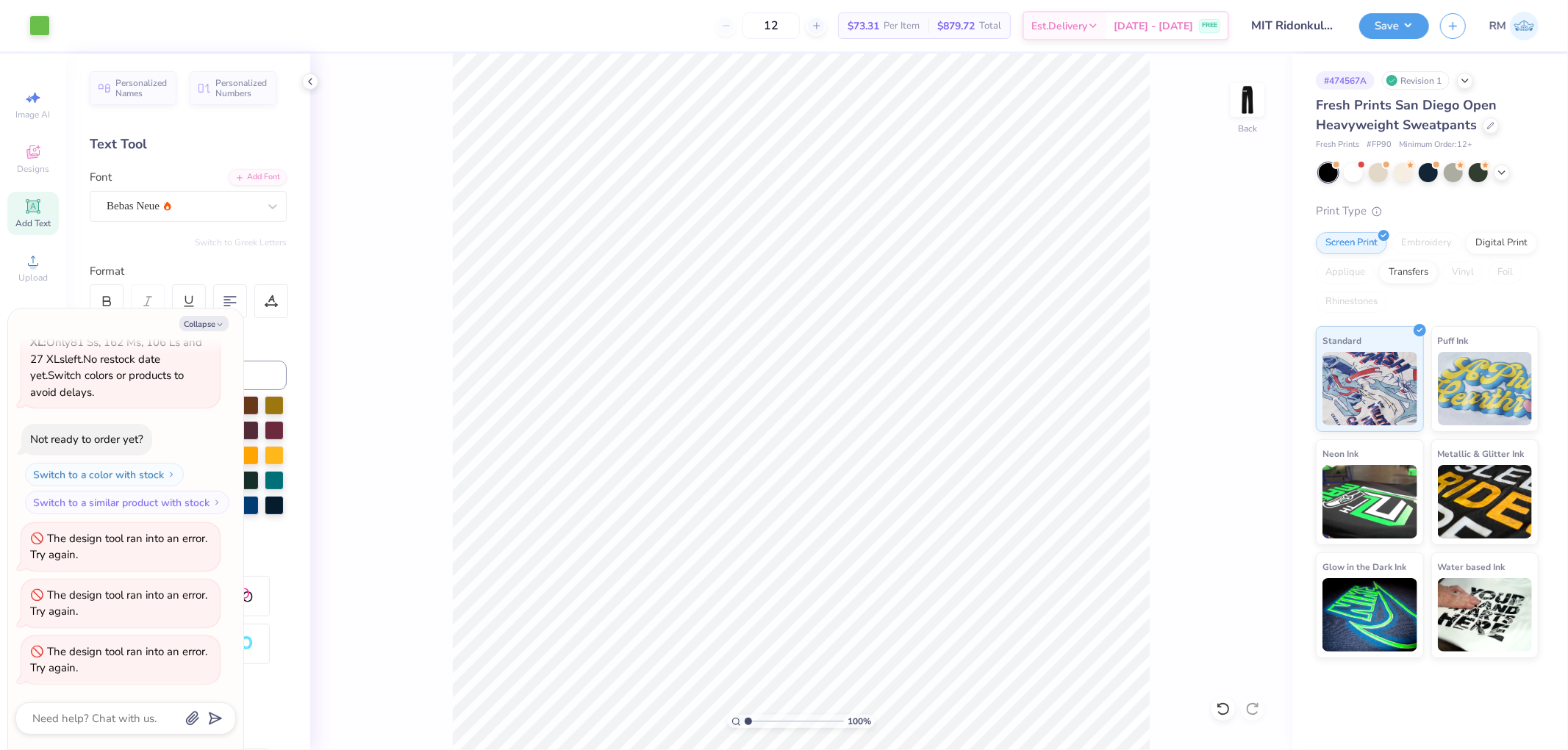
type textarea "x"
click at [1224, 334] on input "6.00" at bounding box center [1238, 334] width 53 height 20
type input "3.5"
type textarea "x"
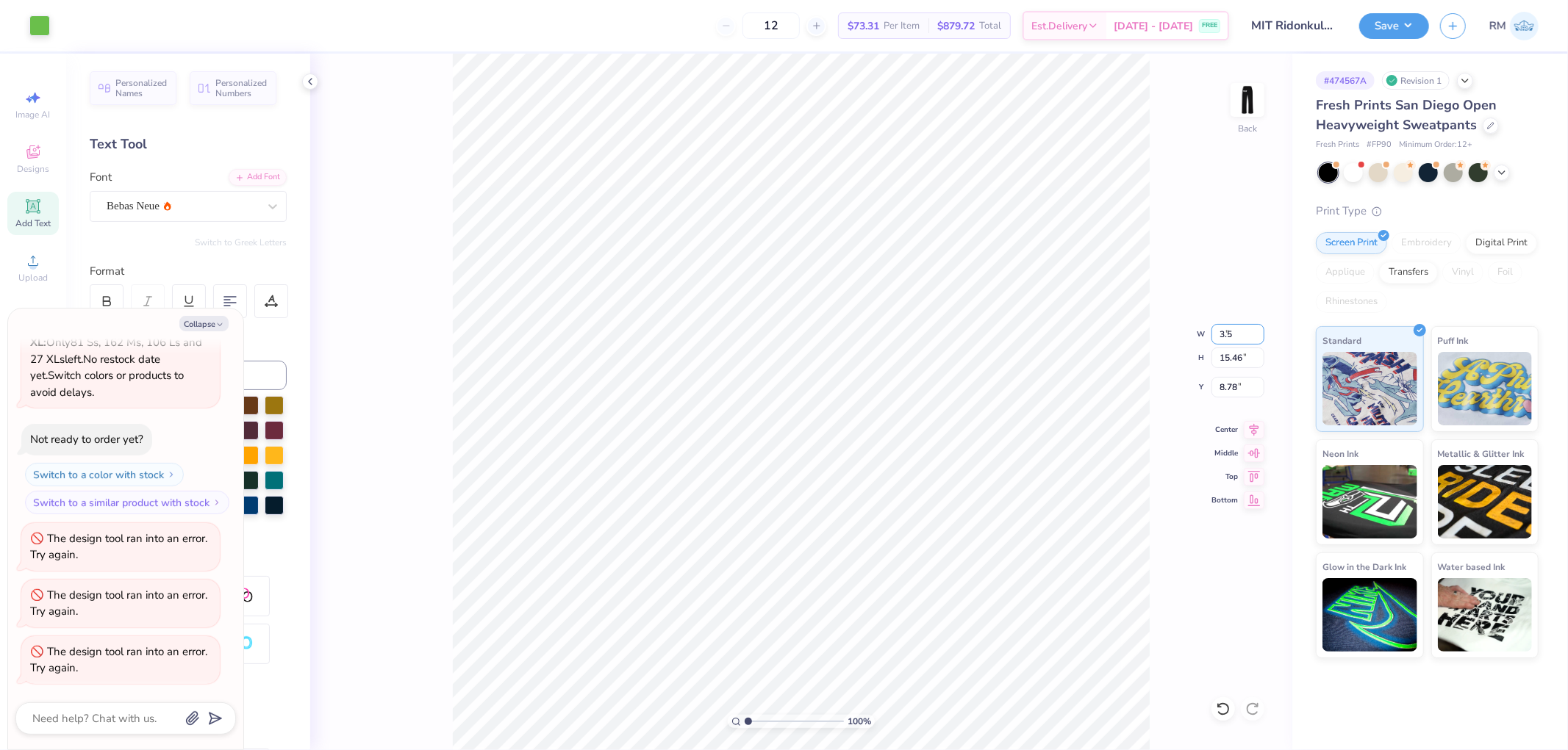
type input "3.50"
type input "9.02"
type input "12.00"
type textarea "x"
type input "3.72"
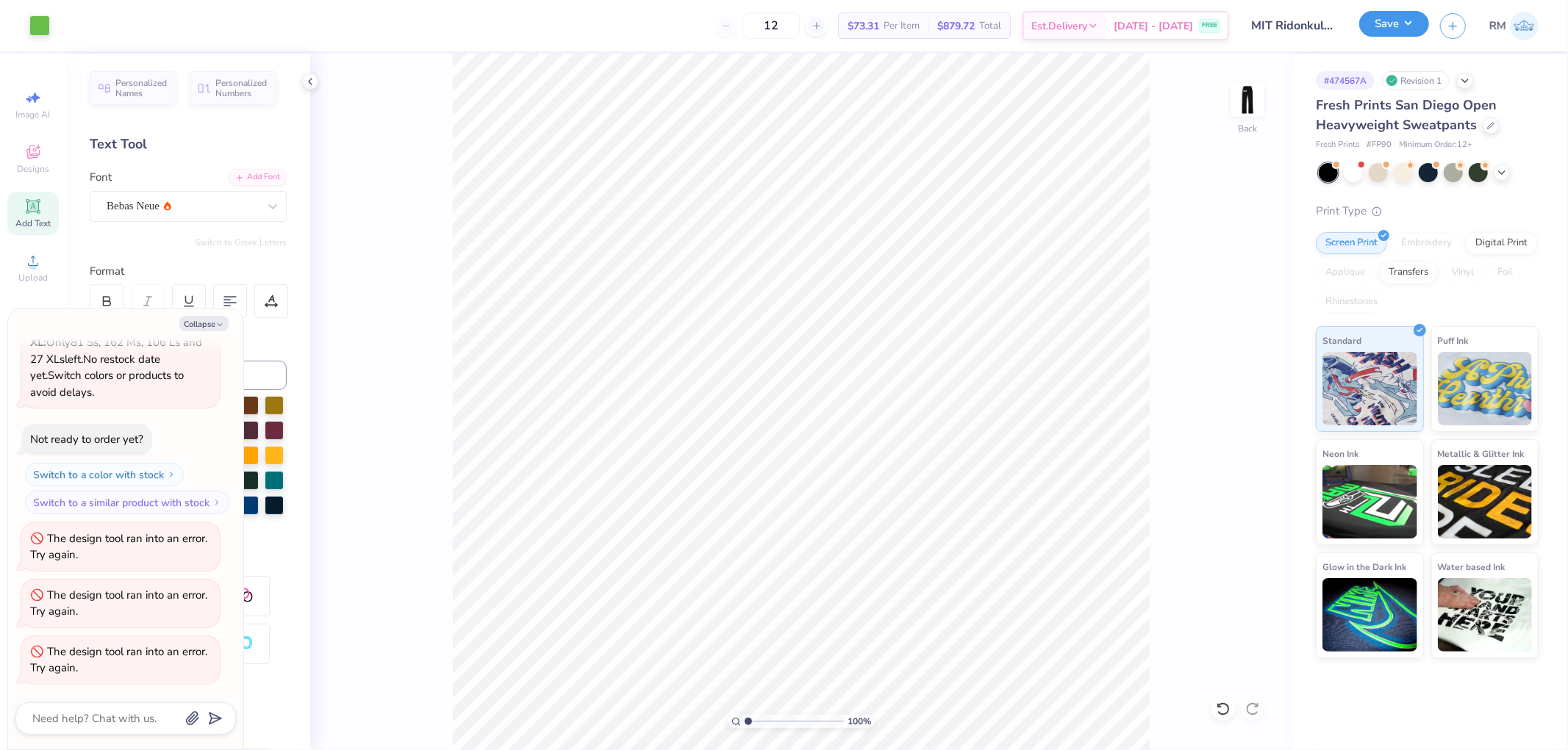
click at [1395, 32] on button "Save" at bounding box center [1394, 24] width 70 height 26
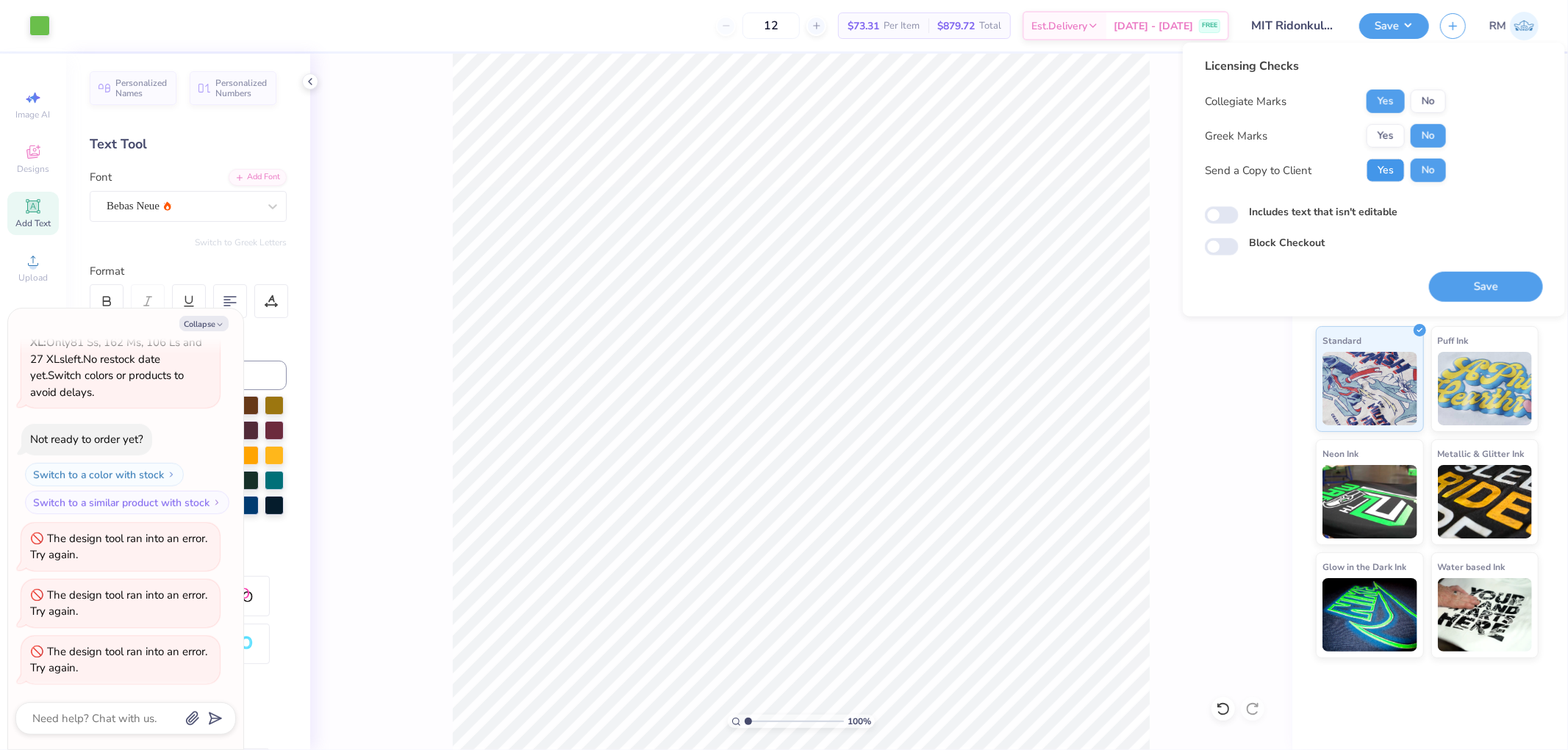
click at [1389, 166] on button "Yes" at bounding box center [1385, 170] width 38 height 24
click at [1476, 296] on button "Save" at bounding box center [1486, 286] width 114 height 30
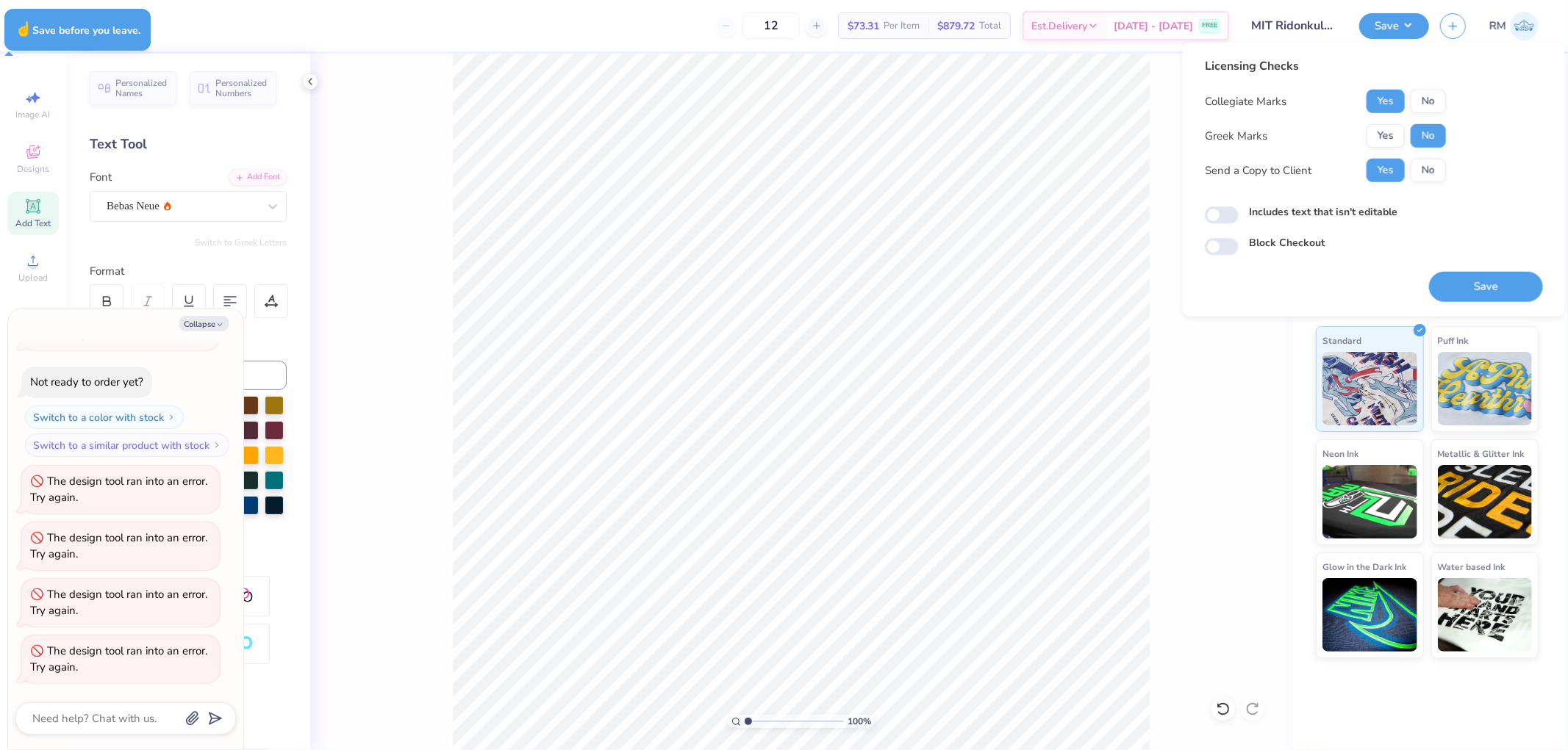
type textarea "x"
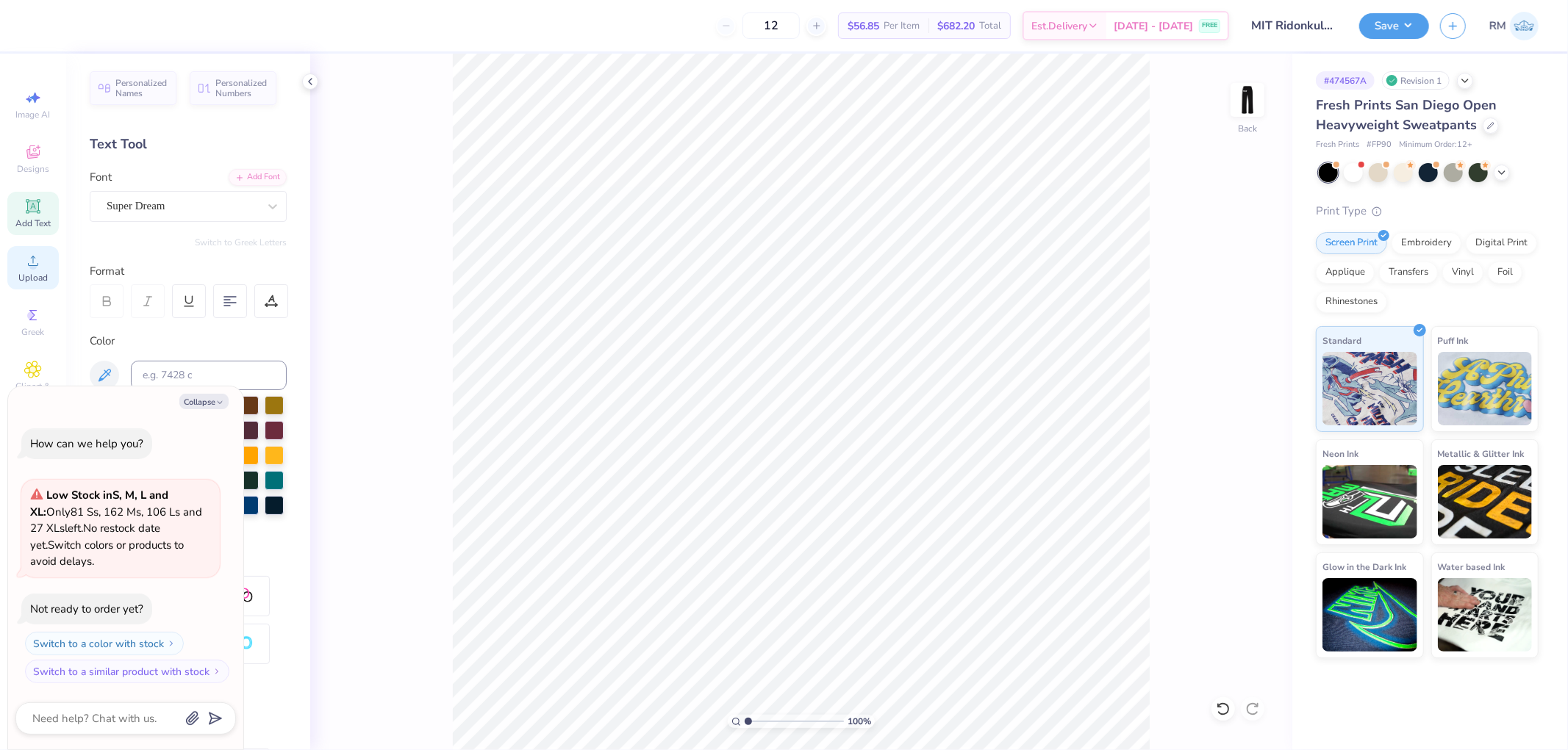
click at [44, 272] on div "Upload" at bounding box center [33, 268] width 51 height 43
type textarea "x"
click at [1233, 354] on input "18.00" at bounding box center [1238, 358] width 53 height 20
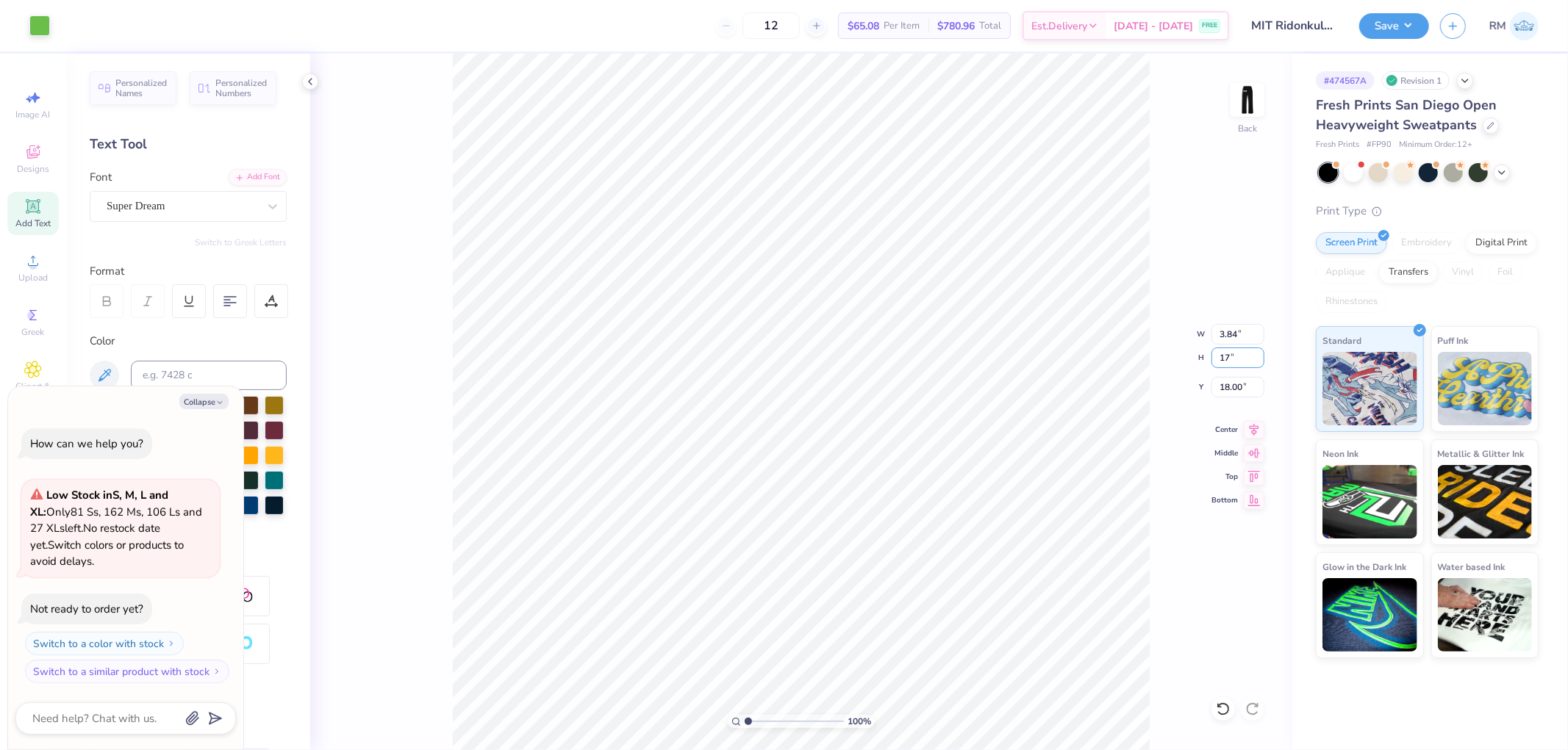
type input "17"
type textarea "x"
click at [1233, 365] on input "18.00" at bounding box center [1238, 358] width 53 height 20
type input "17"
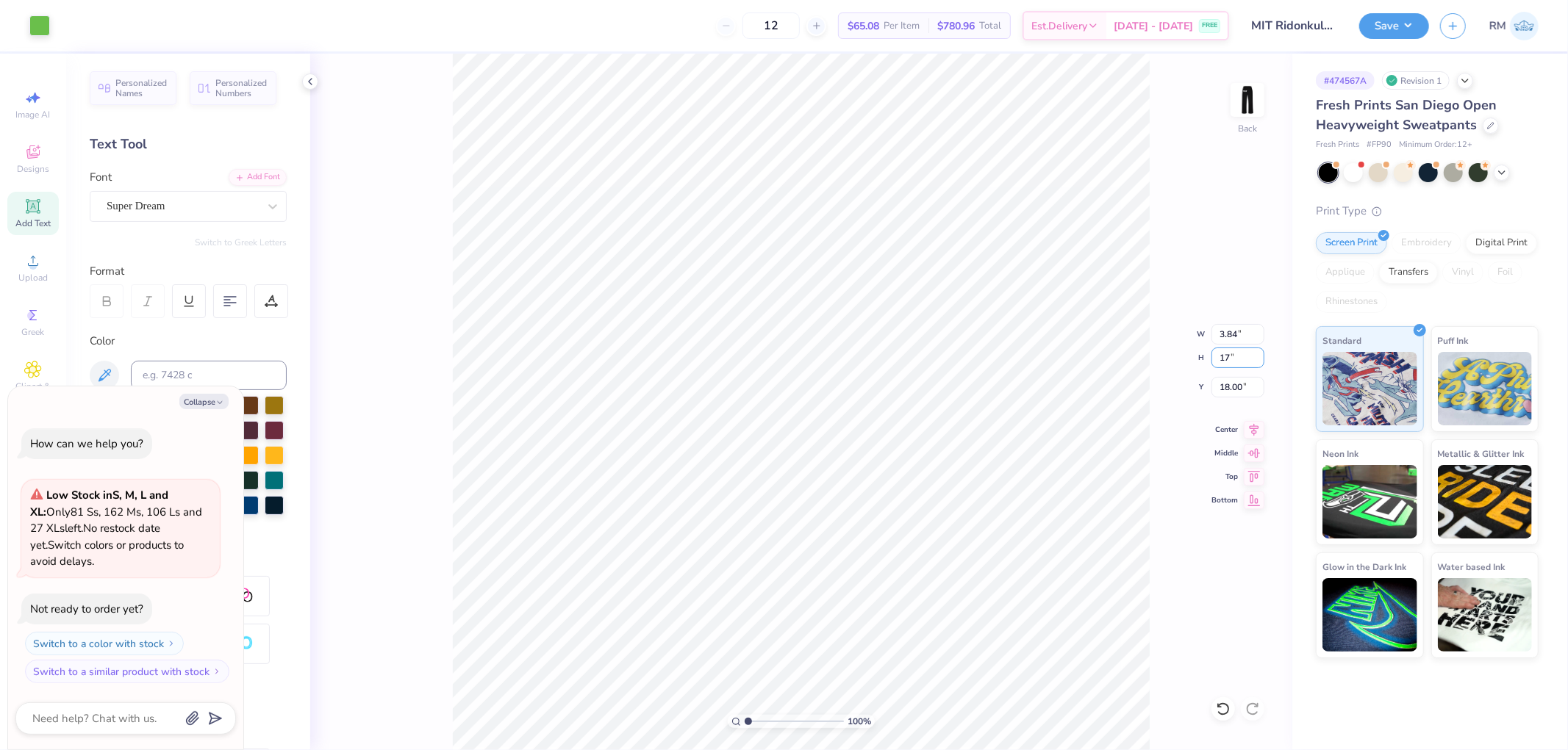
type textarea "x"
type input "3.63"
type input "17.00"
type input "18.50"
click at [1253, 436] on icon at bounding box center [1253, 430] width 20 height 18
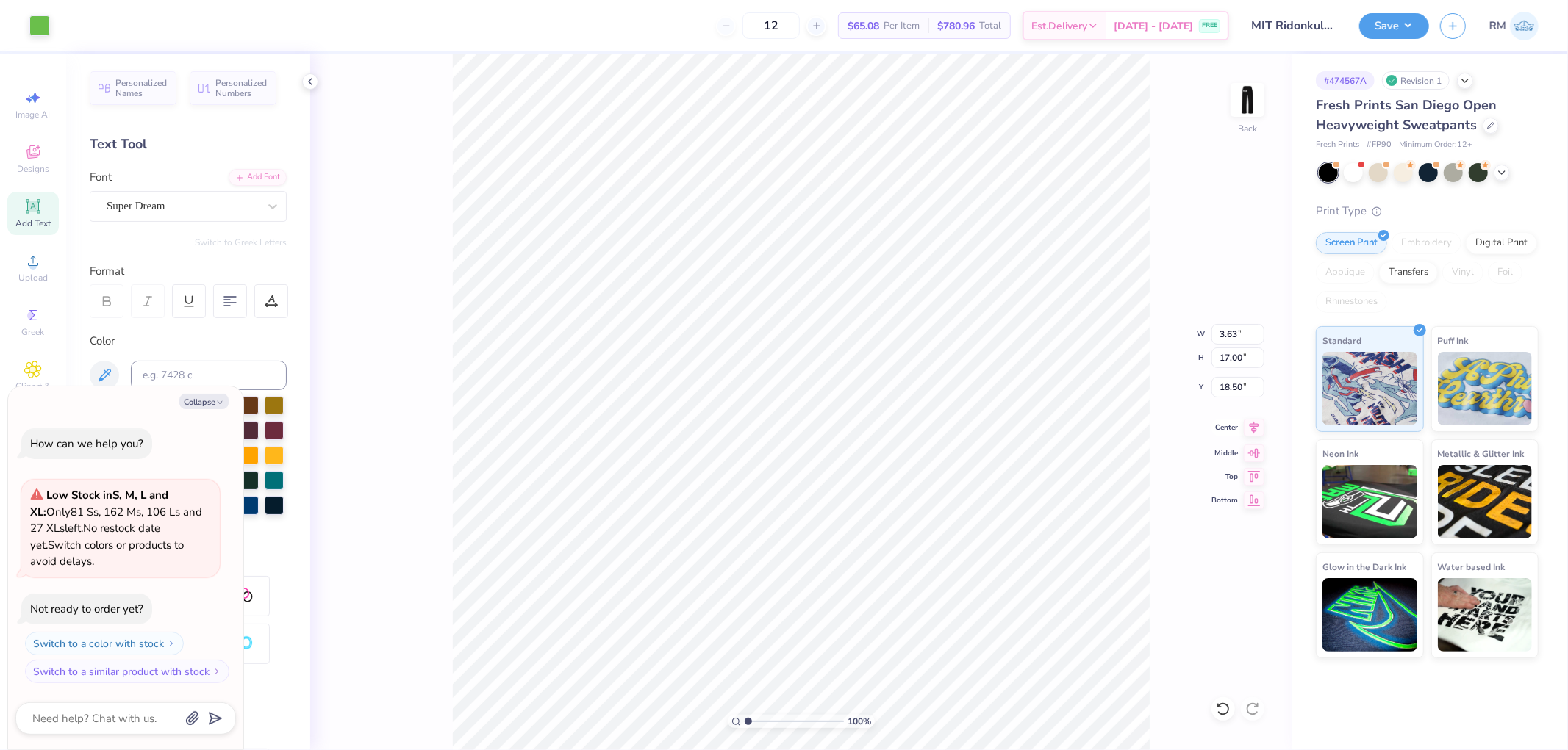
click at [1253, 432] on icon at bounding box center [1253, 427] width 20 height 18
click at [35, 269] on icon at bounding box center [32, 261] width 18 height 18
type textarea "x"
type input "16.91"
click at [1212, 337] on input "9.52" at bounding box center [1238, 334] width 53 height 20
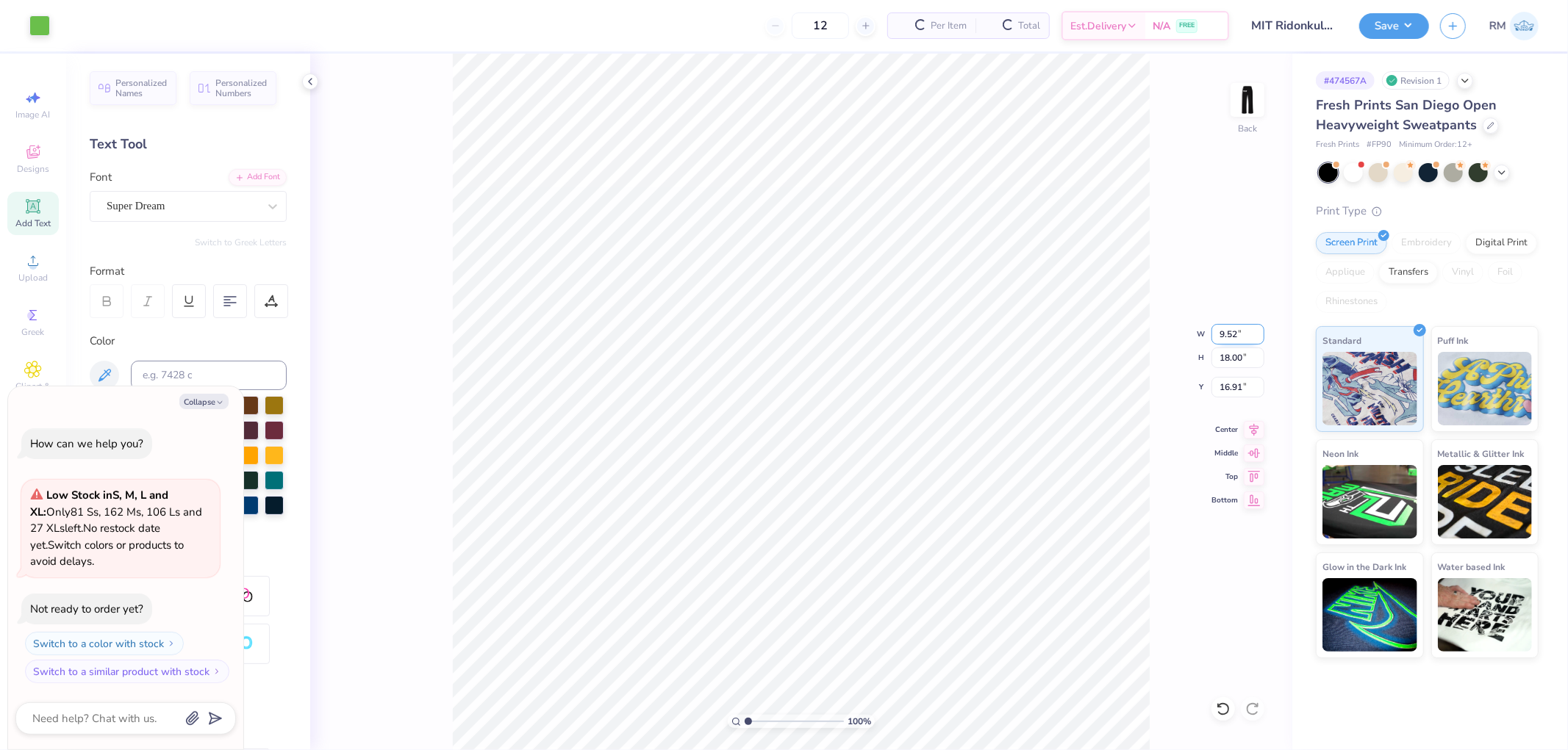
click at [1212, 337] on input "9.52" at bounding box center [1238, 334] width 53 height 20
type input "3.5"
type textarea "x"
type input "3.50"
type input "6.62"
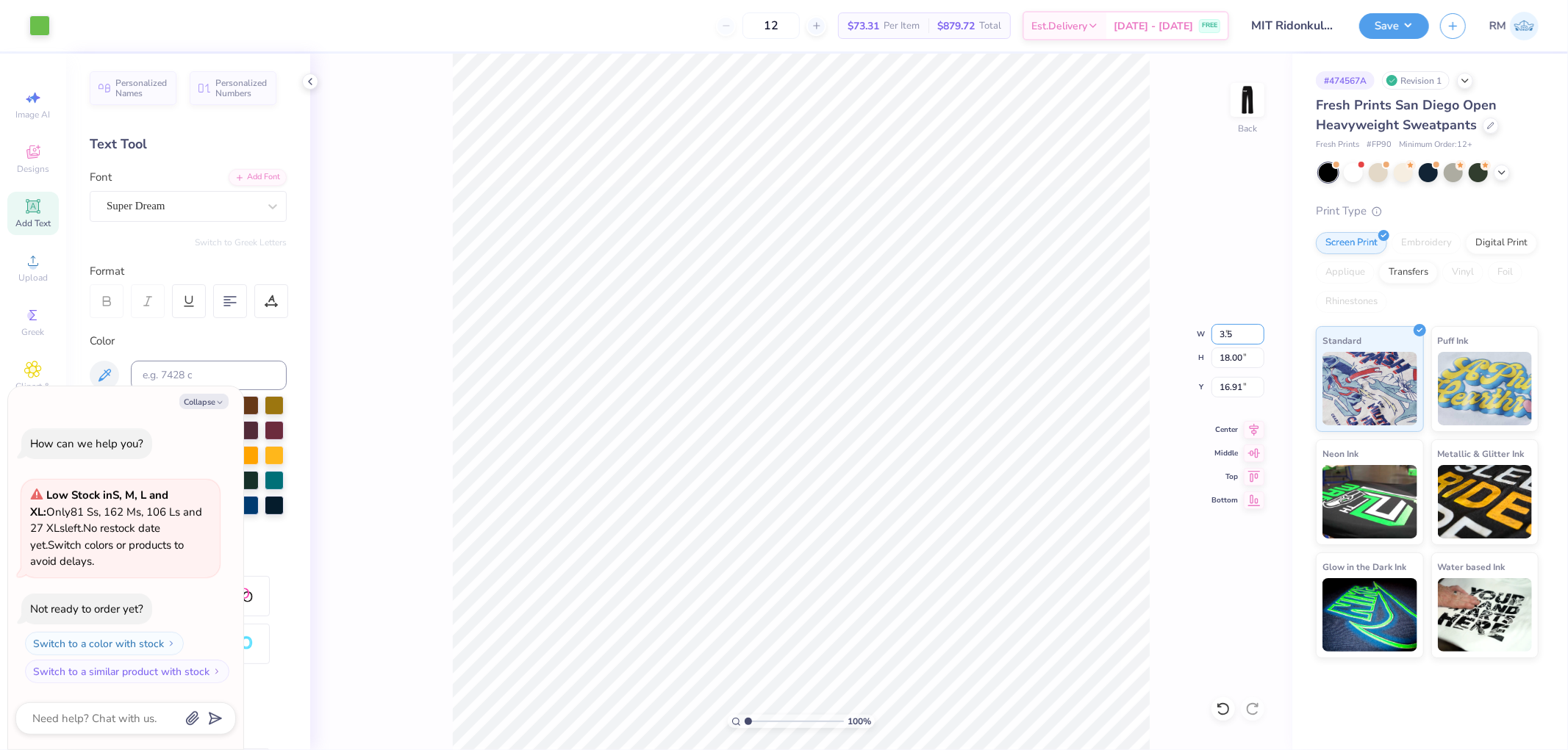
type input "22.60"
type textarea "x"
type input "3.72"
type input "6.77"
type input "22.39"
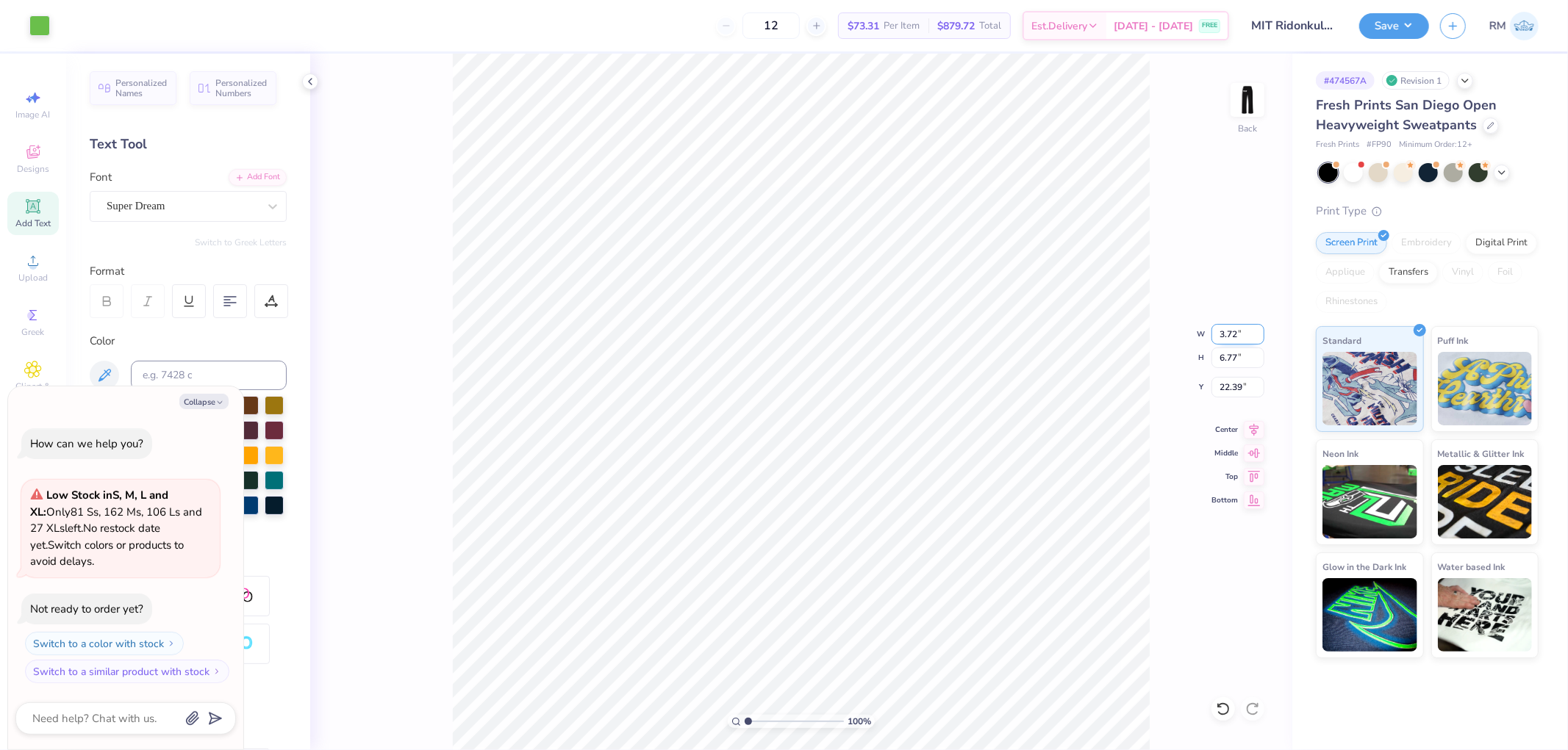
click at [1229, 339] on input "3.72" at bounding box center [1238, 334] width 53 height 20
type input "32.5"
type textarea "x"
type input "9.87"
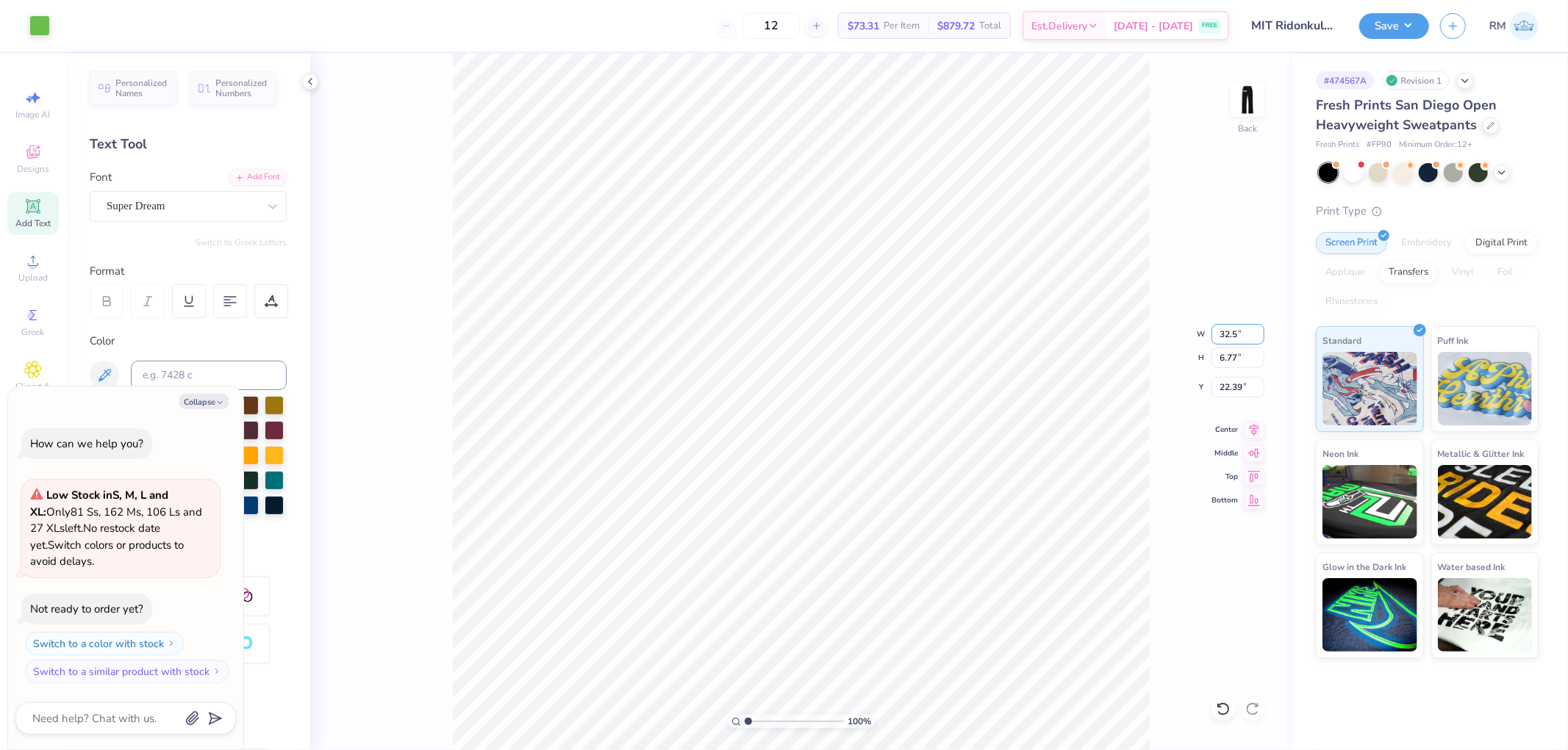
type input "18.00"
type input "16.78"
click at [1233, 329] on input "9.87" at bounding box center [1238, 334] width 53 height 20
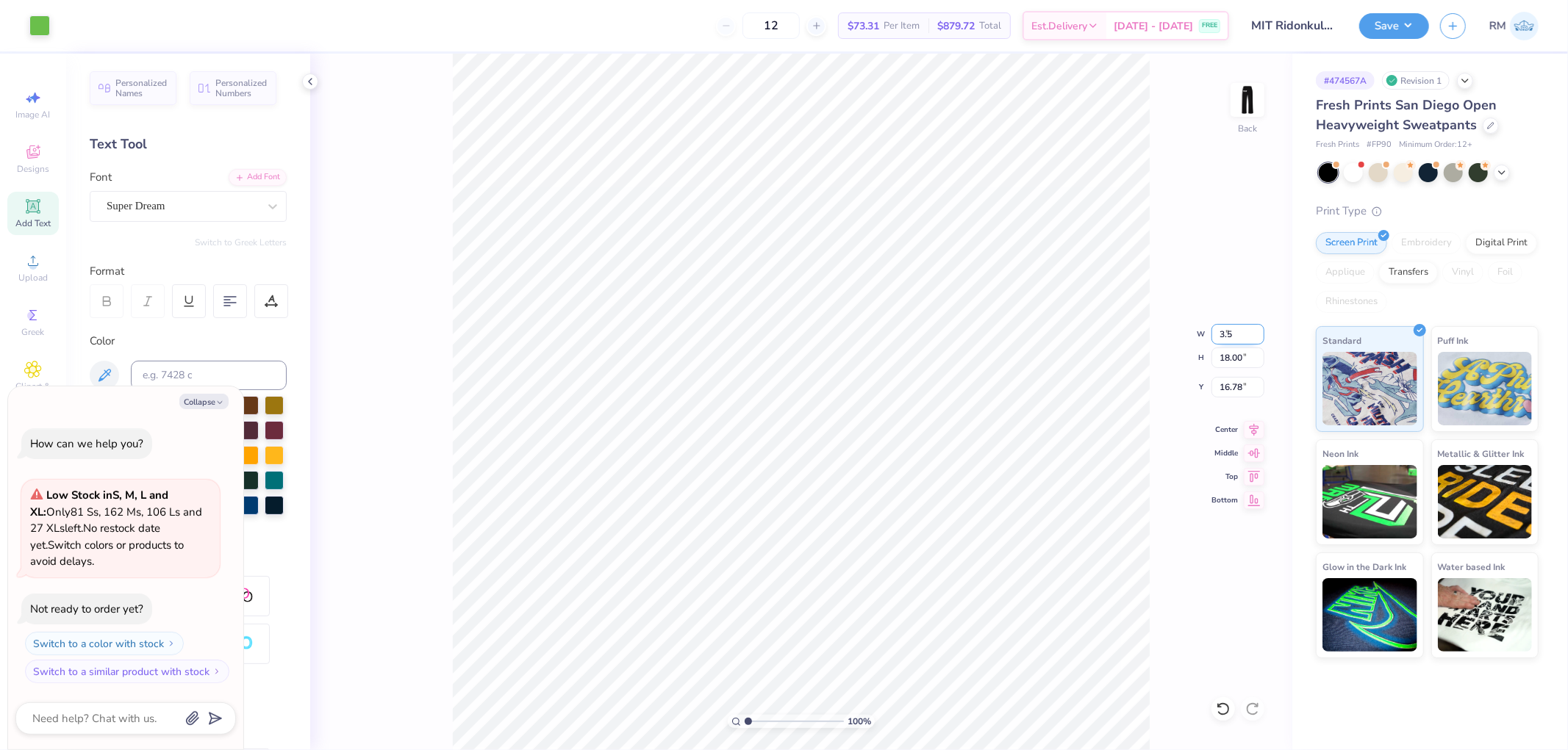
type input "3.5"
type textarea "x"
type input "3.50"
type input "6.38"
type input "22.59"
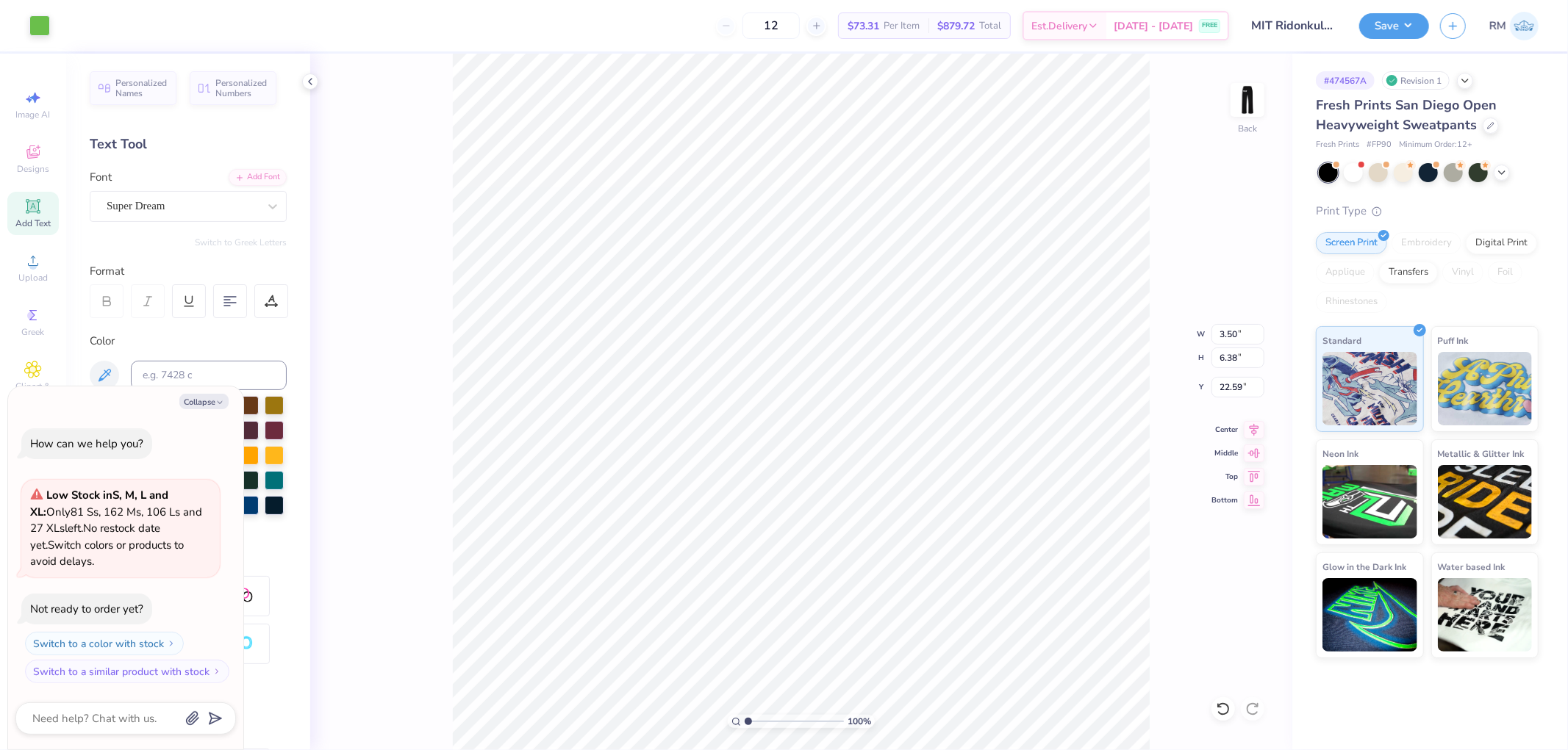
type textarea "x"
type input "4.07"
type textarea "x"
click at [1238, 386] on input "4.07" at bounding box center [1238, 387] width 53 height 20
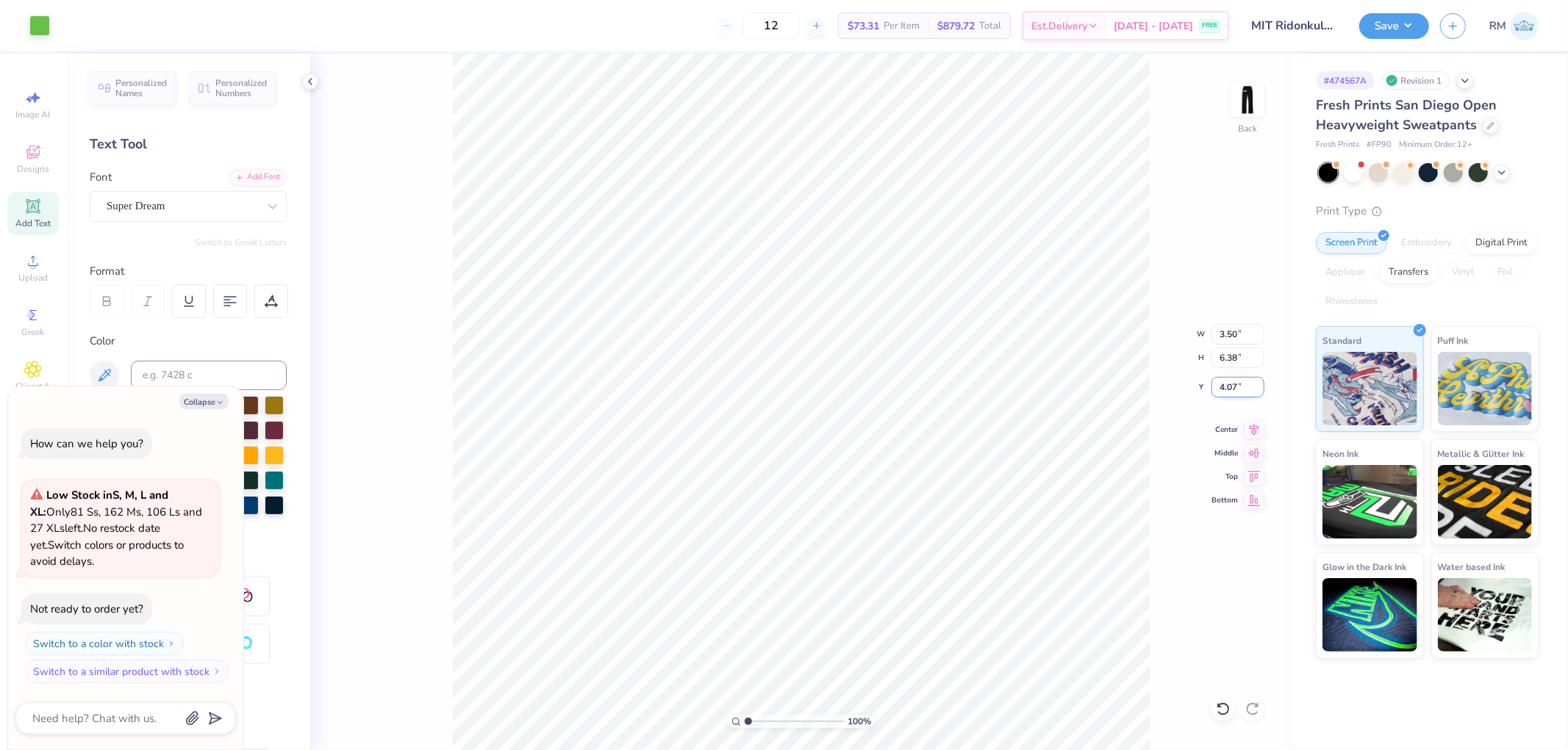
click at [1238, 386] on input "4.07" at bounding box center [1238, 387] width 53 height 20
type input "3"
type textarea "x"
type input "3.00"
type textarea "x"
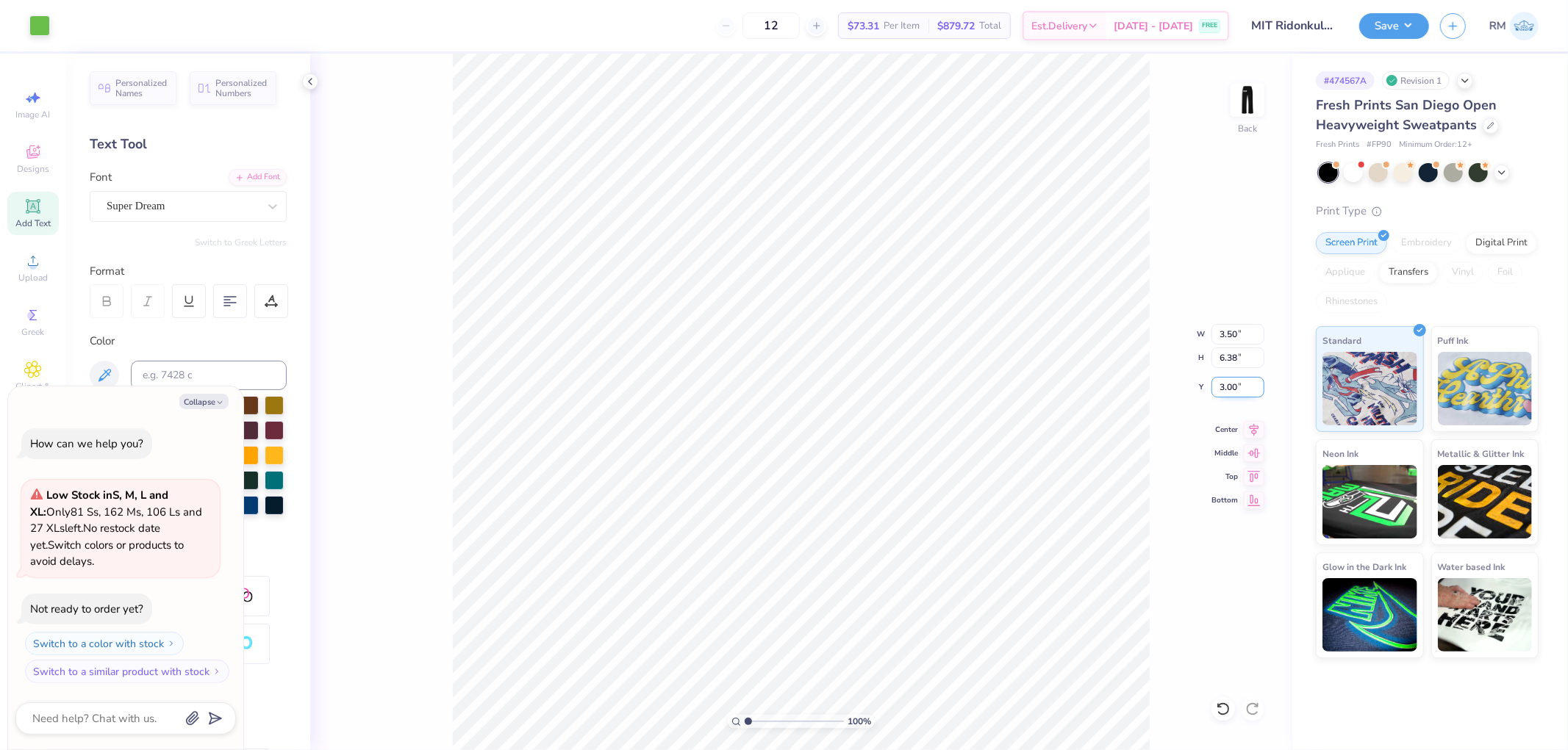
click at [1228, 385] on input "3.00" at bounding box center [1238, 387] width 53 height 20
type input "5"
type textarea "x"
type input "5.00"
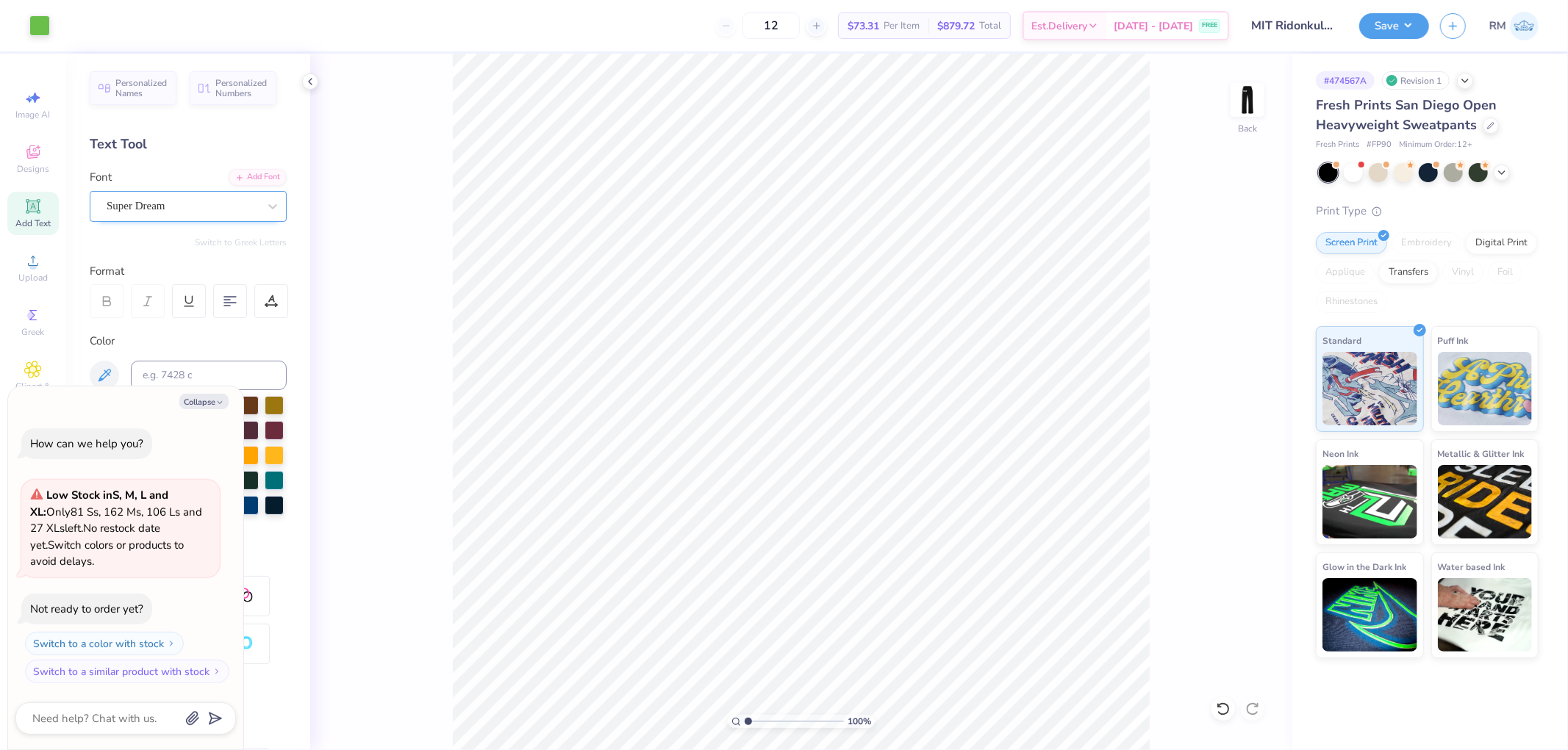
click at [162, 210] on div "Super Dream" at bounding box center [182, 205] width 154 height 23
click at [32, 205] on icon at bounding box center [32, 206] width 14 height 14
type textarea "x"
type textarea "TEXRidonkulousT"
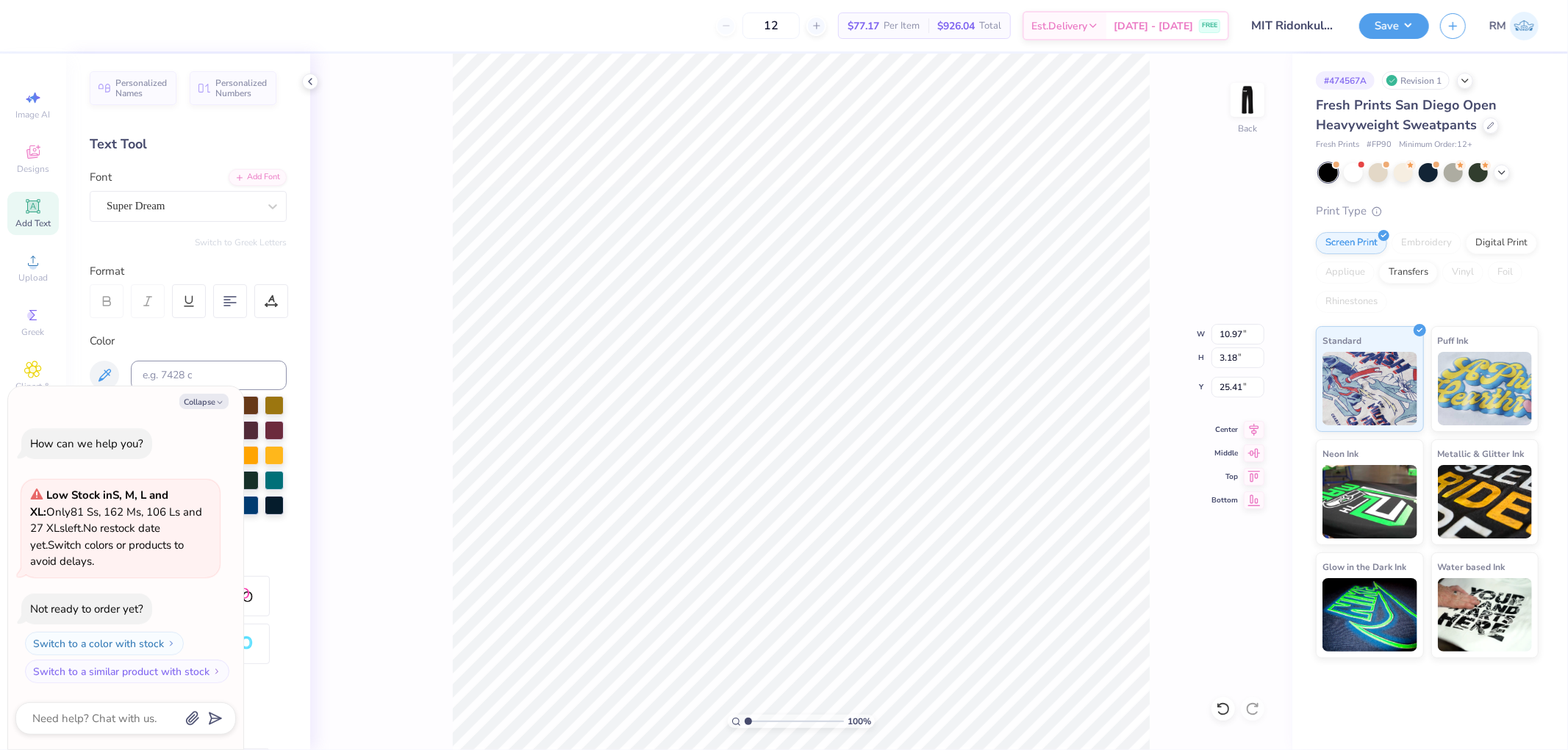
type textarea "x"
type textarea "TEXRidonkulousT"
paste textarea "Ridonkulous"
type textarea "x"
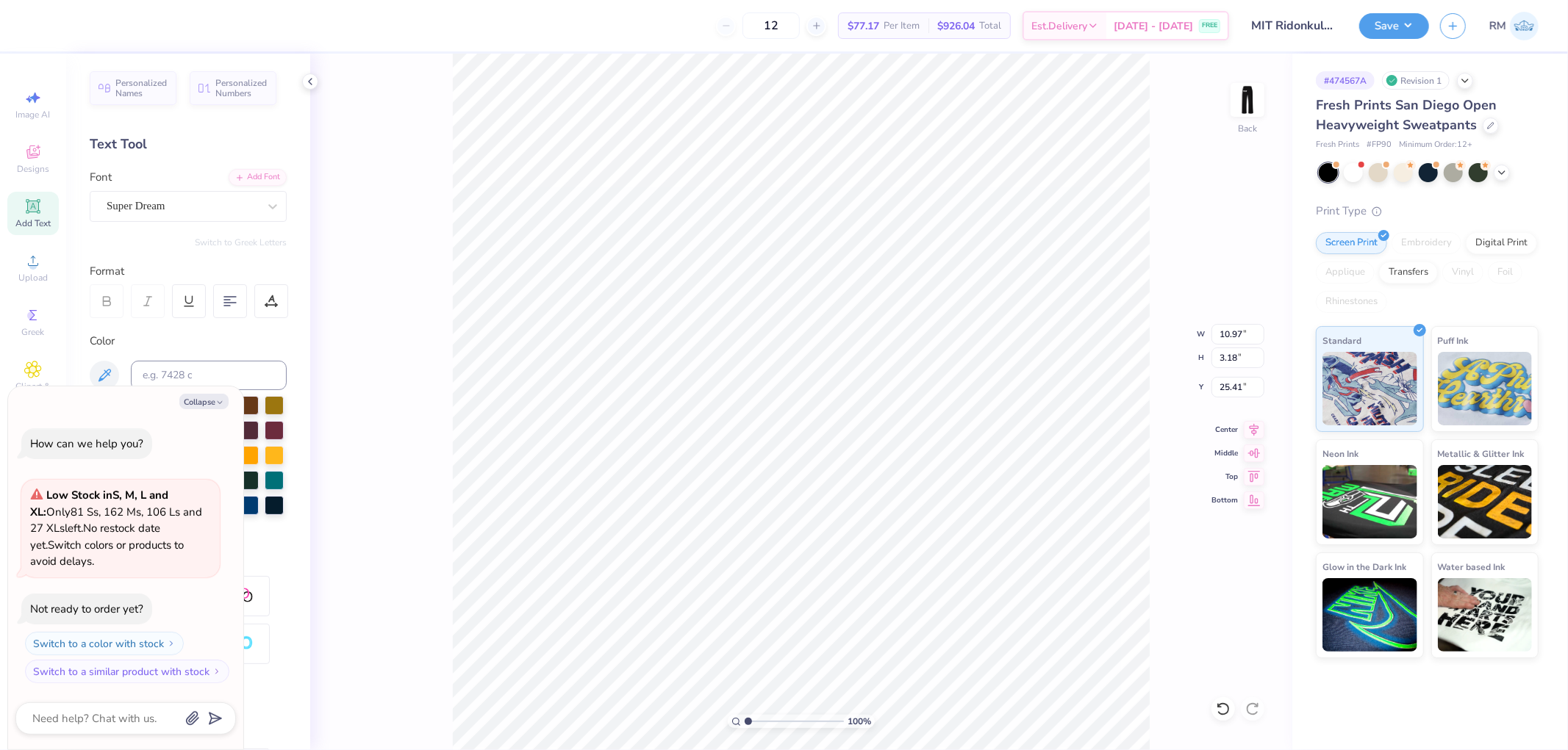
type textarea "Ridonkulous"
type textarea "x"
click at [1228, 328] on input "10.84" at bounding box center [1238, 334] width 53 height 20
type input "3.5"
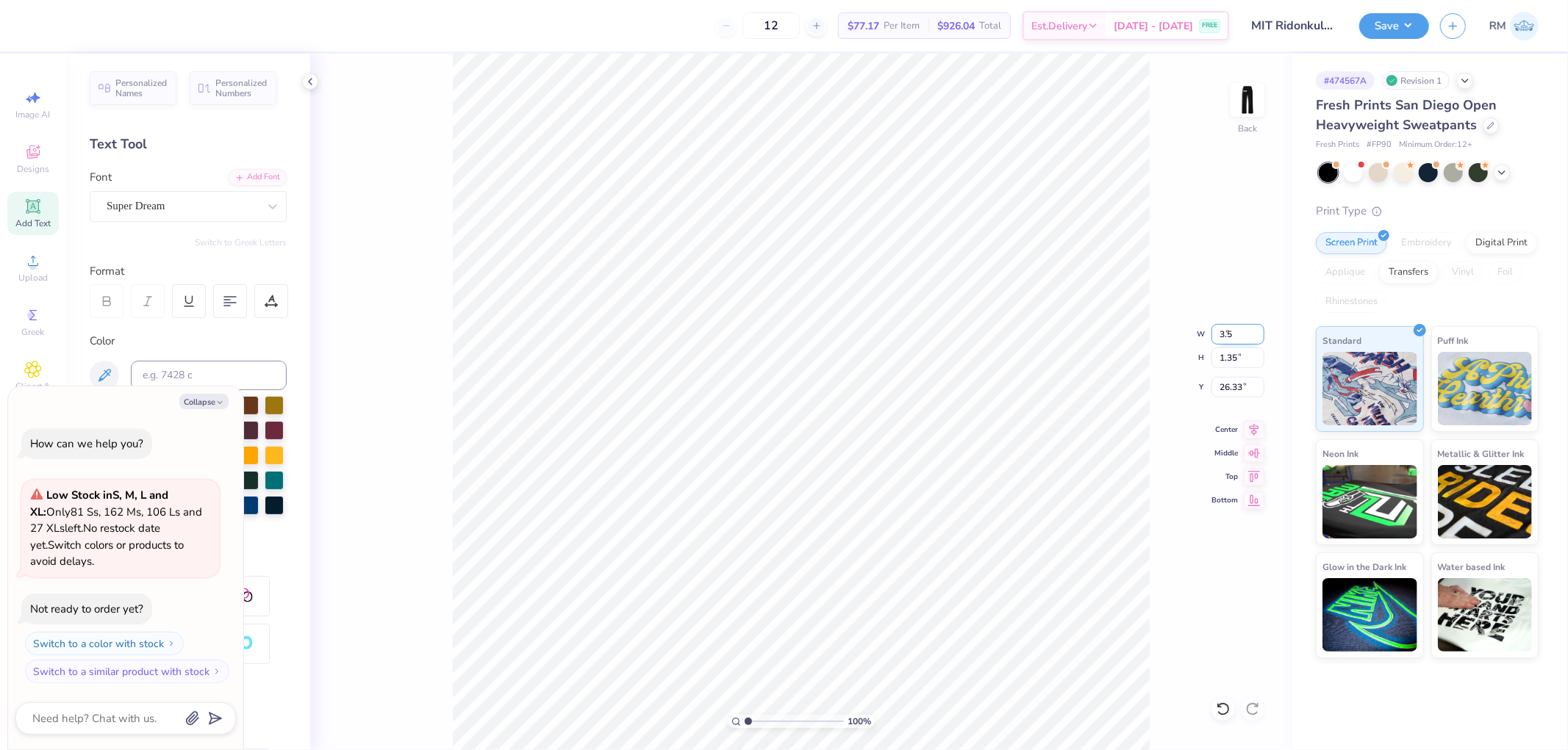
type textarea "x"
type input "3.50"
type input "0.44"
type input "26.78"
type textarea "x"
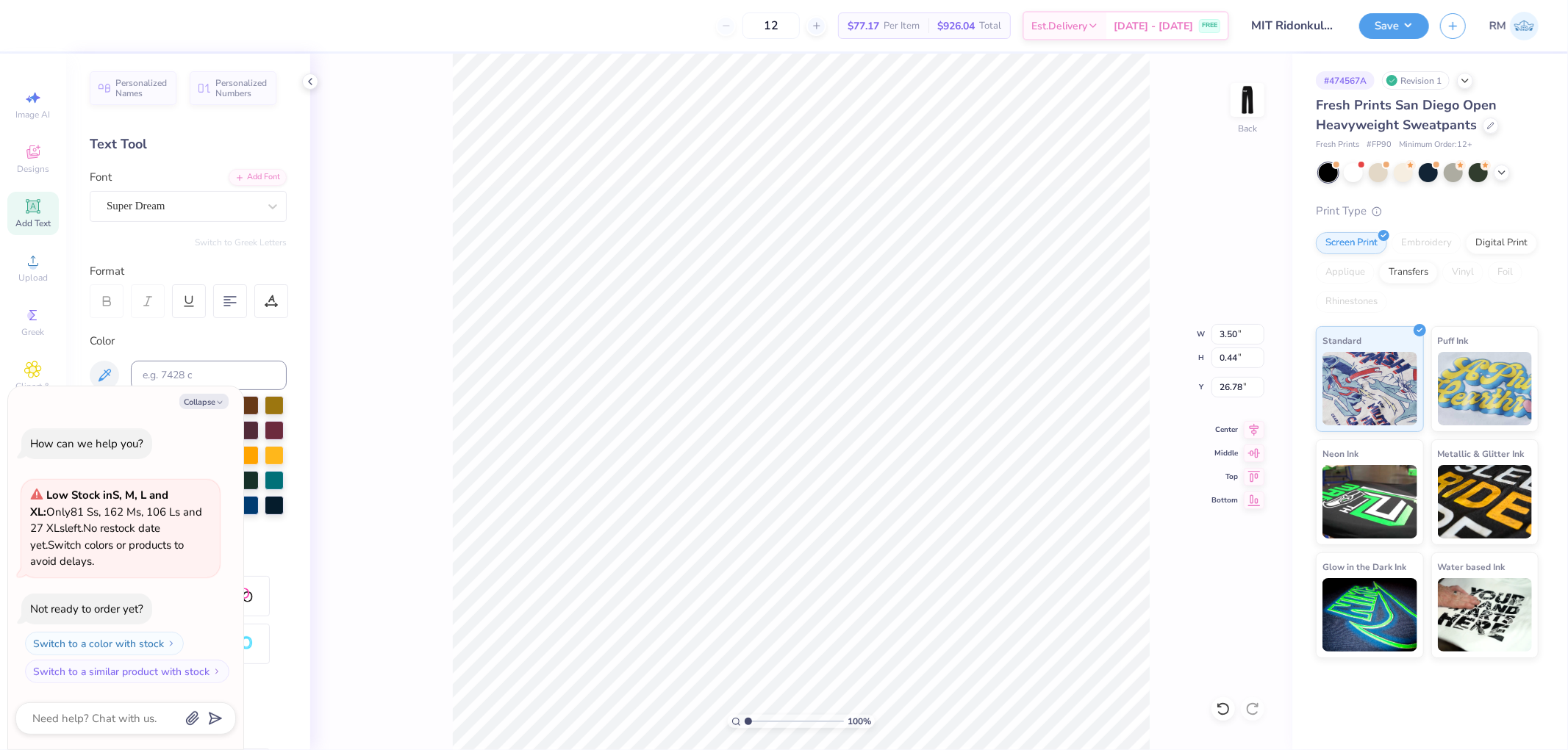
type input "12.11"
click at [209, 214] on div "Super Dream" at bounding box center [182, 205] width 154 height 23
type textarea "x"
click at [189, 331] on div at bounding box center [188, 322] width 185 height 24
type input "beba"
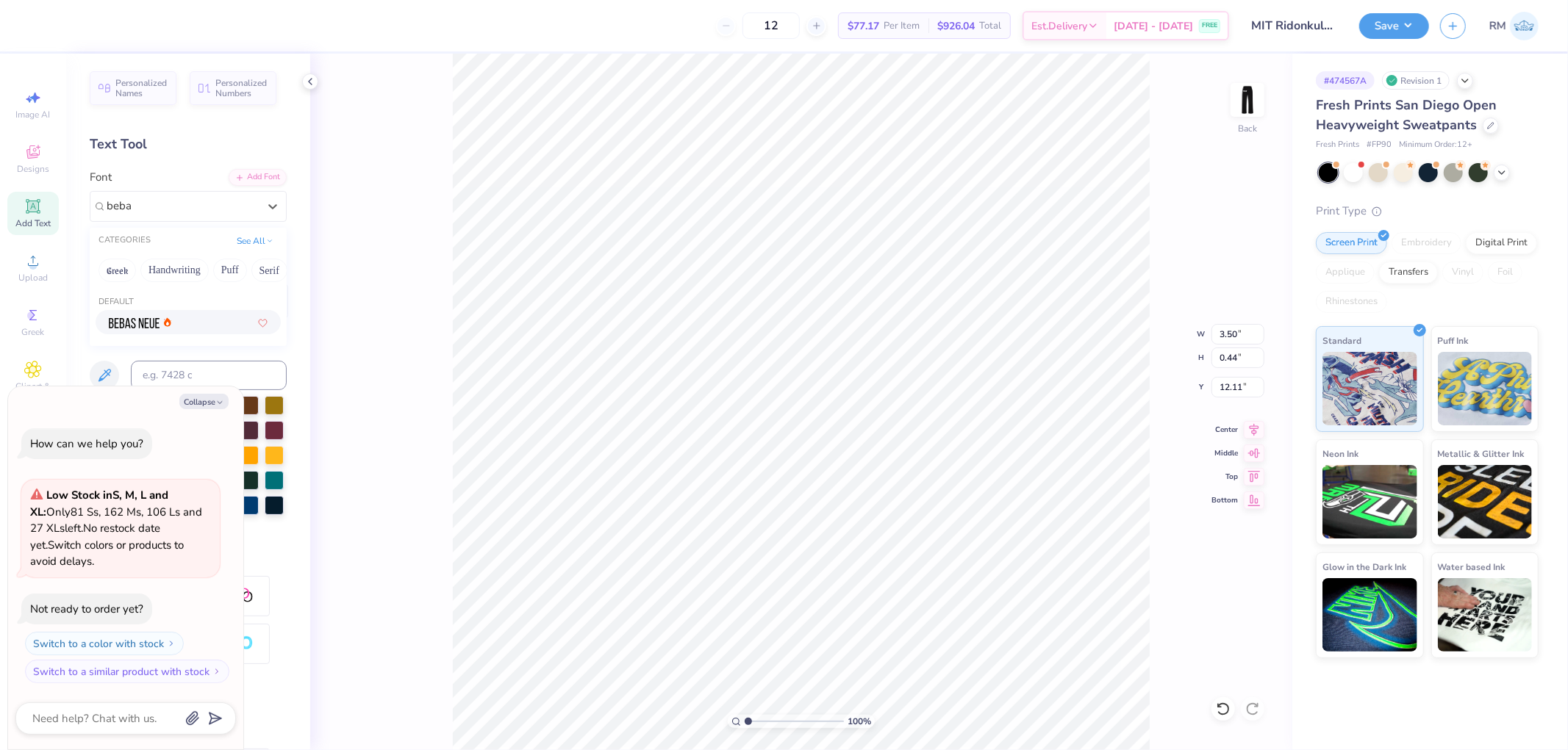
type textarea "x"
type input "2.45"
type textarea "x"
click at [1229, 327] on input "2.45" at bounding box center [1238, 334] width 53 height 20
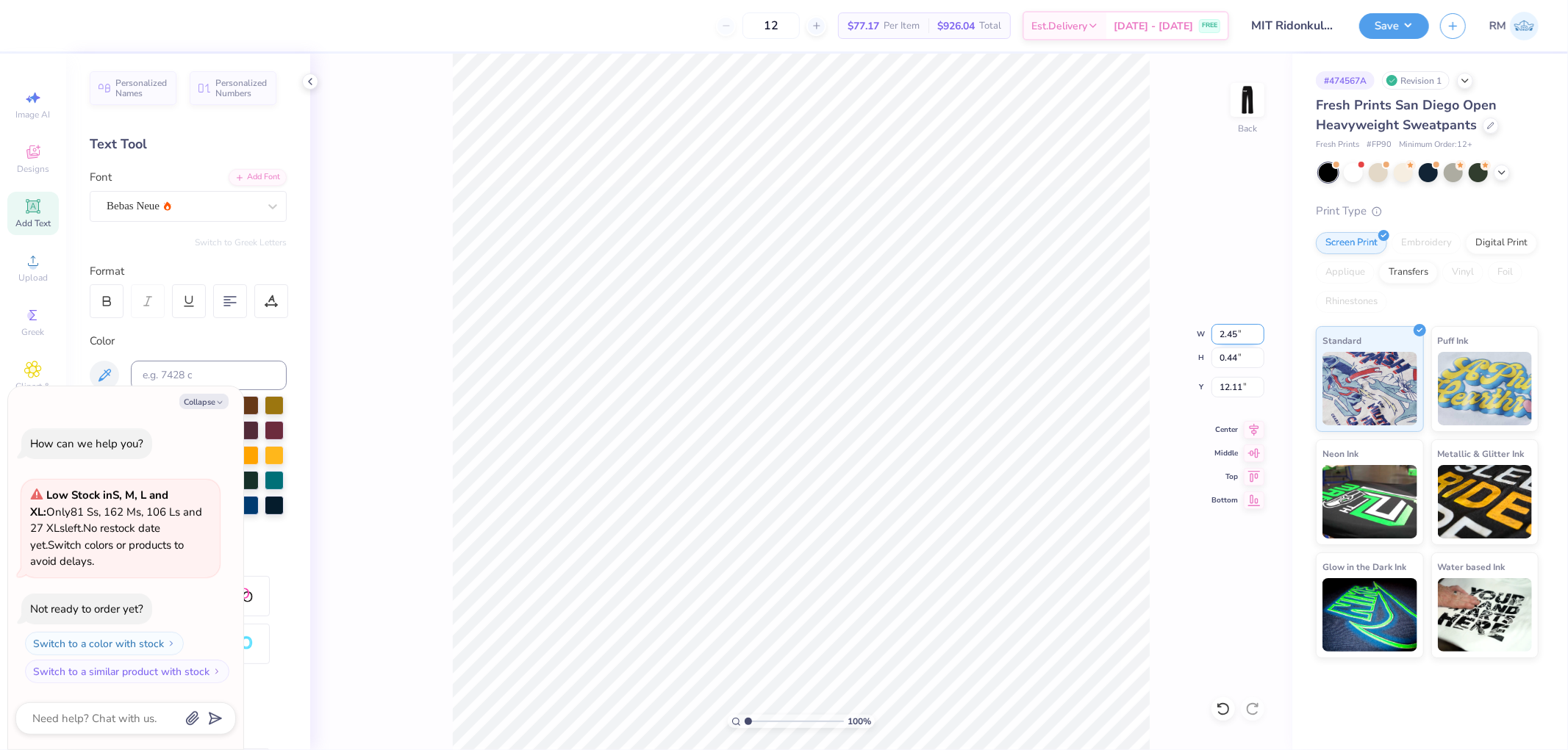
click at [1229, 327] on input "2.45" at bounding box center [1238, 334] width 53 height 20
type input "3.5"
type textarea "x"
type input "3.50"
type input "0.63"
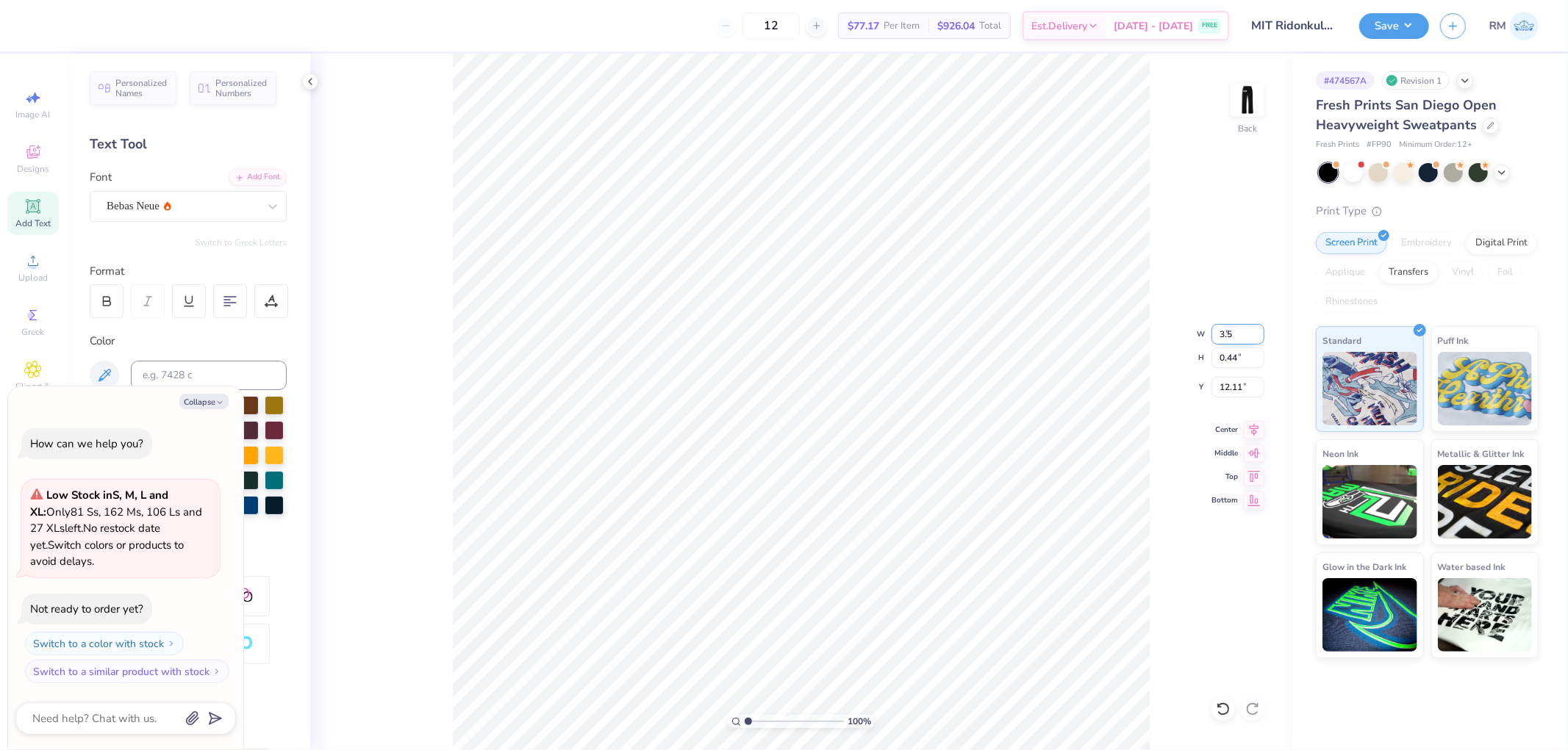
type input "12.01"
click at [70, 20] on div at bounding box center [67, 24] width 20 height 20
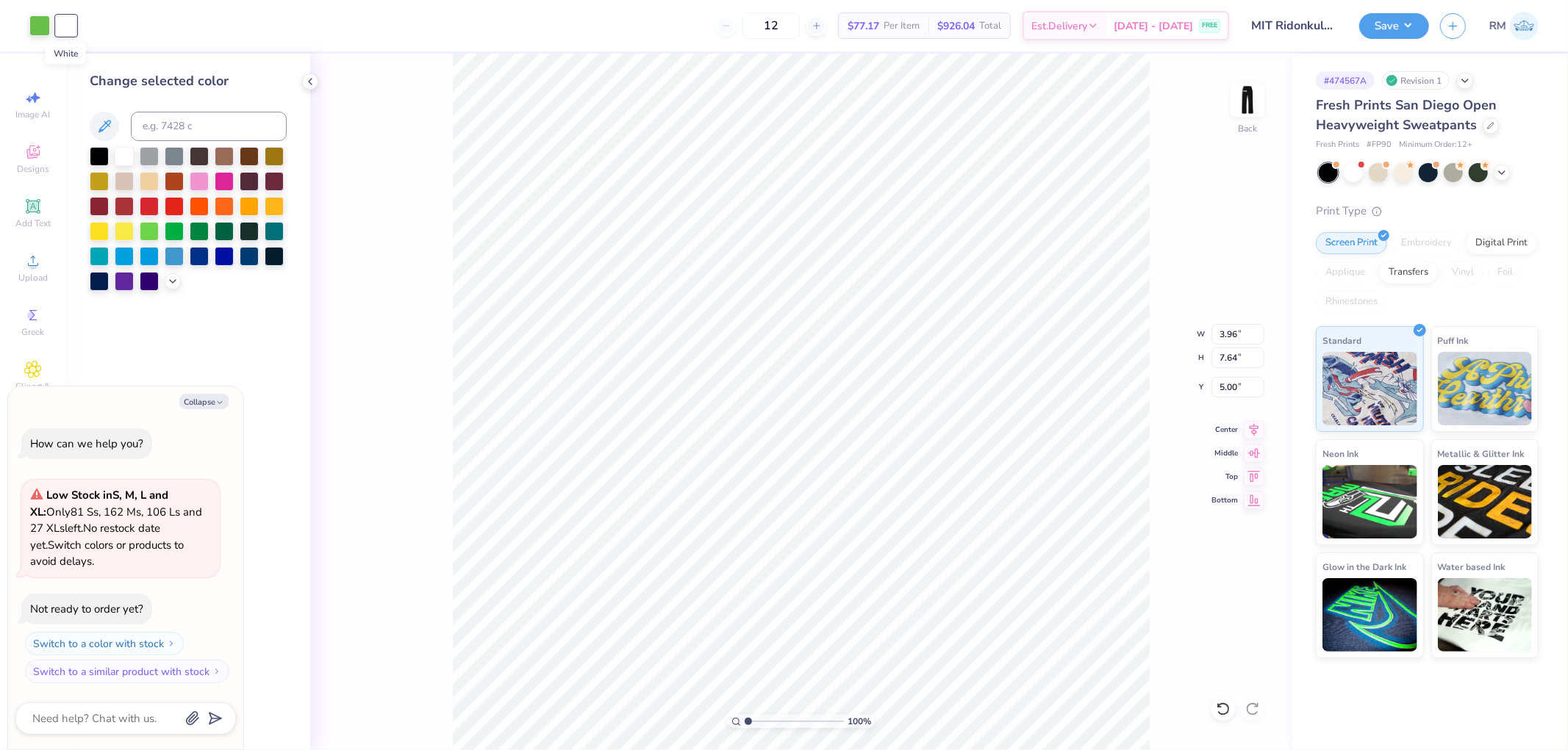
type textarea "x"
click at [228, 133] on input at bounding box center [208, 126] width 156 height 29
type input "360"
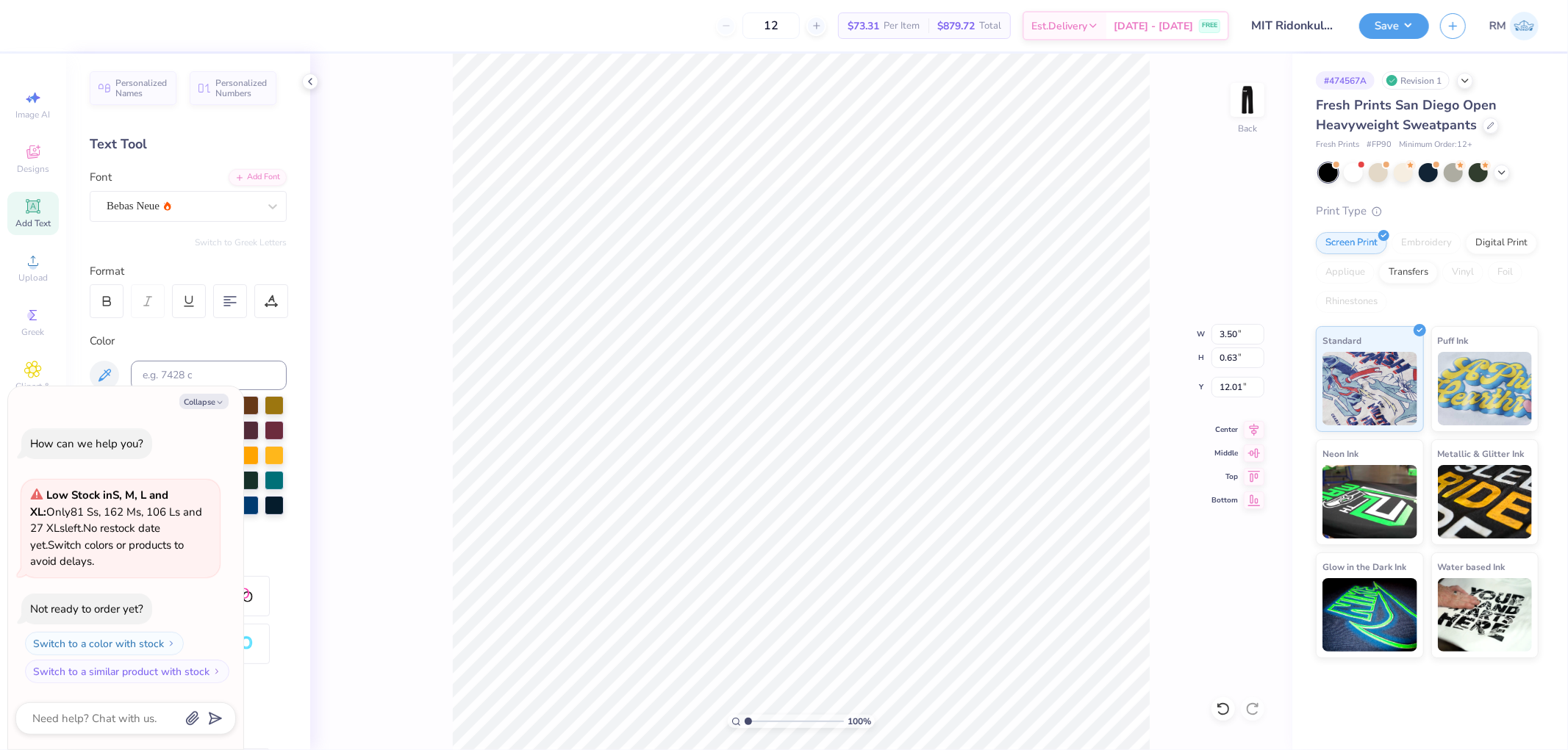
type textarea "x"
type input "3.53"
type input "1.28"
type input "11.68"
click at [1237, 332] on input "3.53" at bounding box center [1238, 334] width 53 height 20
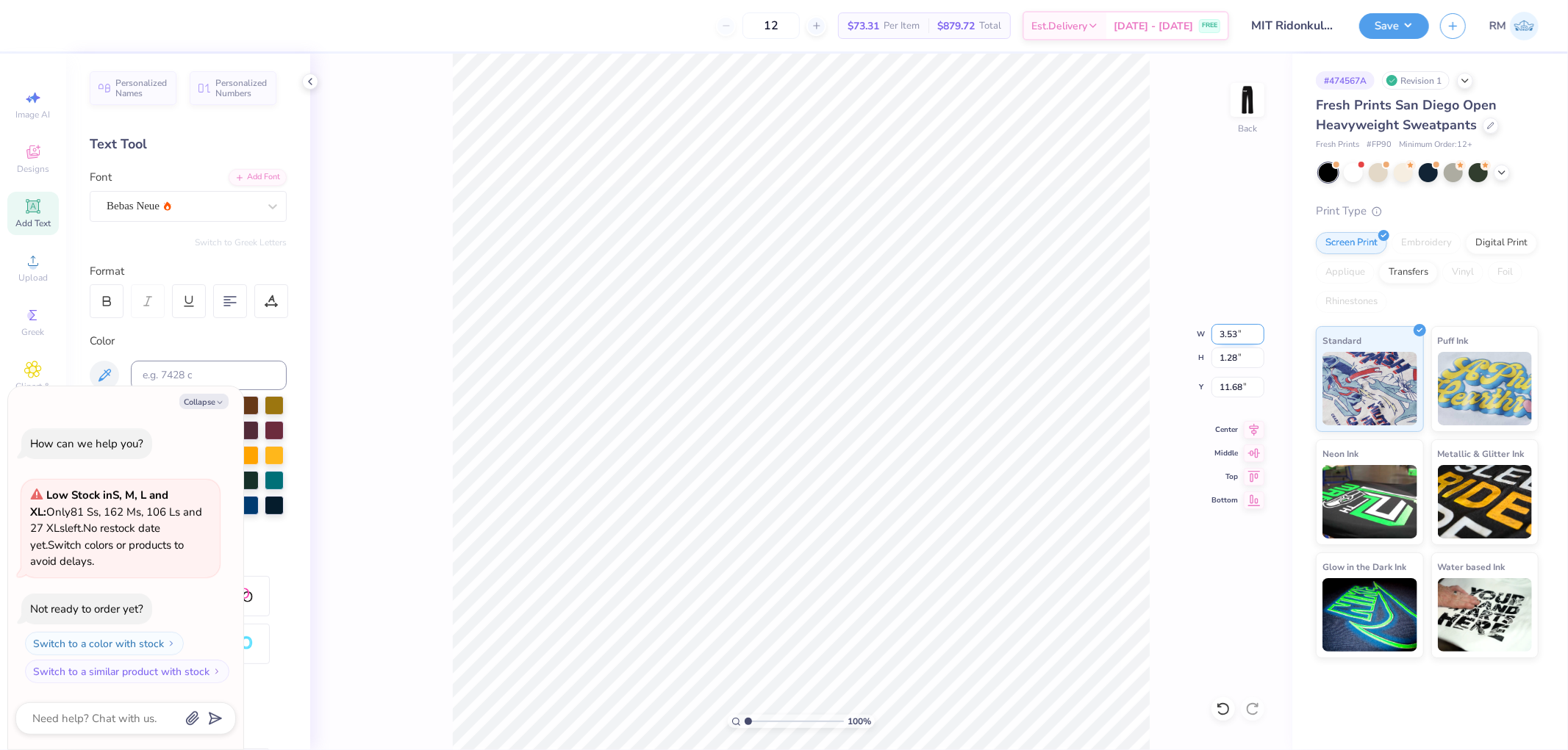
click at [1235, 332] on input "3.53" at bounding box center [1238, 334] width 53 height 20
click at [929, 439] on li "Group" at bounding box center [928, 443] width 115 height 29
type textarea "x"
click at [1235, 340] on input "3.96" at bounding box center [1238, 334] width 53 height 20
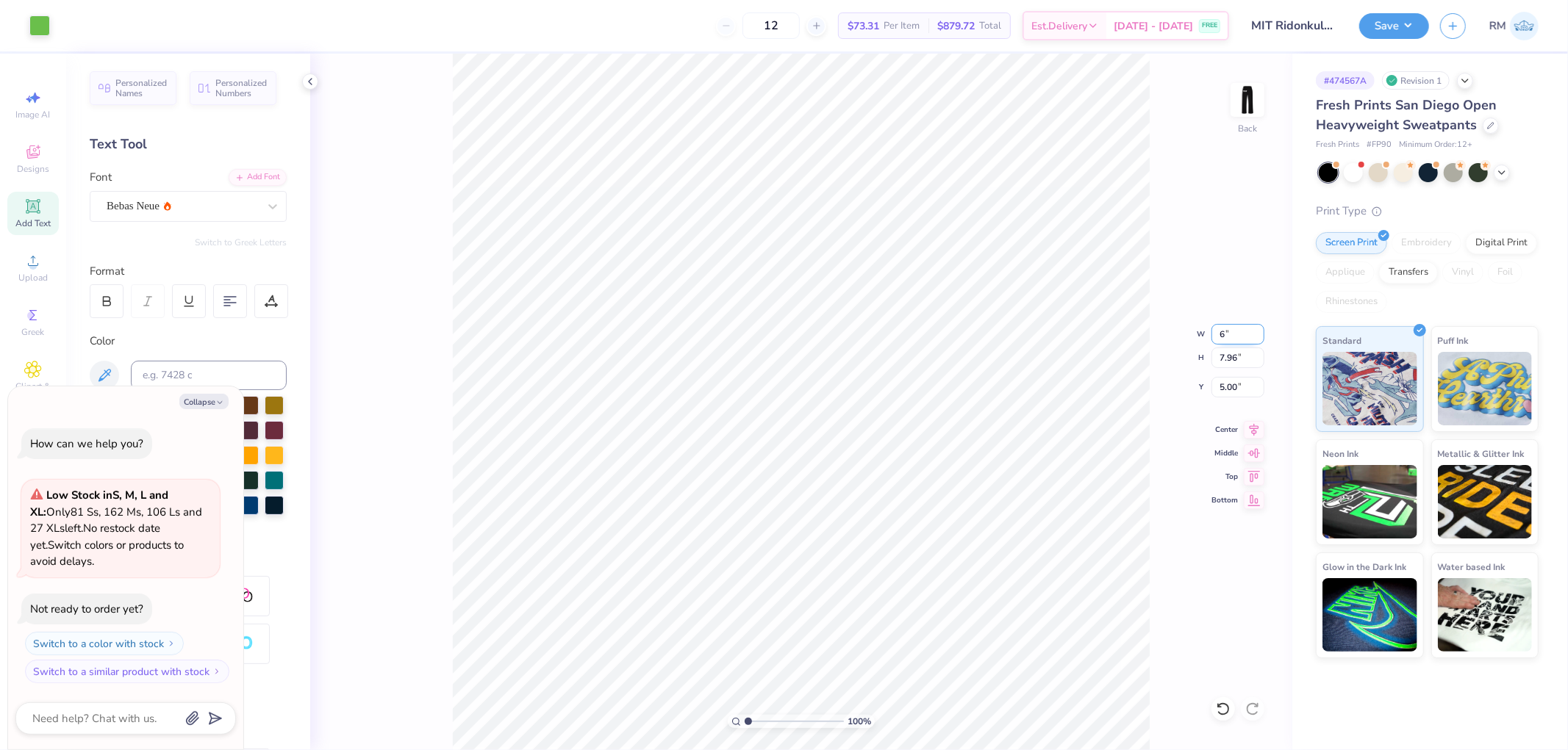
type input "6"
type textarea "x"
type input "6.00"
type input "12.06"
type input "2.95"
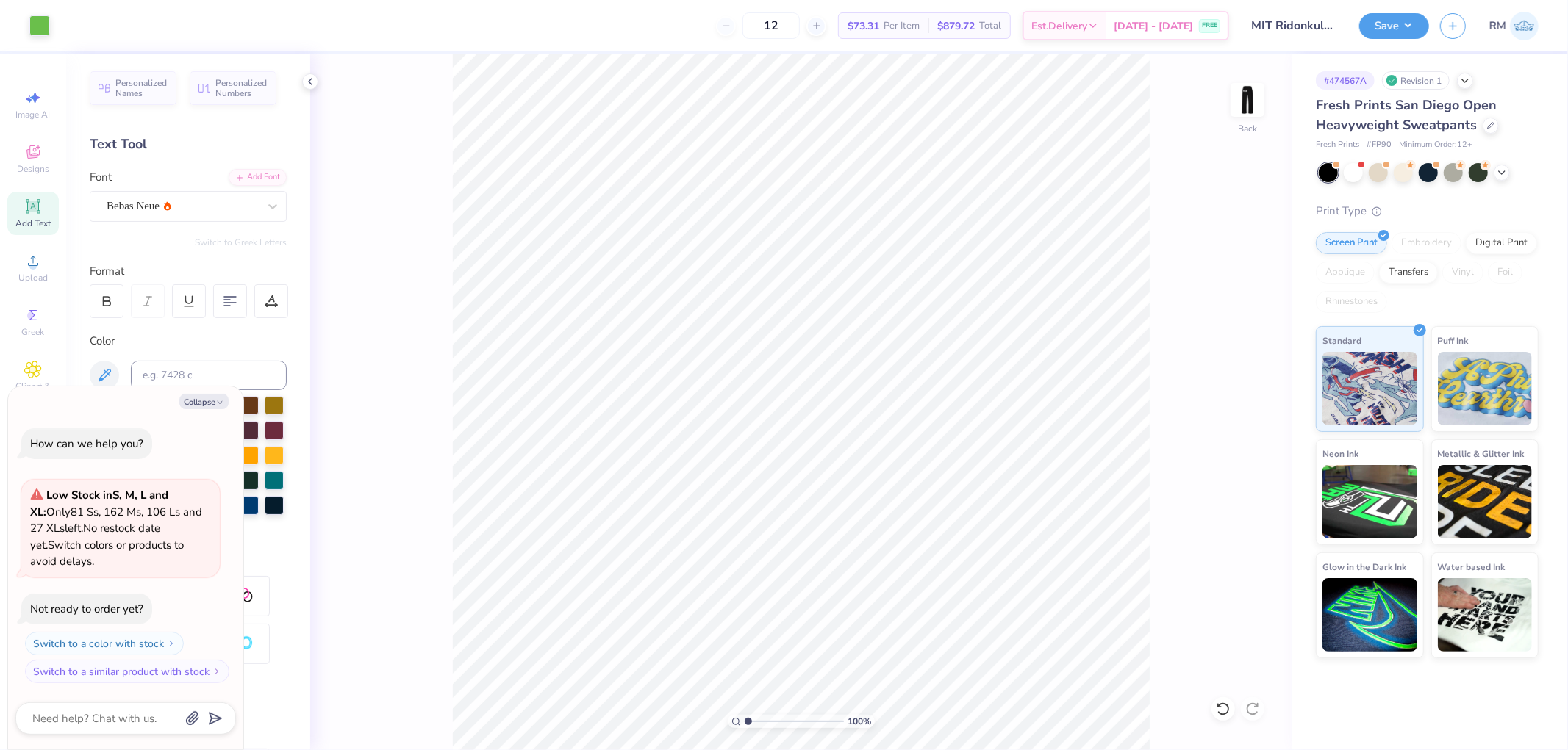
type textarea "x"
click at [1229, 386] on input "2.95" at bounding box center [1238, 387] width 53 height 20
type input "5"
type textarea "x"
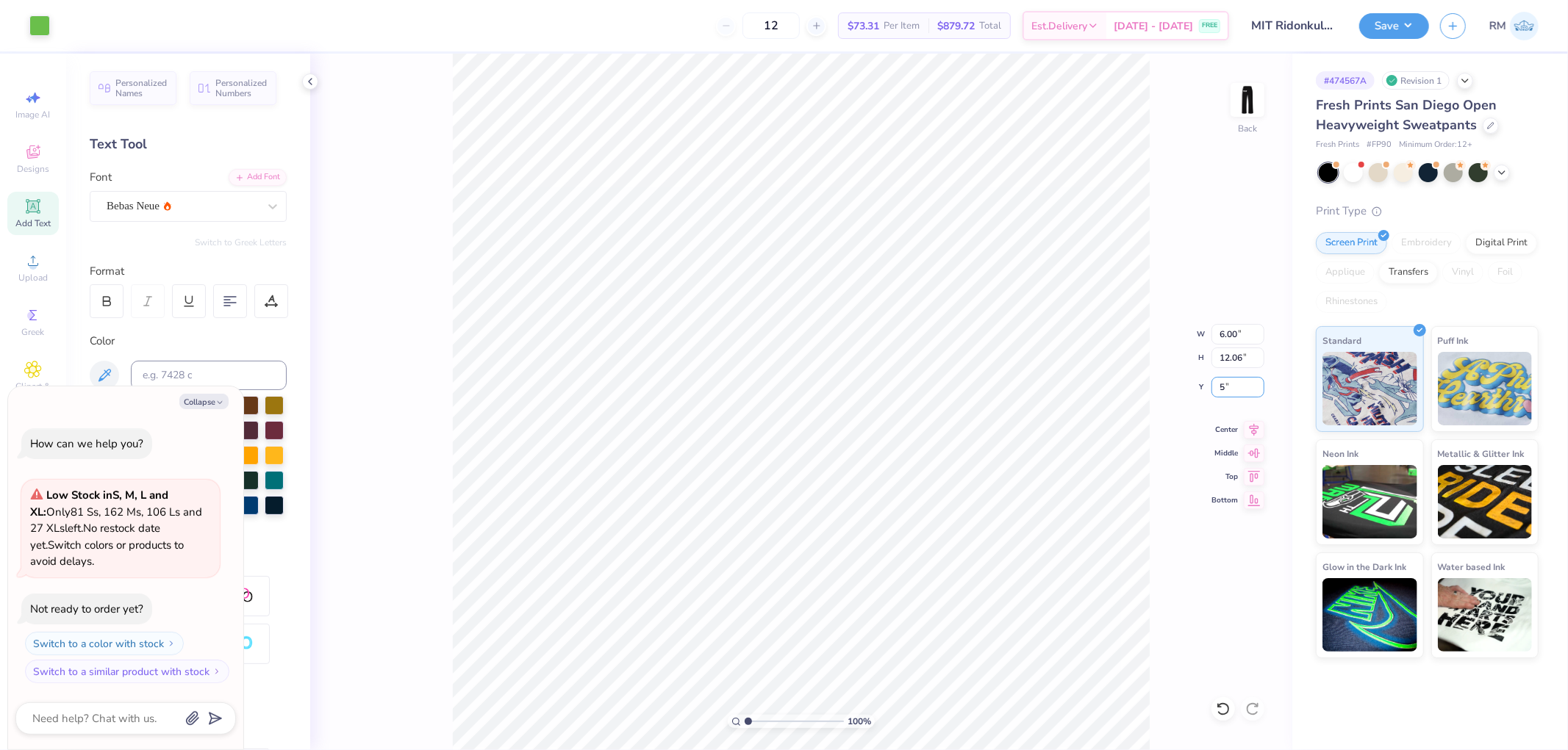
type input "5.00"
click at [1377, 16] on button "Save" at bounding box center [1394, 24] width 70 height 26
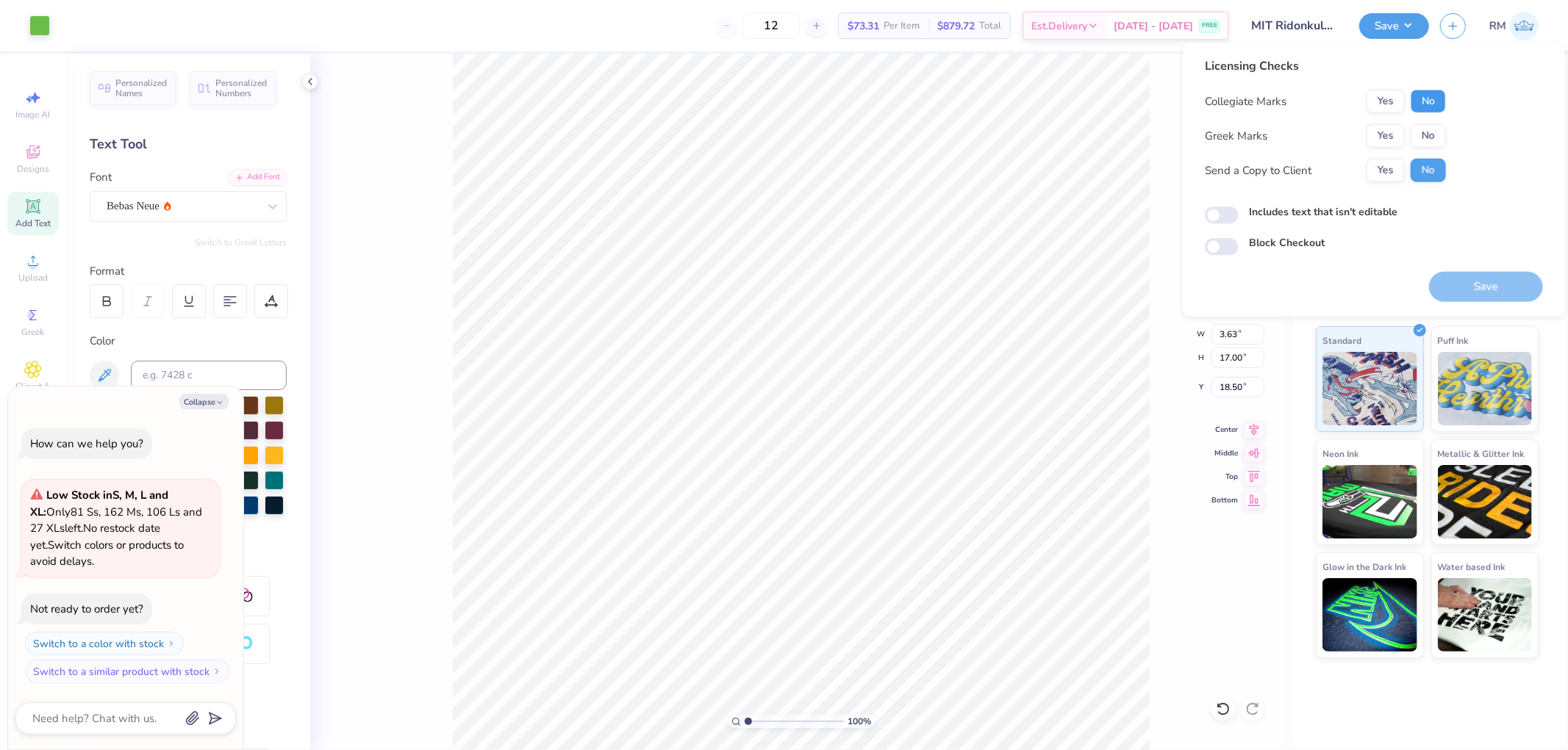
click at [1432, 101] on button "No" at bounding box center [1427, 101] width 35 height 24
click at [1422, 141] on button "No" at bounding box center [1427, 136] width 35 height 24
click at [1384, 172] on button "Yes" at bounding box center [1385, 170] width 38 height 24
click at [1462, 274] on button "Save" at bounding box center [1486, 286] width 114 height 30
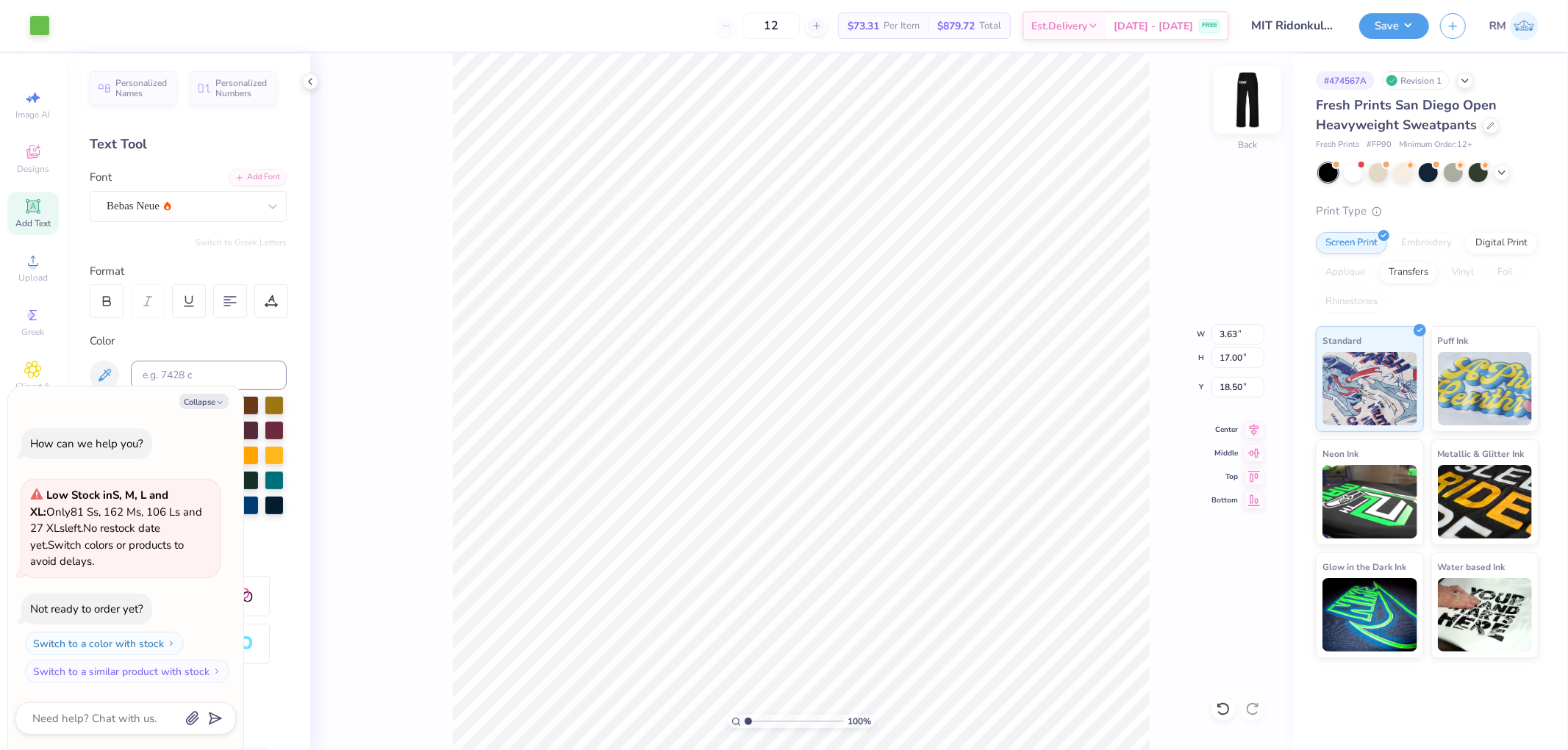
click at [1245, 104] on img at bounding box center [1247, 100] width 59 height 59
click at [1397, 26] on button "Save" at bounding box center [1394, 24] width 70 height 26
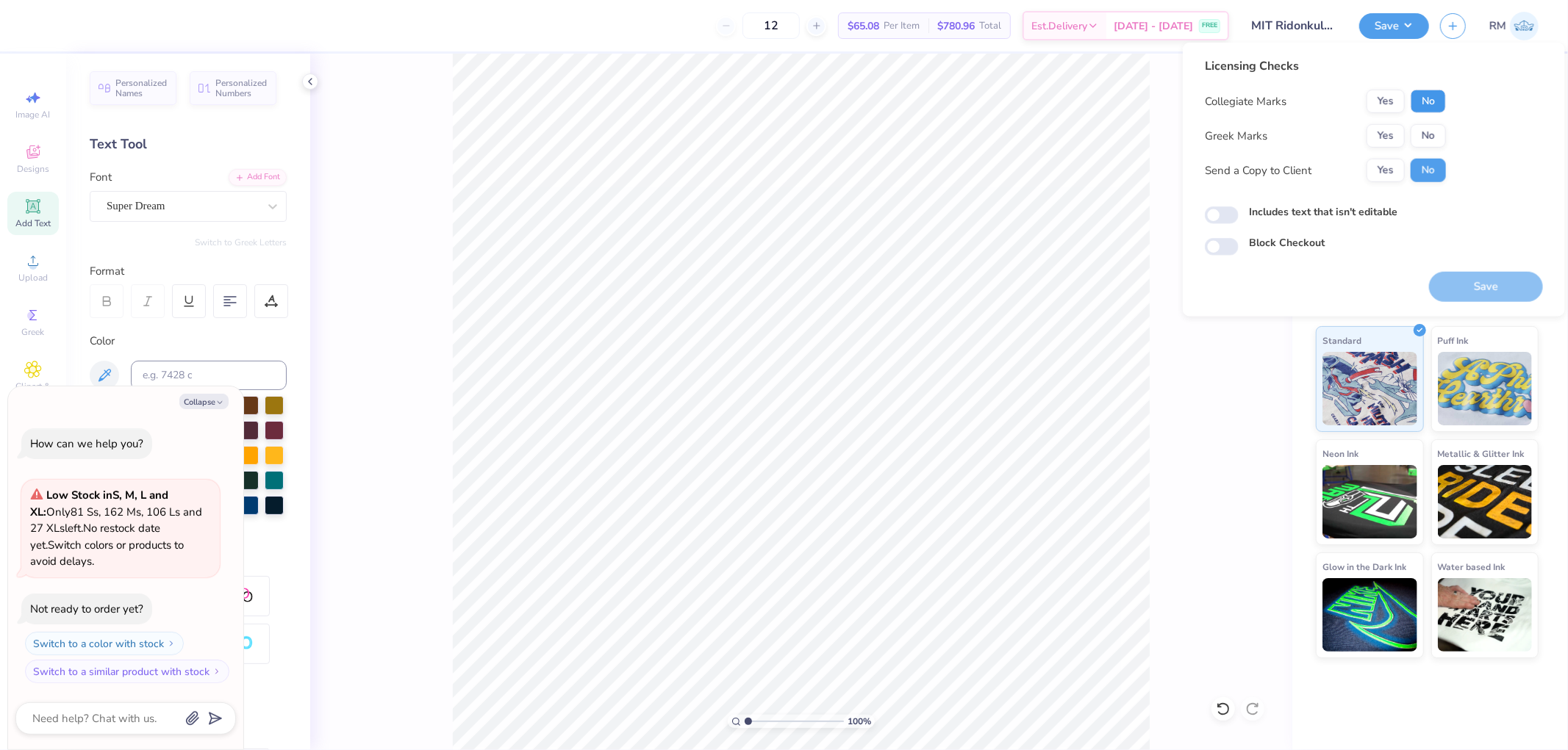
click at [1431, 97] on button "No" at bounding box center [1427, 101] width 35 height 24
click at [1433, 136] on button "No" at bounding box center [1427, 136] width 35 height 24
click at [1466, 282] on button "Save" at bounding box center [1486, 286] width 114 height 30
type textarea "x"
